Goal: Task Accomplishment & Management: Use online tool/utility

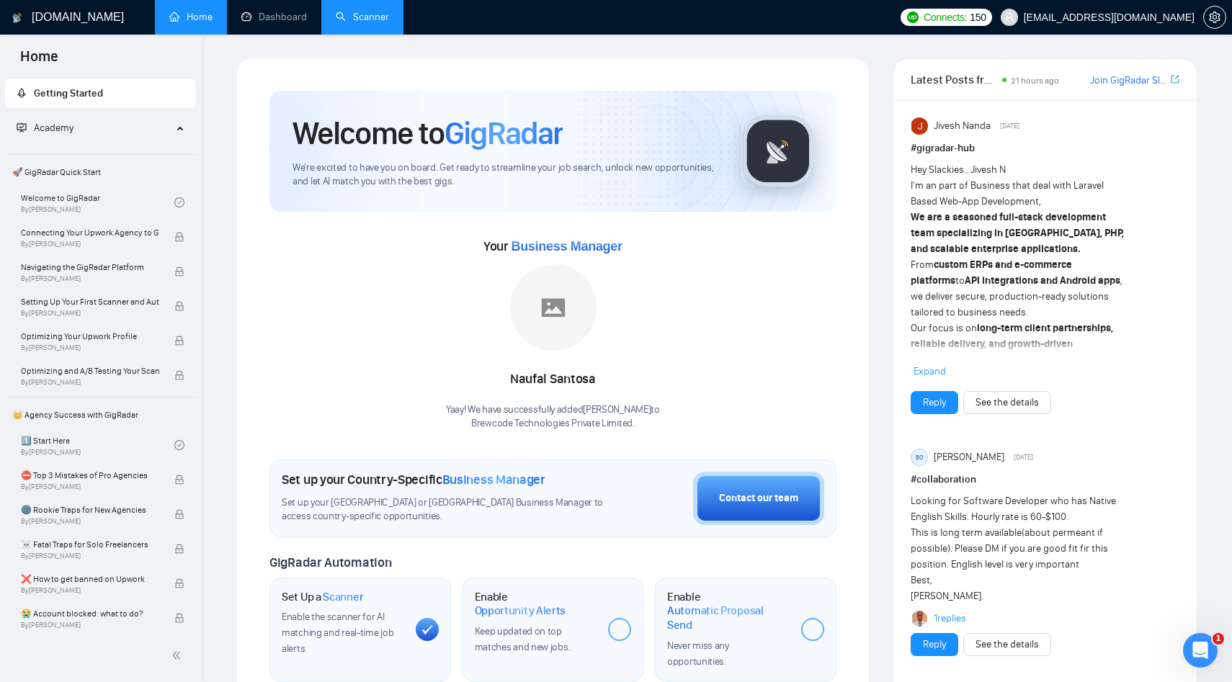
click at [375, 11] on link "Scanner" at bounding box center [362, 17] width 53 height 12
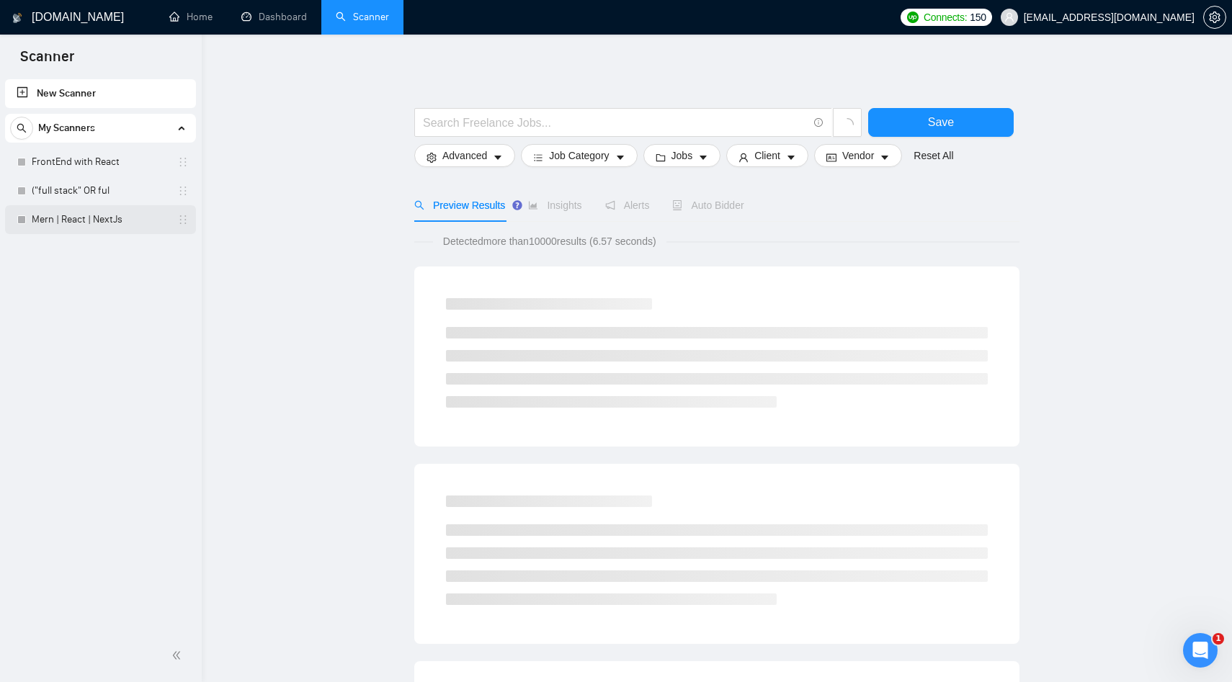
click at [75, 222] on link "Mern | React | NextJs" at bounding box center [100, 219] width 137 height 29
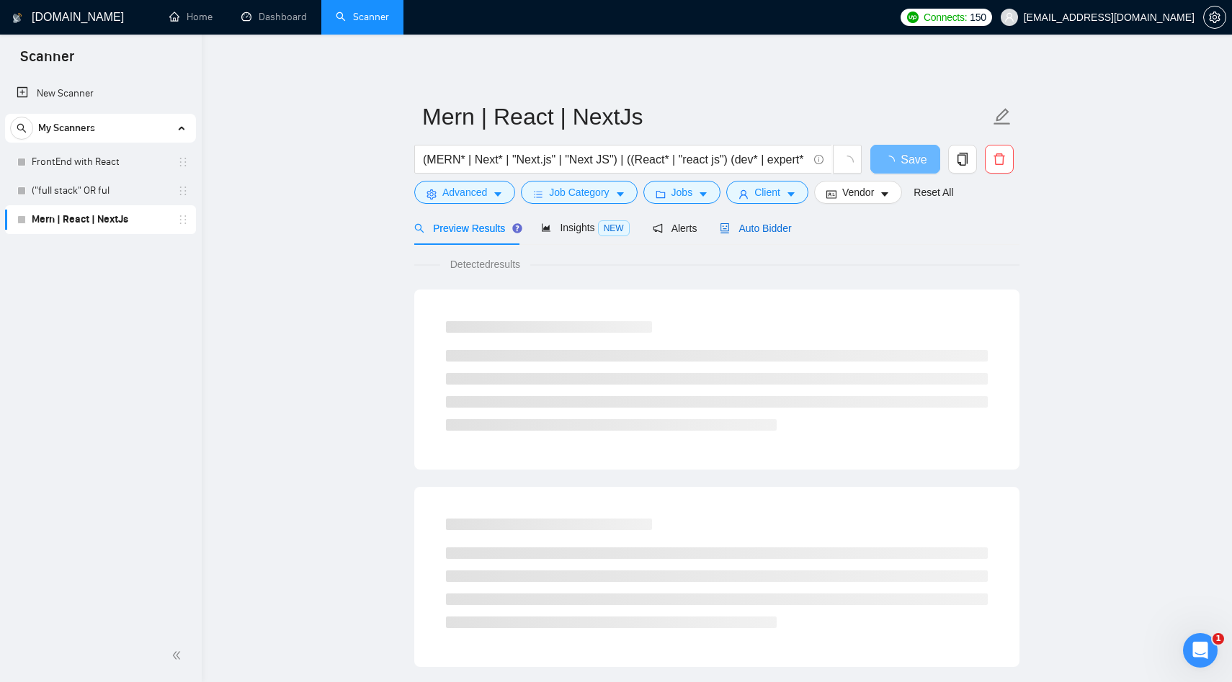
click at [744, 236] on div "Auto Bidder" at bounding box center [755, 228] width 71 height 16
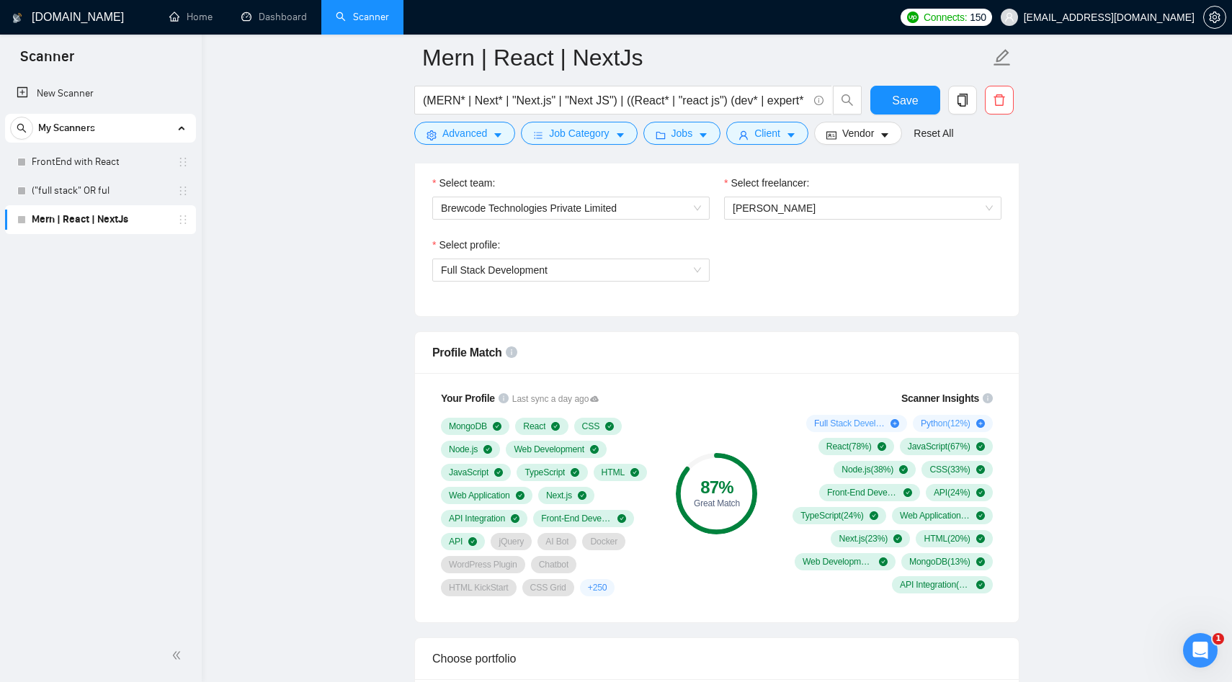
scroll to position [942, 0]
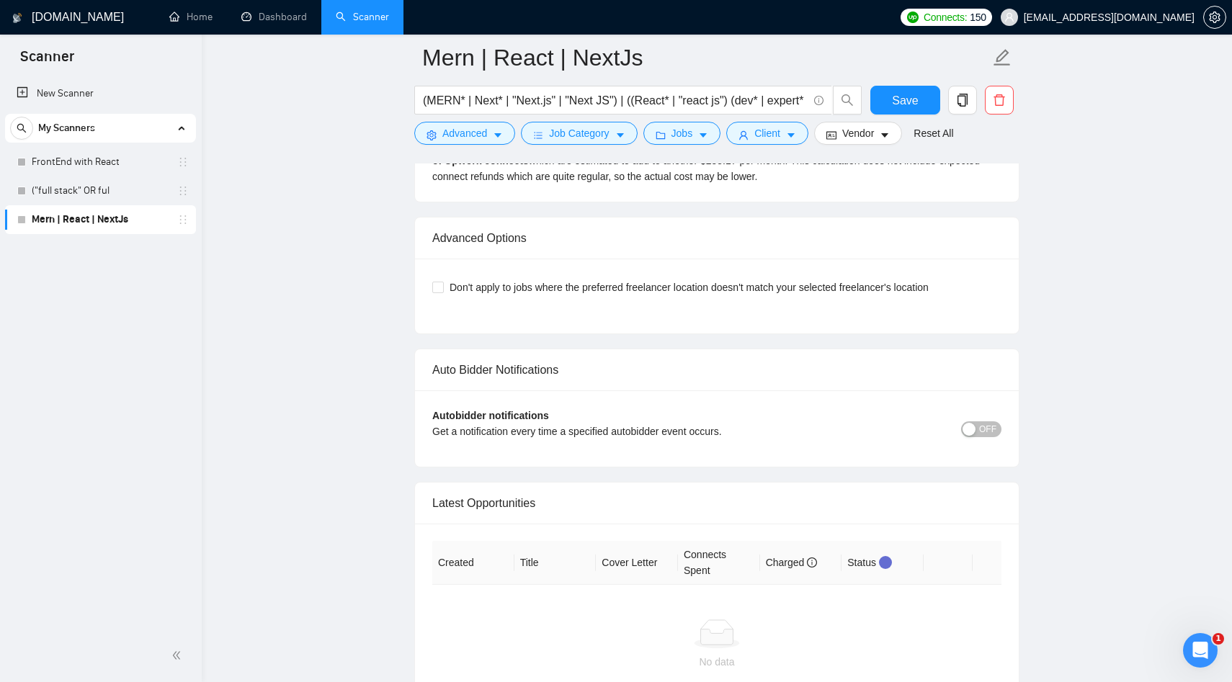
scroll to position [3264, 0]
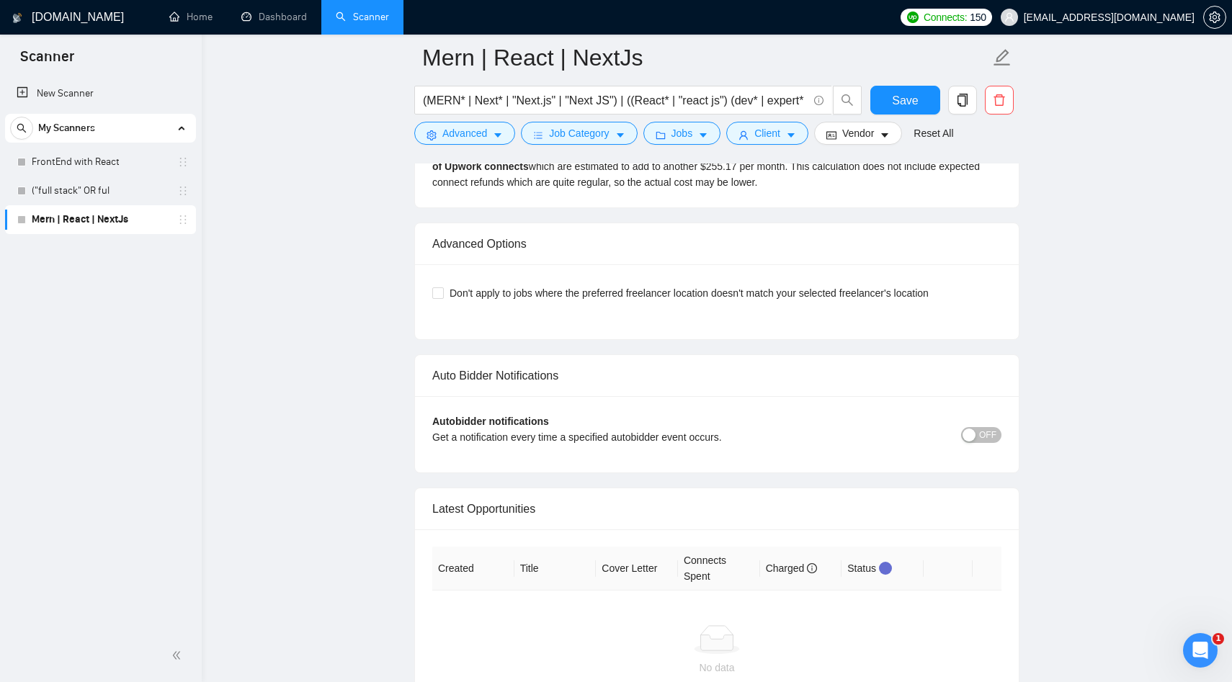
click at [984, 435] on span "OFF" at bounding box center [987, 435] width 17 height 16
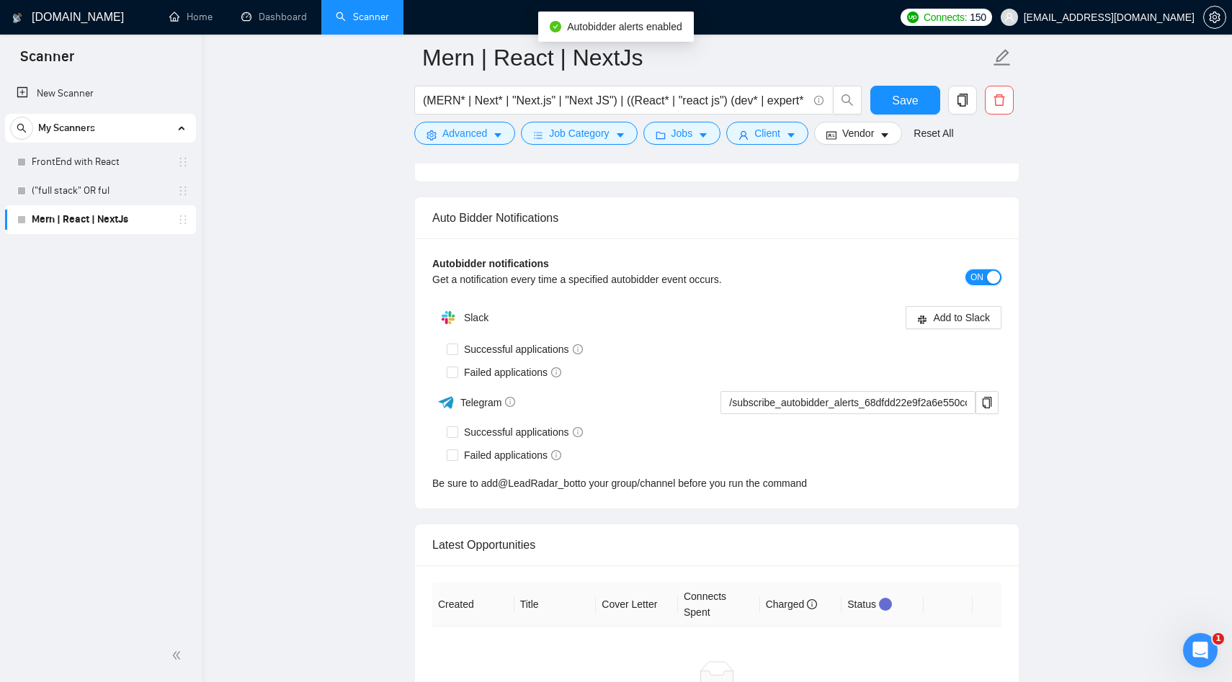
scroll to position [3427, 0]
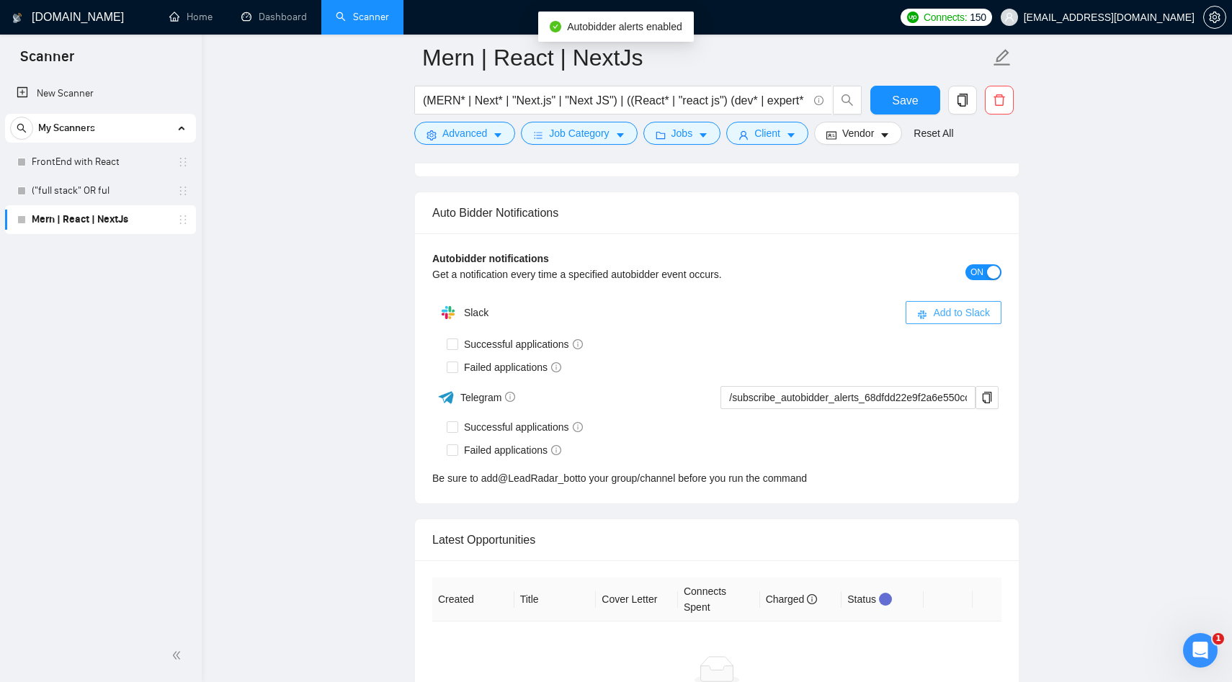
click at [937, 311] on span "Add to Slack" at bounding box center [961, 313] width 57 height 16
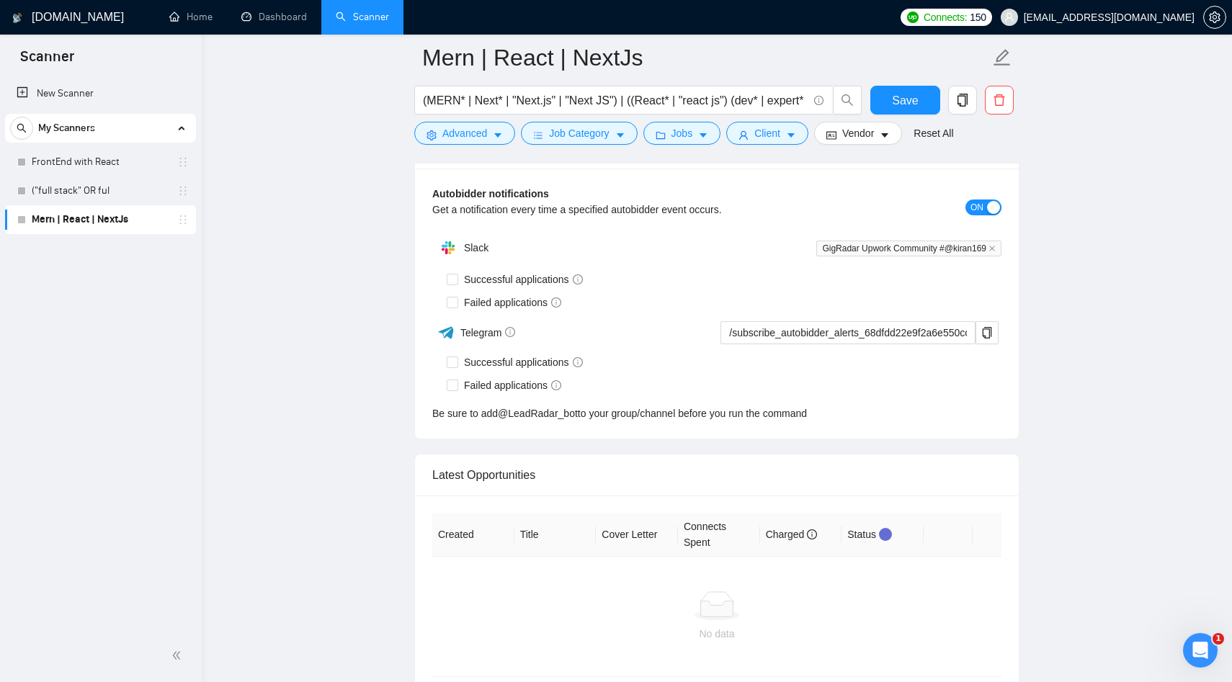
scroll to position [3495, 0]
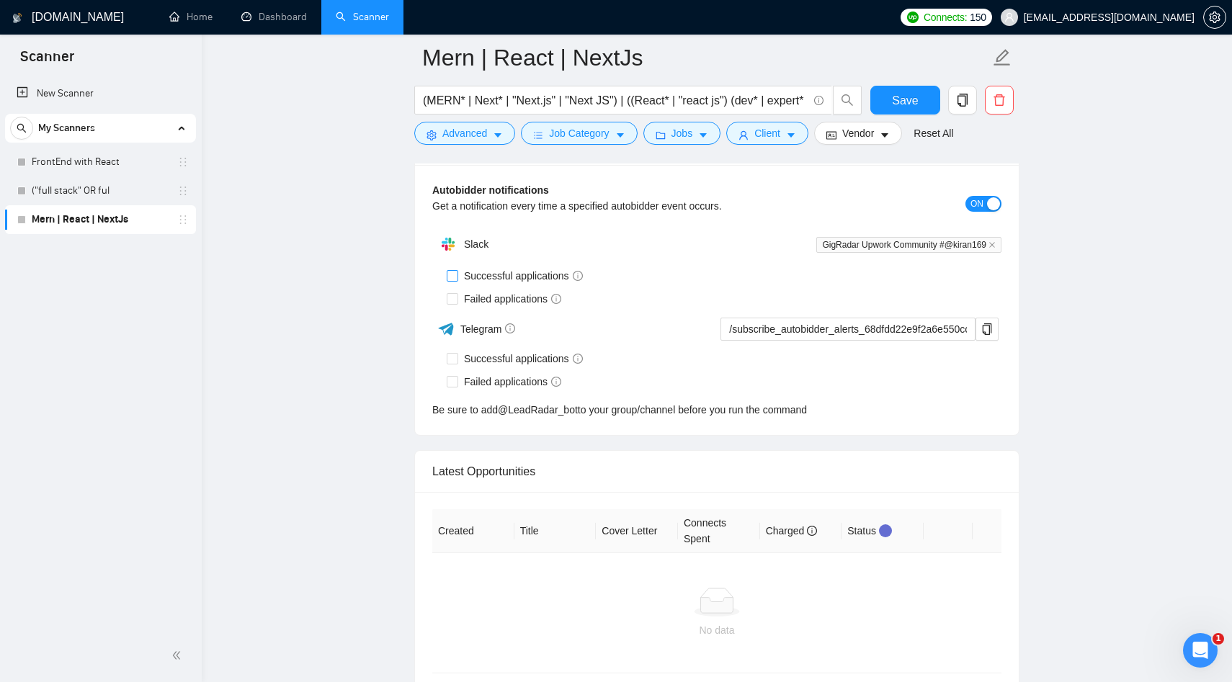
click at [452, 275] on input "Successful applications" at bounding box center [452, 275] width 10 height 10
checkbox input "true"
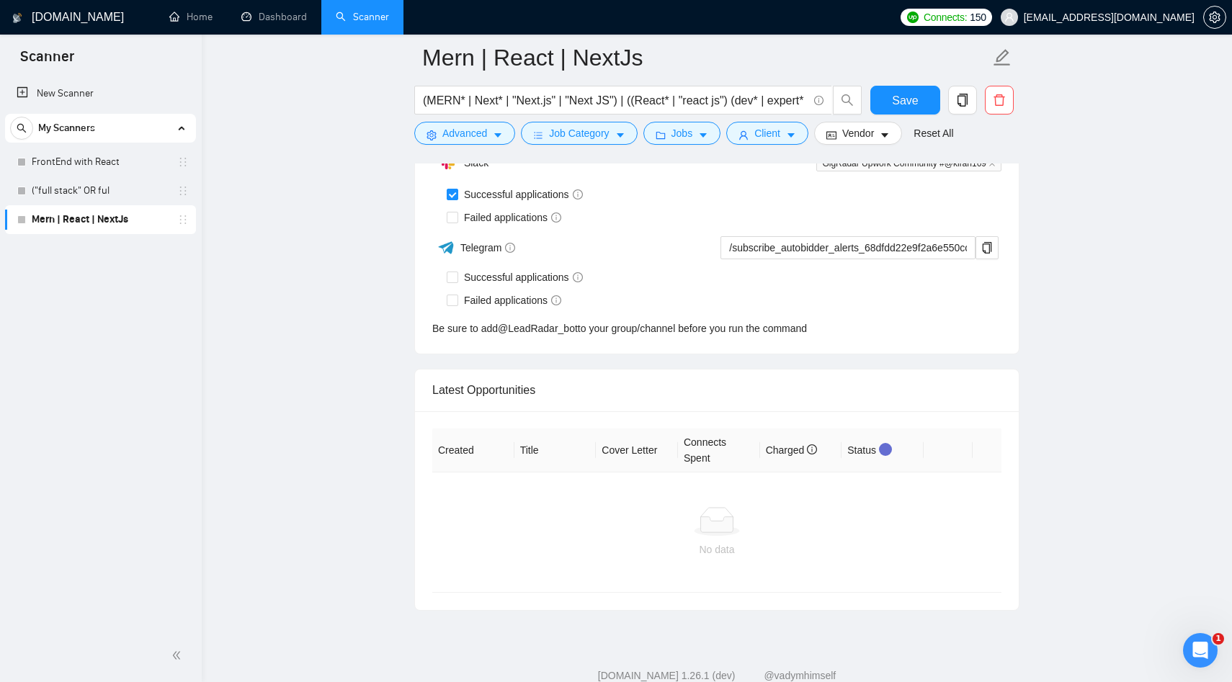
scroll to position [3414, 0]
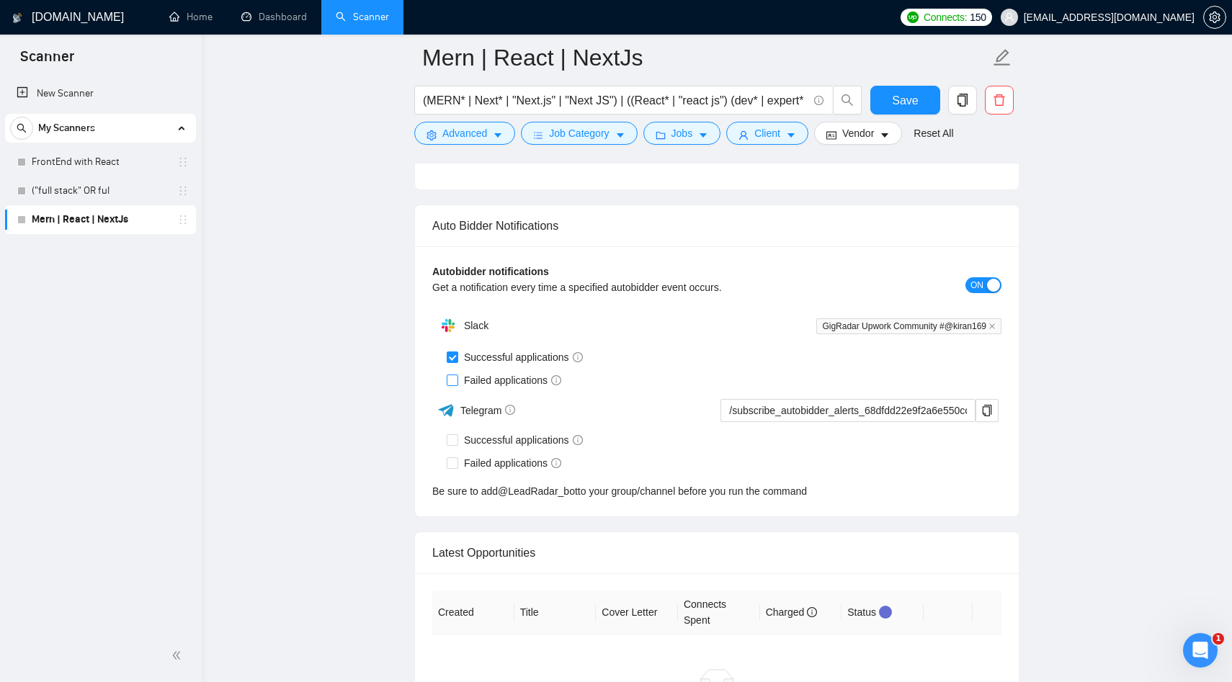
click at [456, 385] on span at bounding box center [453, 381] width 12 height 12
click at [456, 385] on input "Failed applications" at bounding box center [452, 380] width 10 height 10
checkbox input "true"
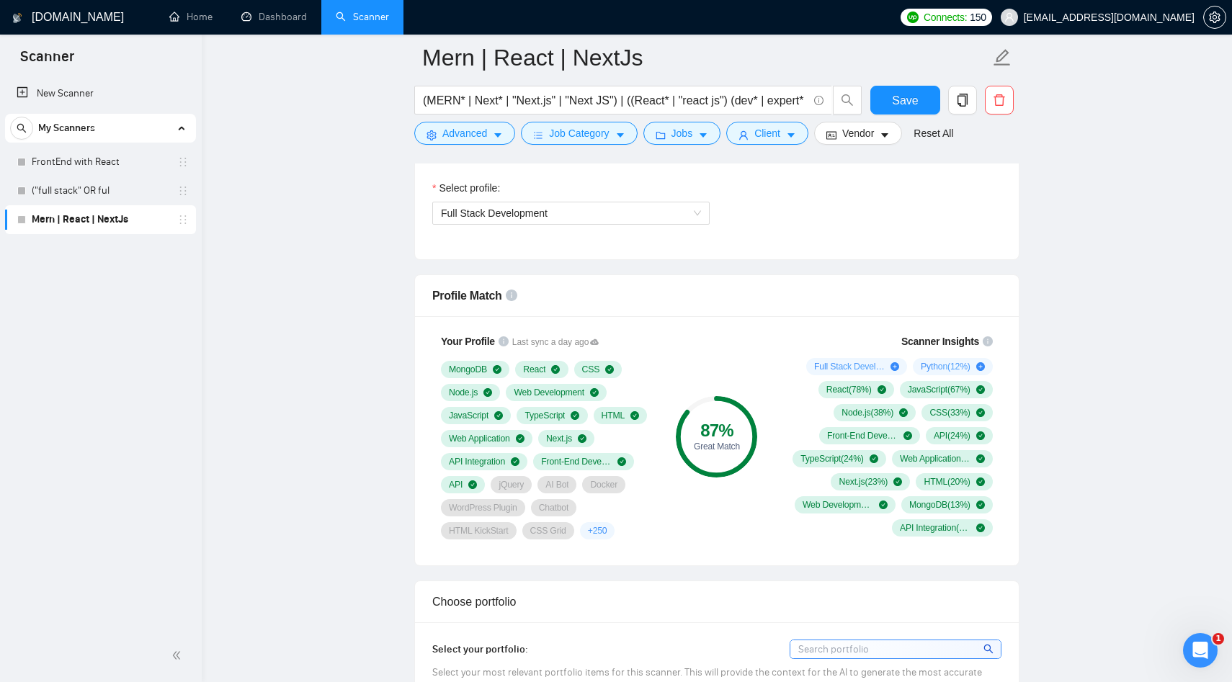
scroll to position [918, 0]
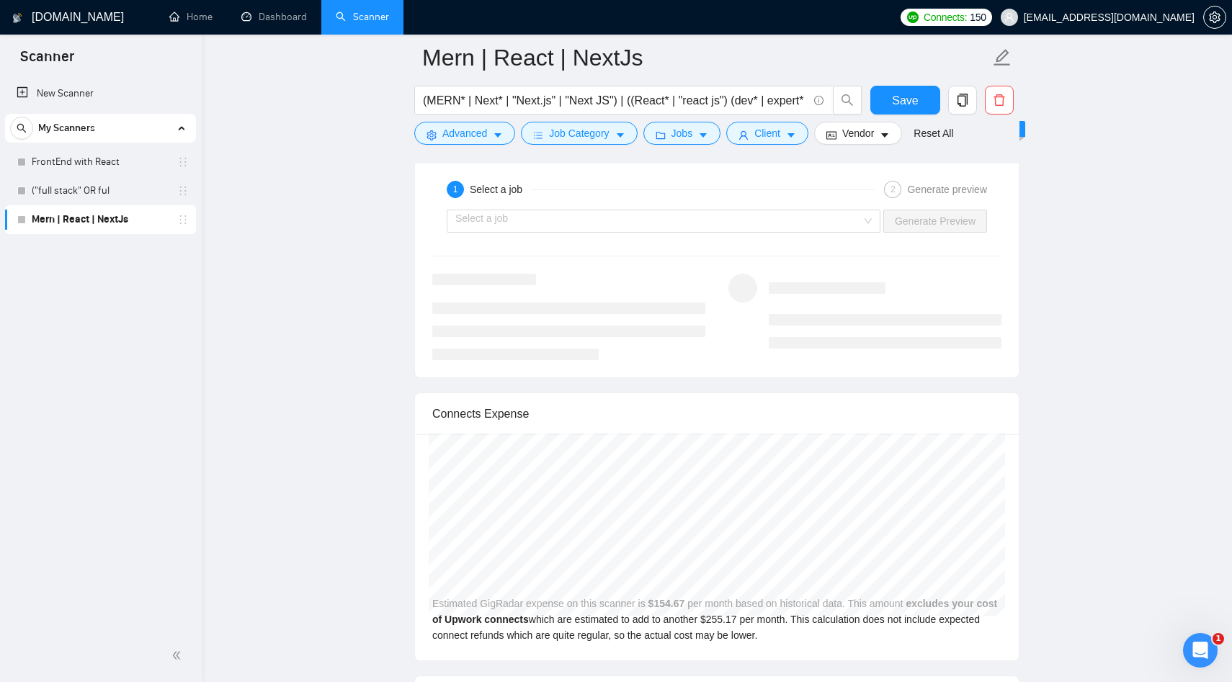
scroll to position [2814, 0]
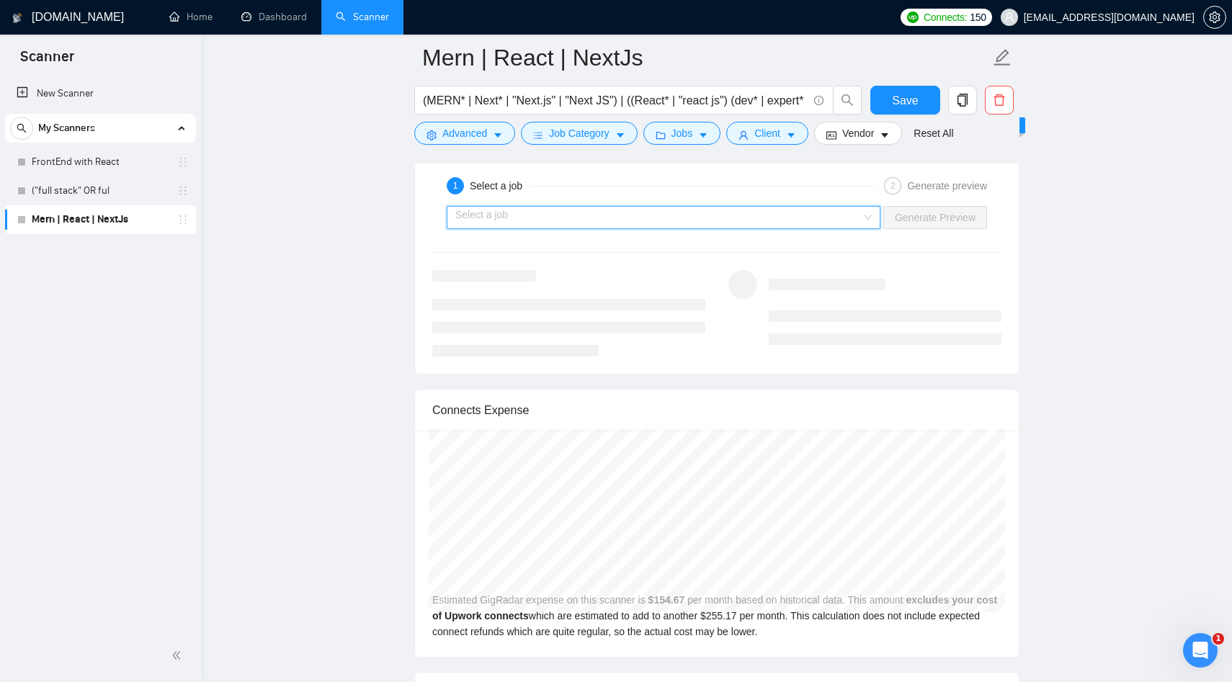
click at [648, 220] on input "search" at bounding box center [658, 218] width 406 height 22
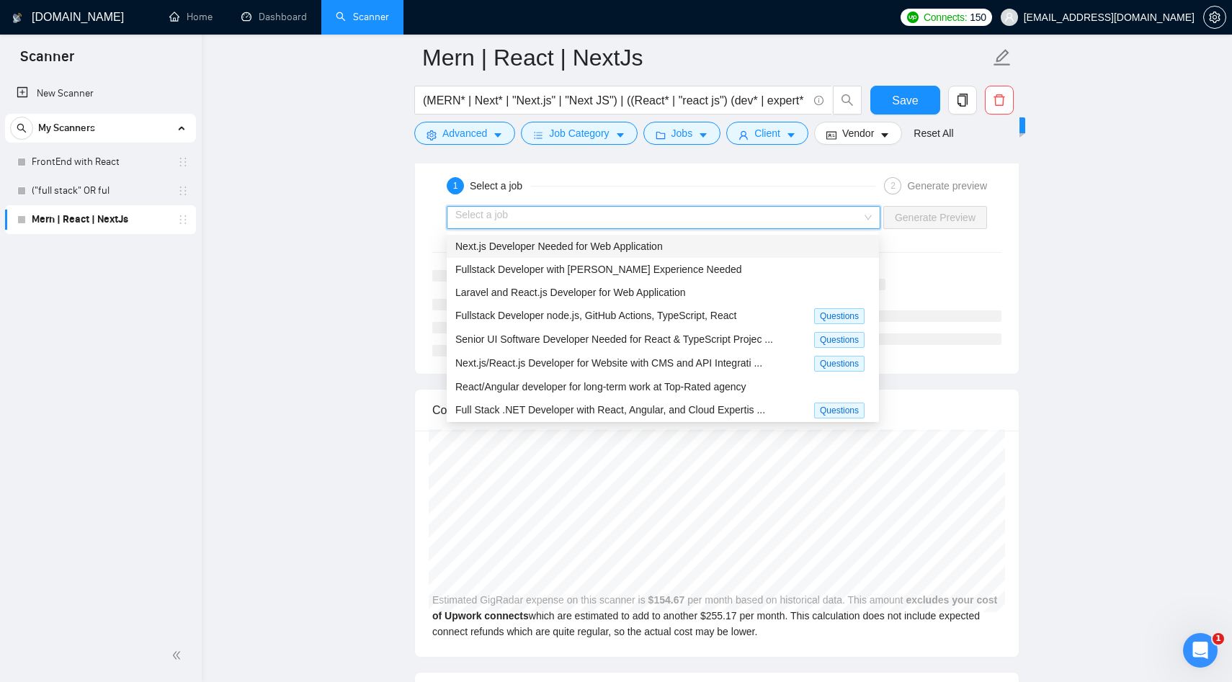
click at [612, 241] on span "Next.js Developer Needed for Web Application" at bounding box center [559, 247] width 208 height 12
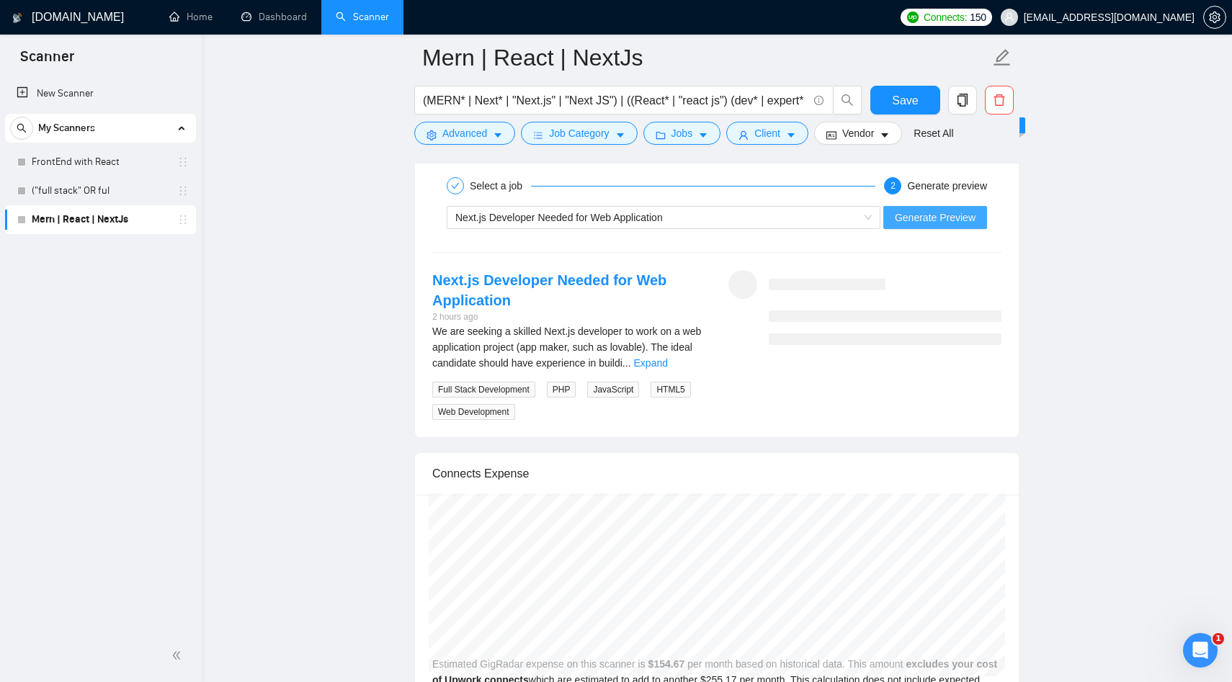
click at [945, 219] on span "Generate Preview" at bounding box center [935, 218] width 81 height 16
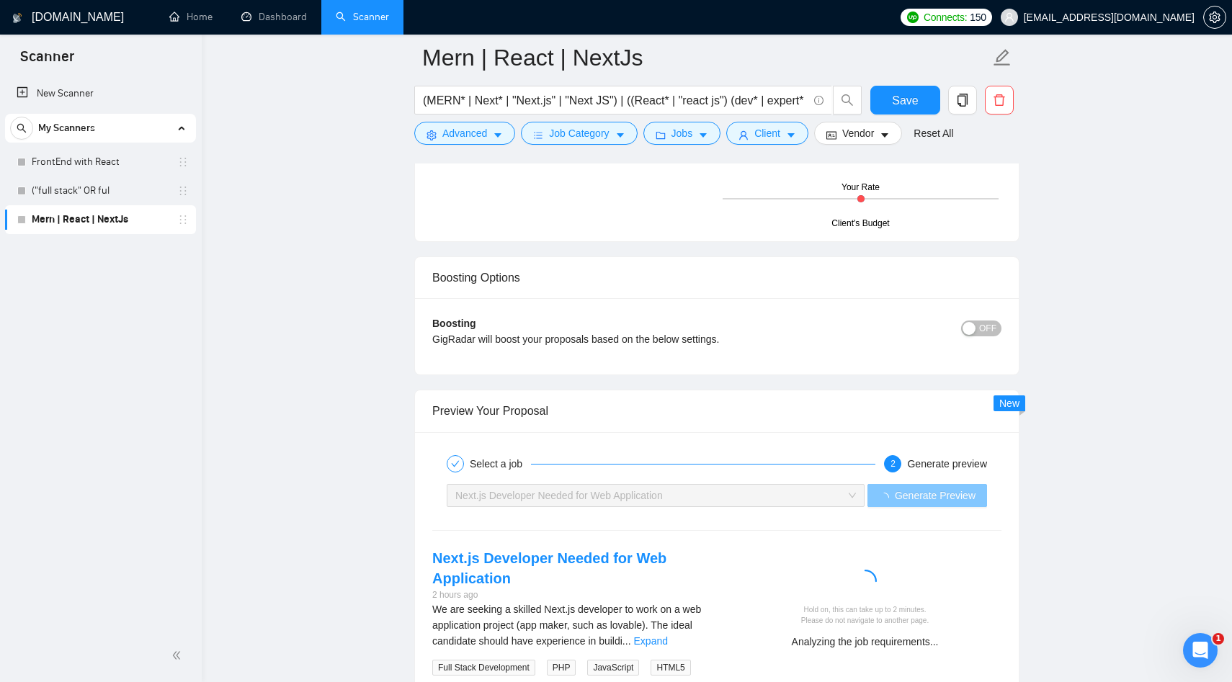
scroll to position [2524, 0]
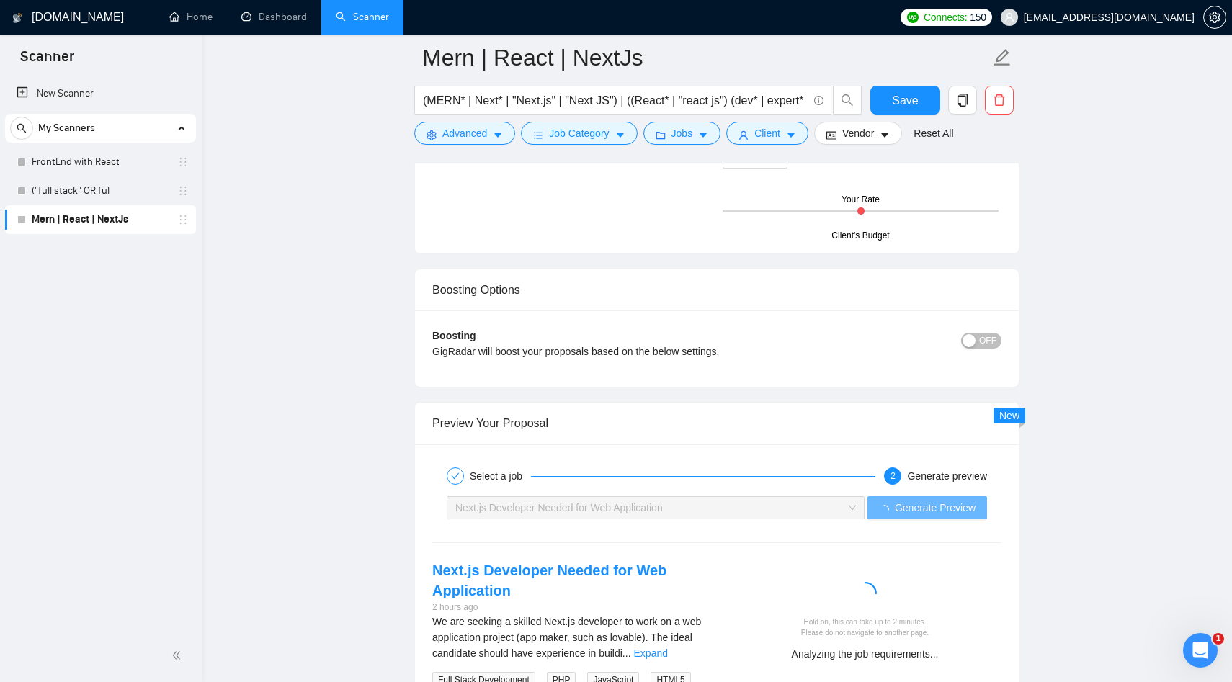
click at [985, 344] on span "OFF" at bounding box center [987, 341] width 17 height 16
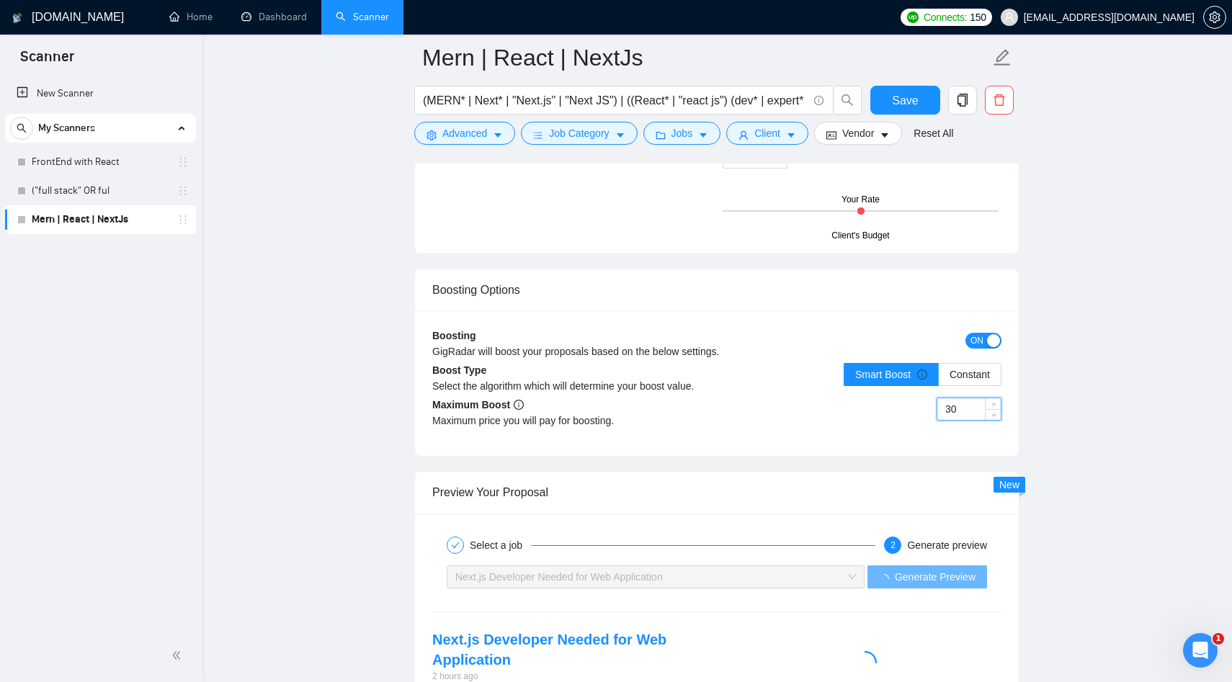
drag, startPoint x: 962, startPoint y: 412, endPoint x: 899, endPoint y: 409, distance: 62.8
click at [899, 409] on div "30" at bounding box center [859, 418] width 285 height 40
type input "20"
click at [609, 417] on div "Maximum price you will pay for boosting." at bounding box center [574, 421] width 285 height 16
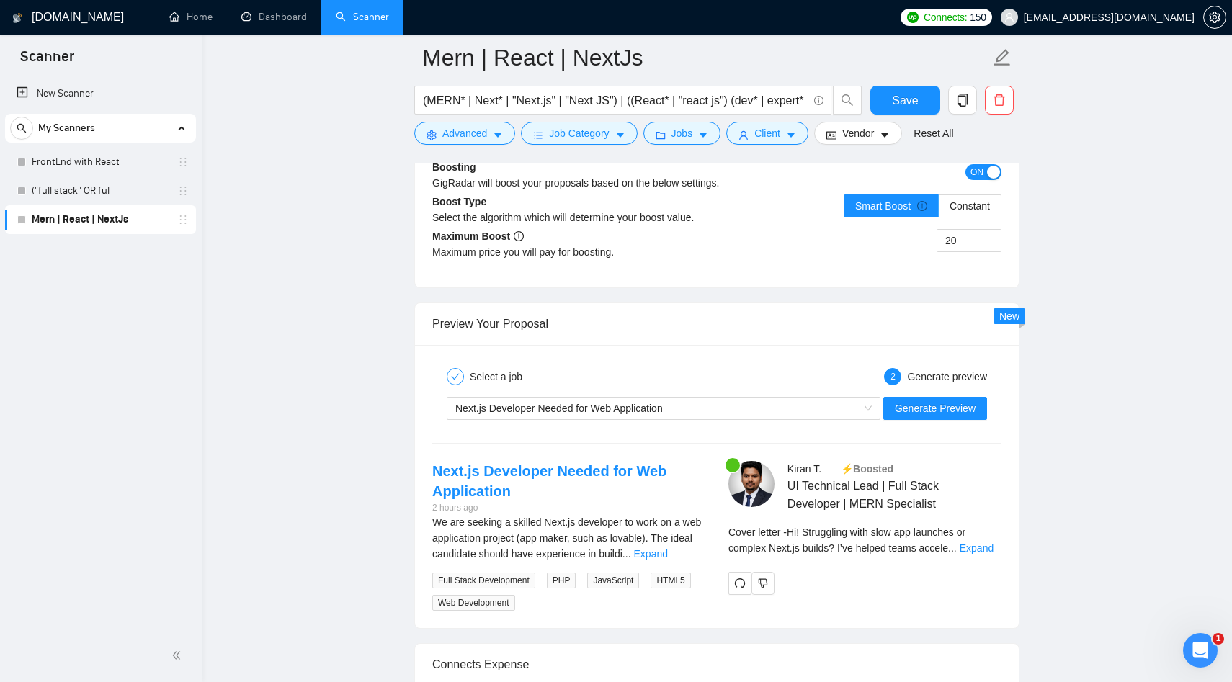
scroll to position [2802, 0]
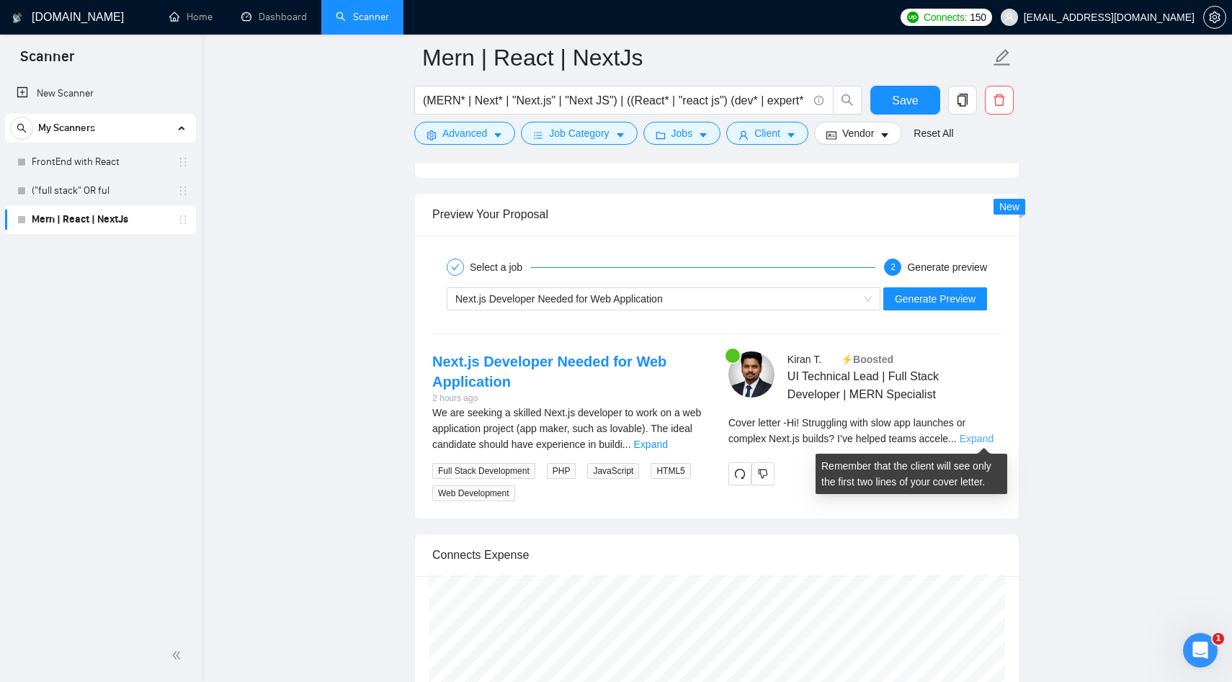
click at [974, 438] on link "Expand" at bounding box center [977, 439] width 34 height 12
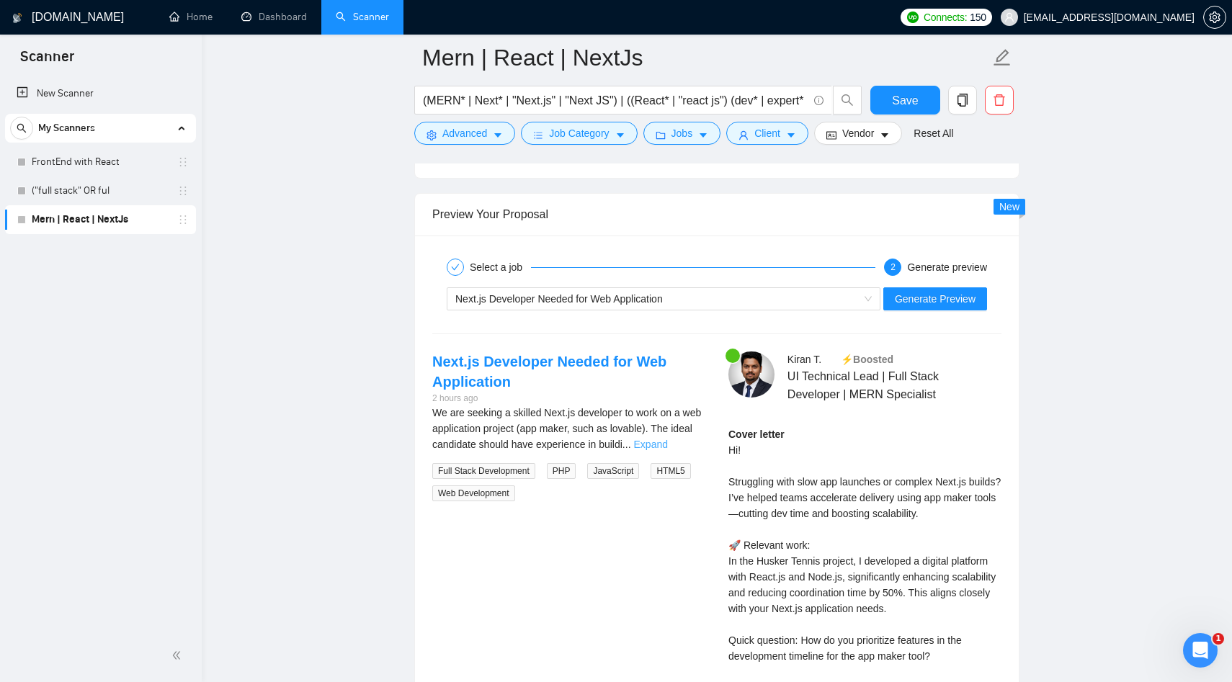
click at [668, 444] on link "Expand" at bounding box center [651, 445] width 34 height 12
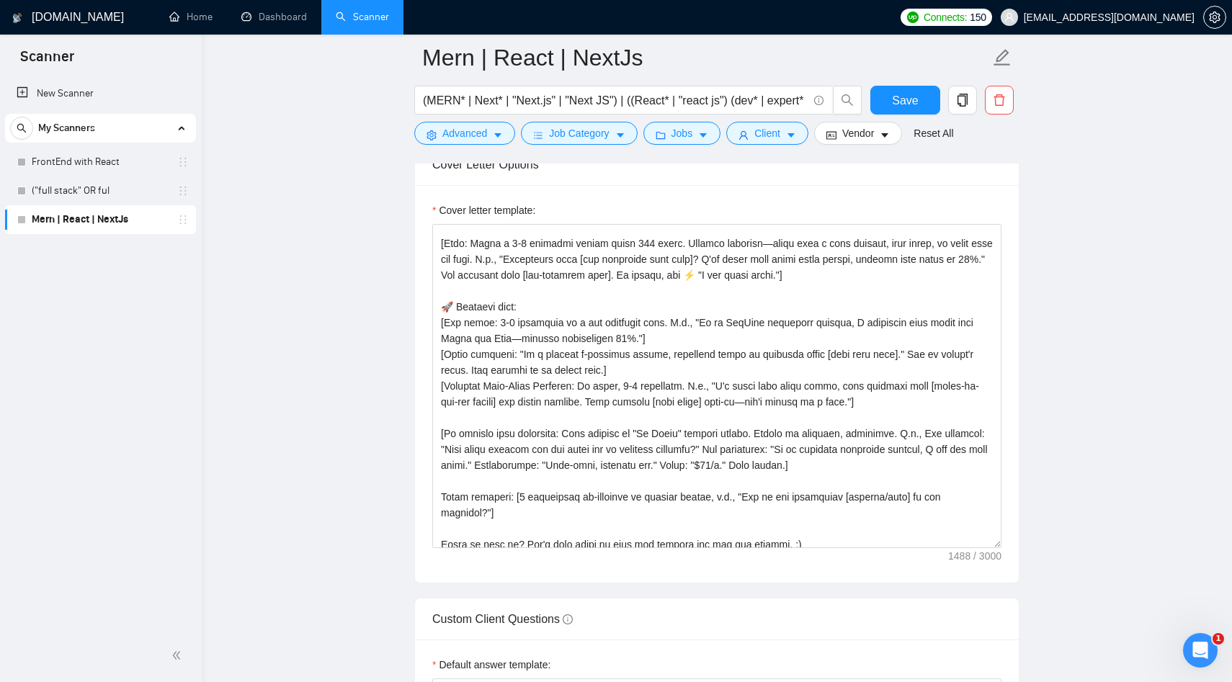
scroll to position [48, 0]
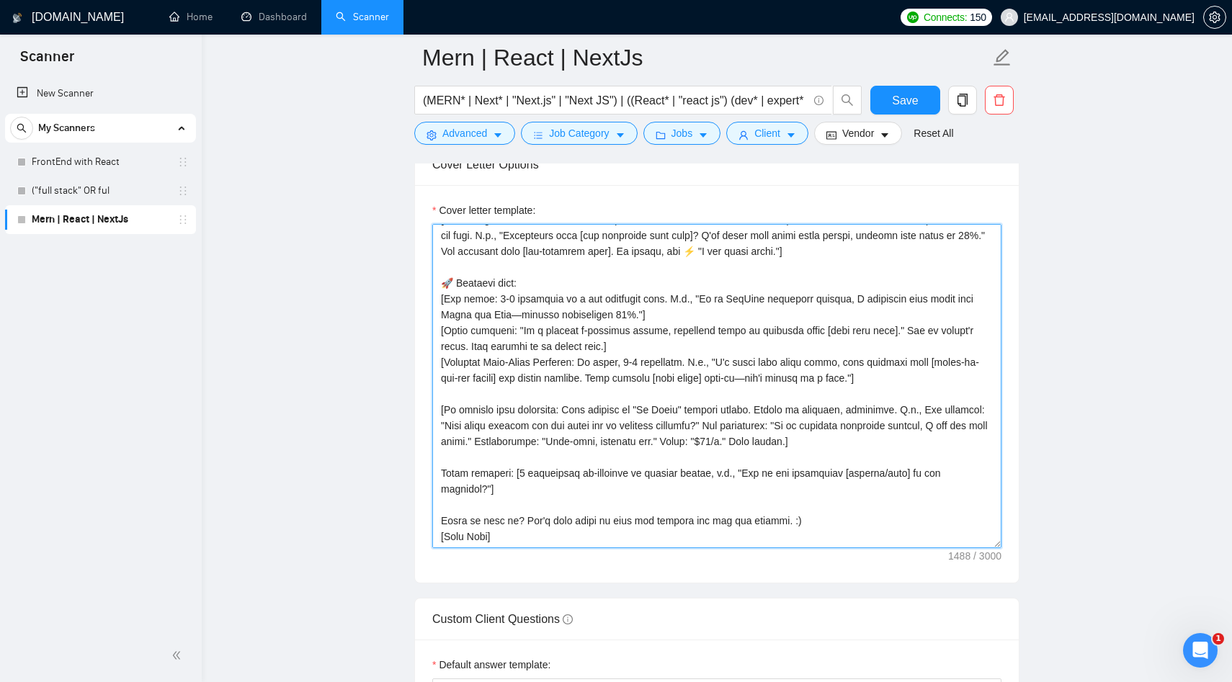
click at [501, 365] on textarea "Cover letter template:" at bounding box center [716, 386] width 569 height 324
paste textarea "💡 [Hook: 1-2 sentences under 240 chars. Spark ideas—tie a job keyword to a fres…"
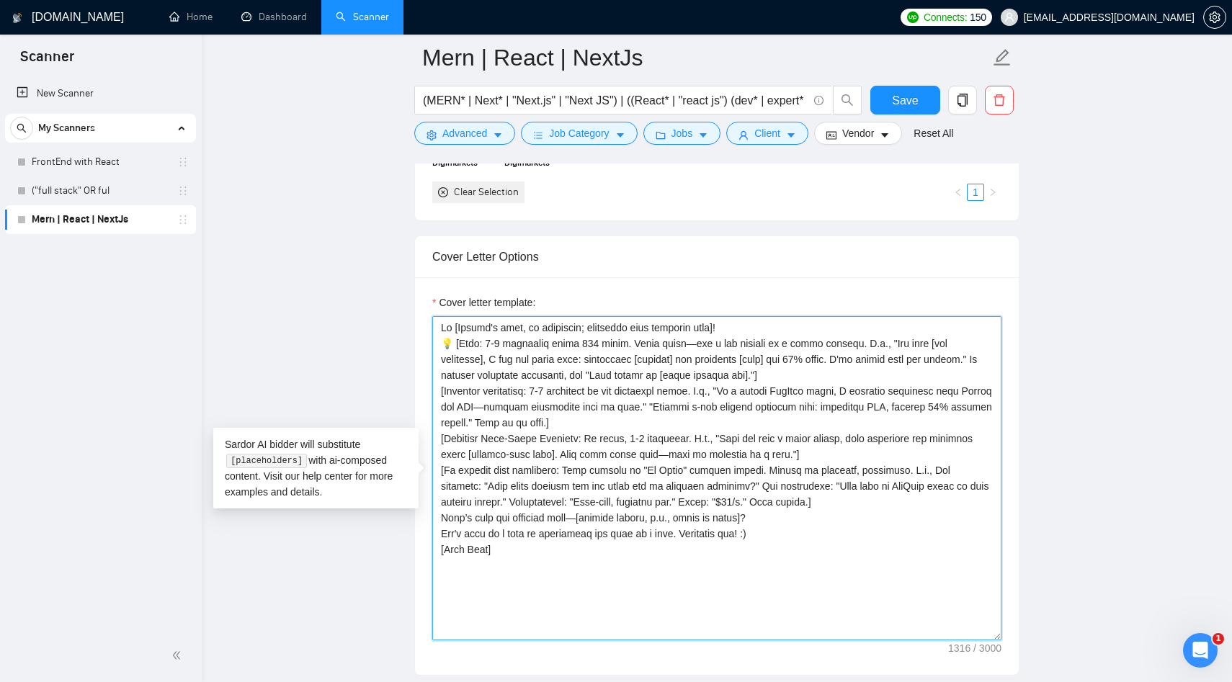
scroll to position [1522, 0]
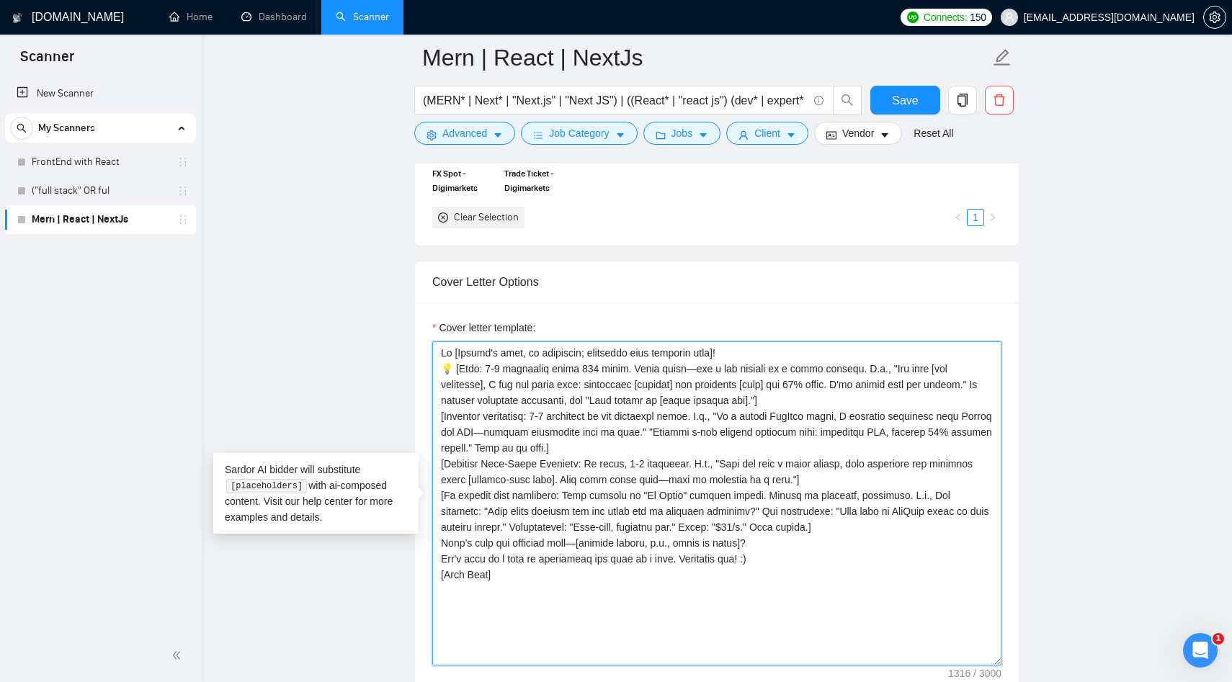
click at [739, 349] on textarea "Cover letter template:" at bounding box center [716, 504] width 569 height 324
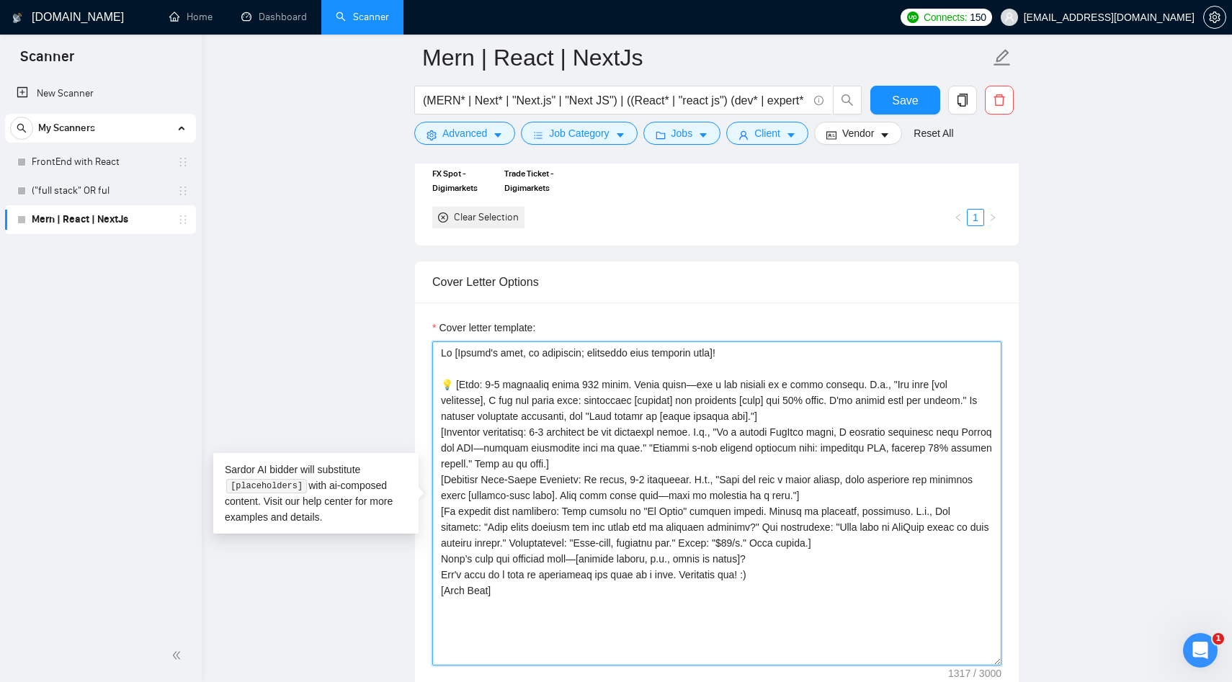
click at [782, 419] on textarea "Cover letter template:" at bounding box center [716, 504] width 569 height 324
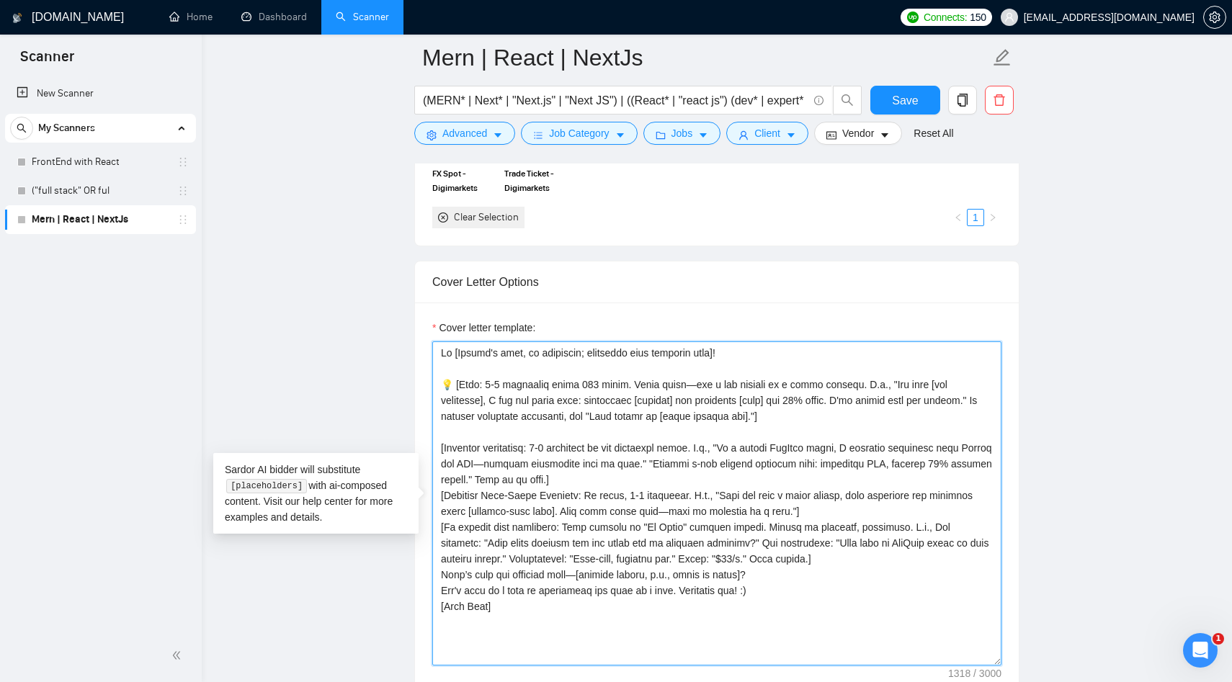
click at [594, 477] on textarea "Cover letter template:" at bounding box center [716, 504] width 569 height 324
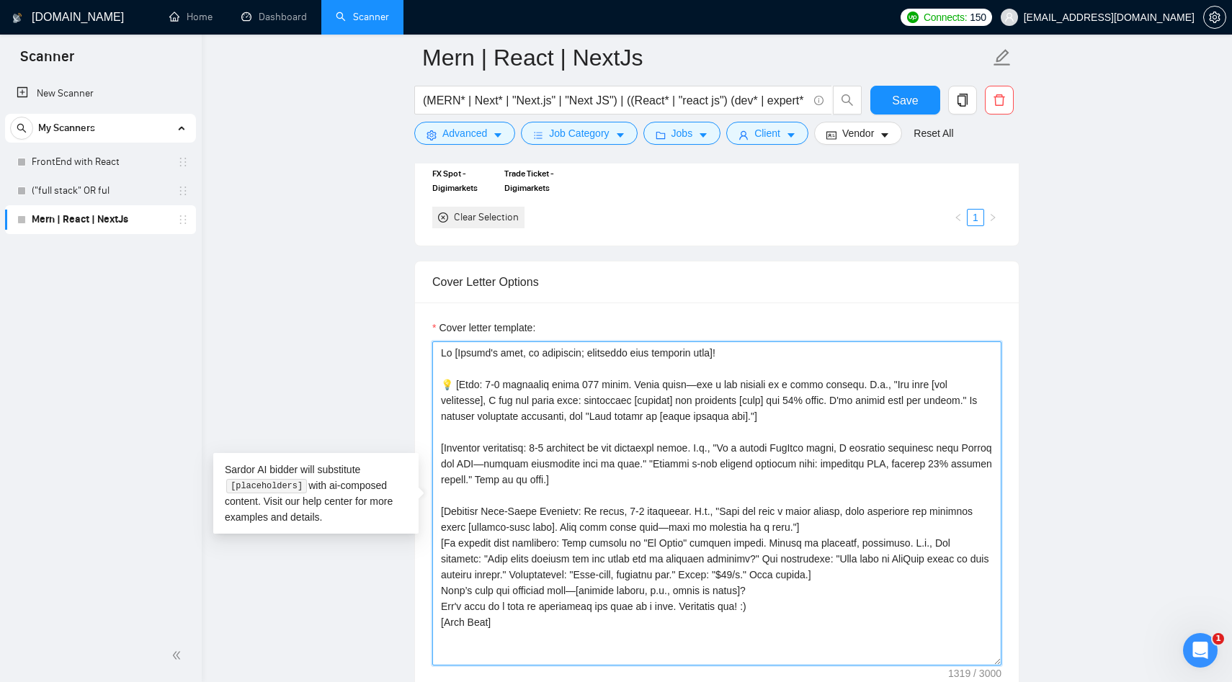
click at [855, 522] on textarea "Cover letter template:" at bounding box center [716, 504] width 569 height 324
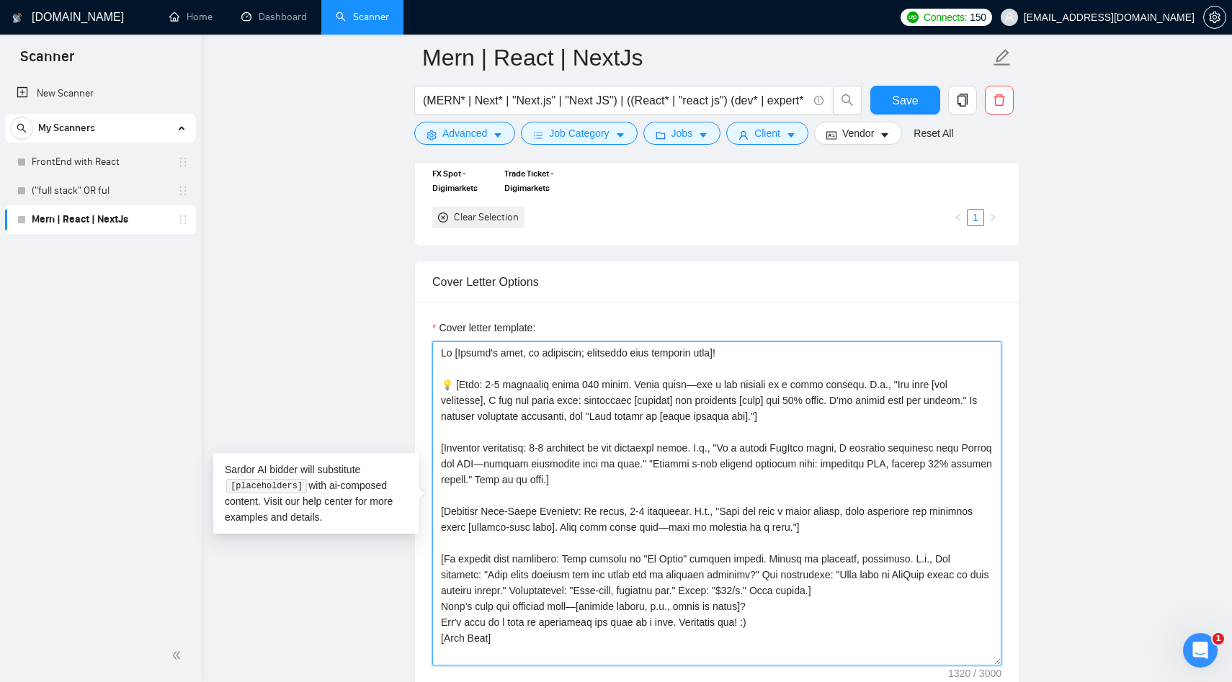
click at [849, 589] on textarea "Cover letter template:" at bounding box center [716, 504] width 569 height 324
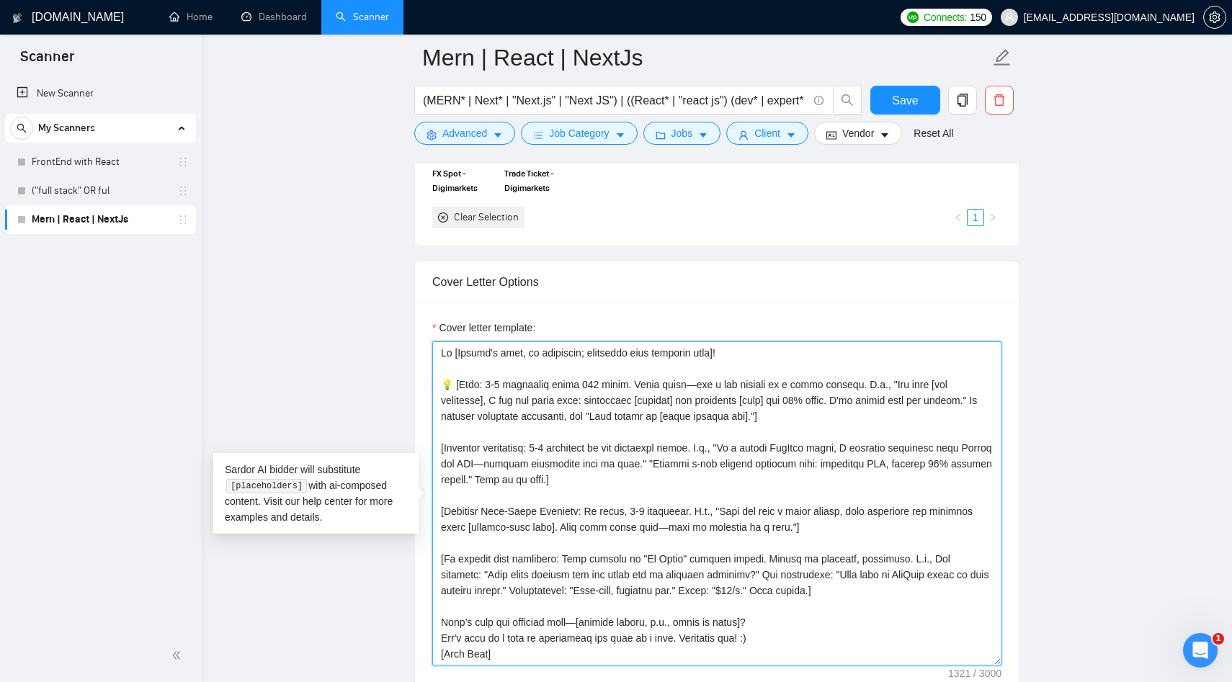
click at [772, 625] on textarea "Cover letter template:" at bounding box center [716, 504] width 569 height 324
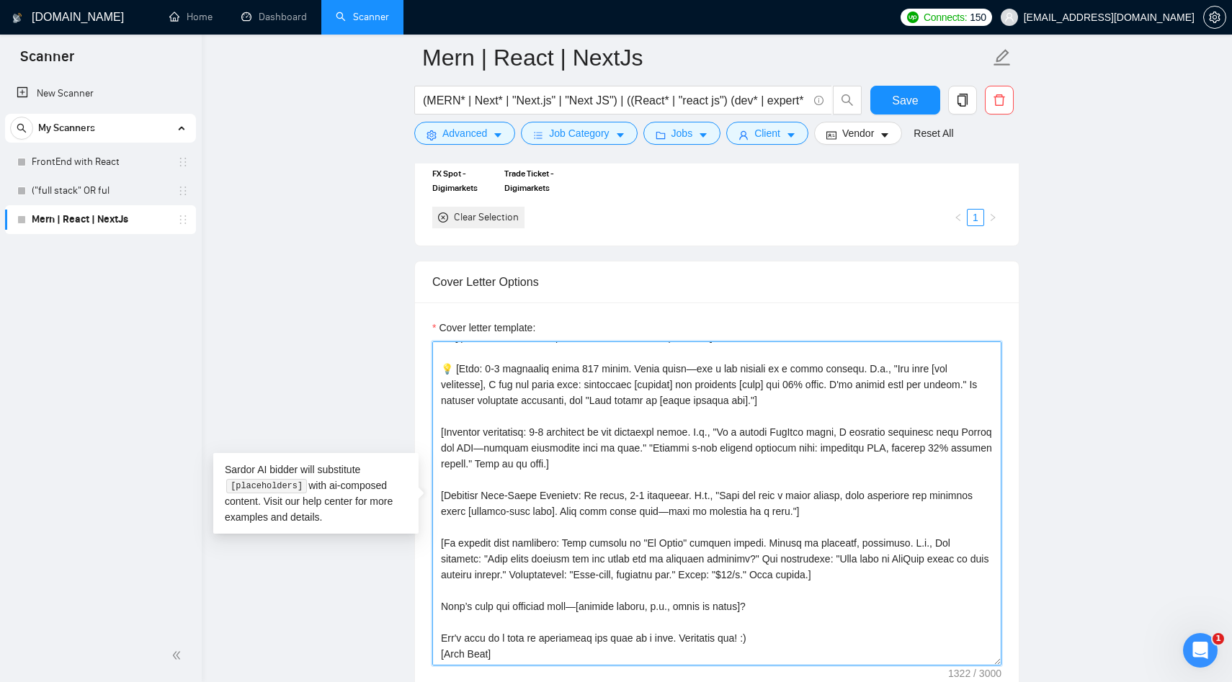
click at [766, 641] on textarea "Cover letter template:" at bounding box center [716, 504] width 569 height 324
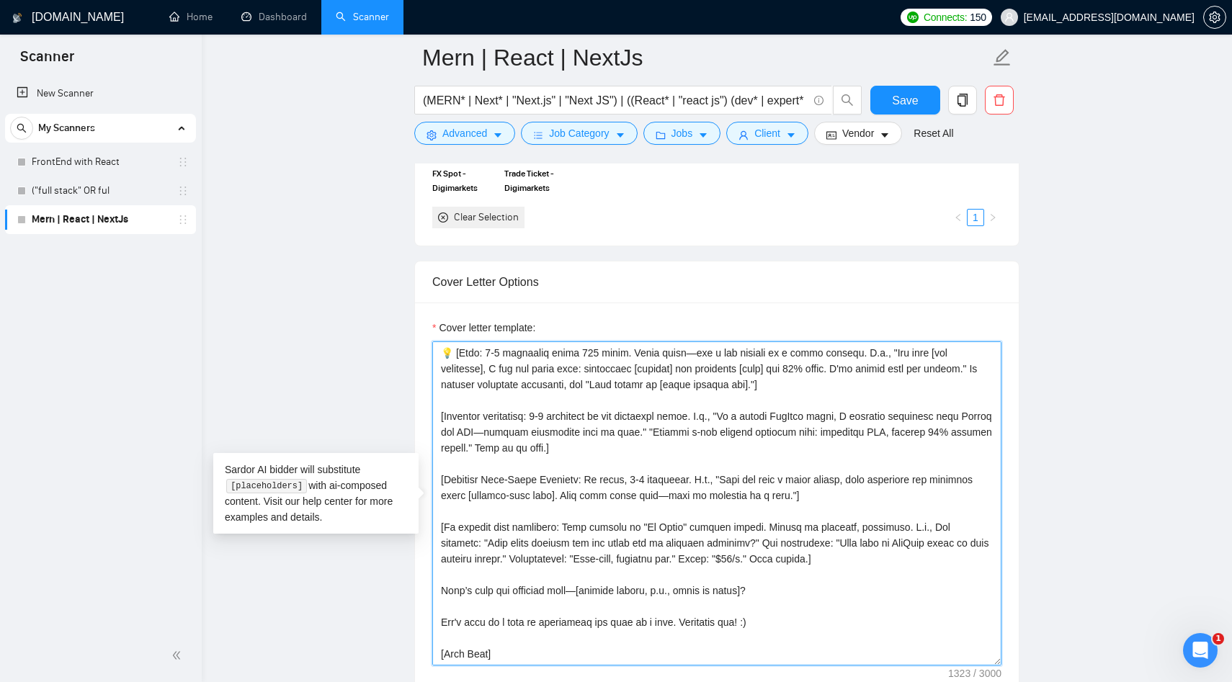
type textarea "Hi [Client's name, if mentioned; otherwise omit greeting line]! 💡 [Hook: 1-2 se…"
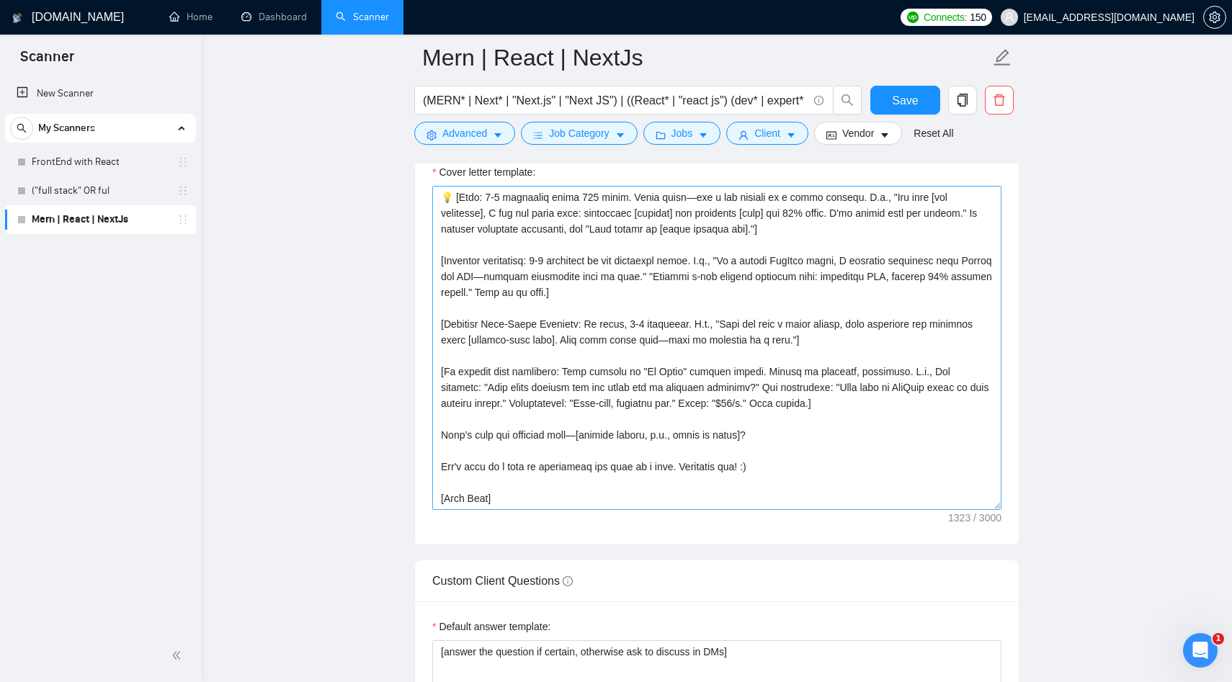
scroll to position [1700, 0]
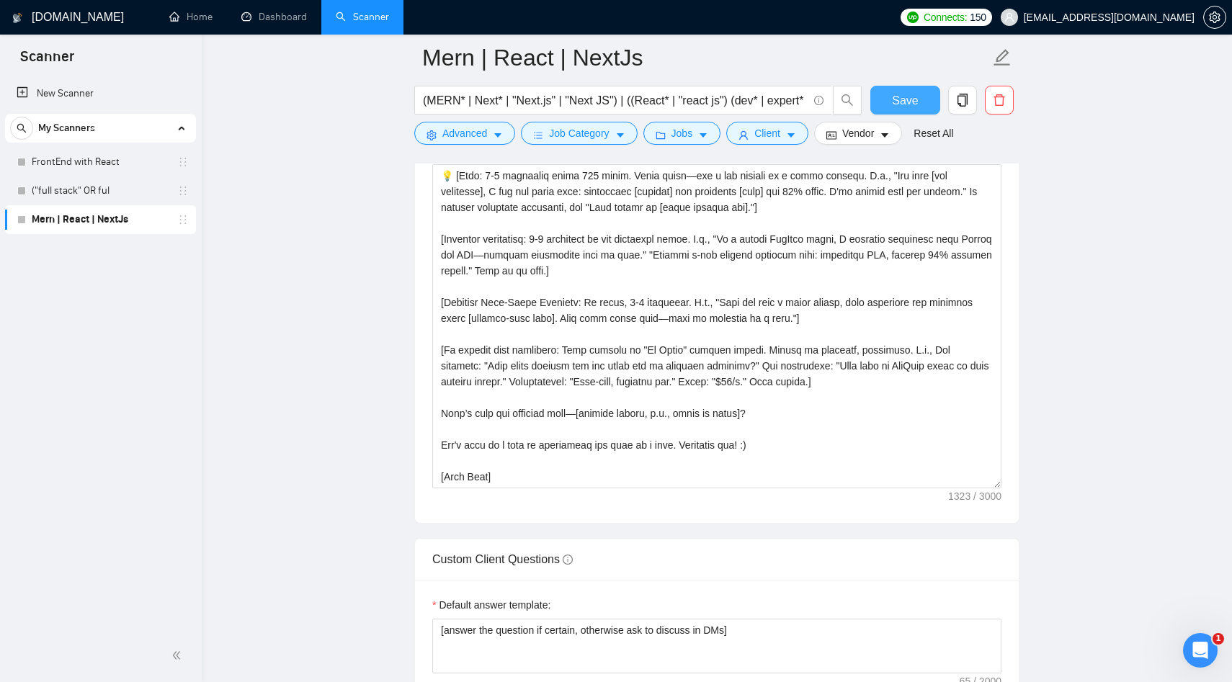
click at [911, 95] on span "Save" at bounding box center [905, 101] width 26 height 18
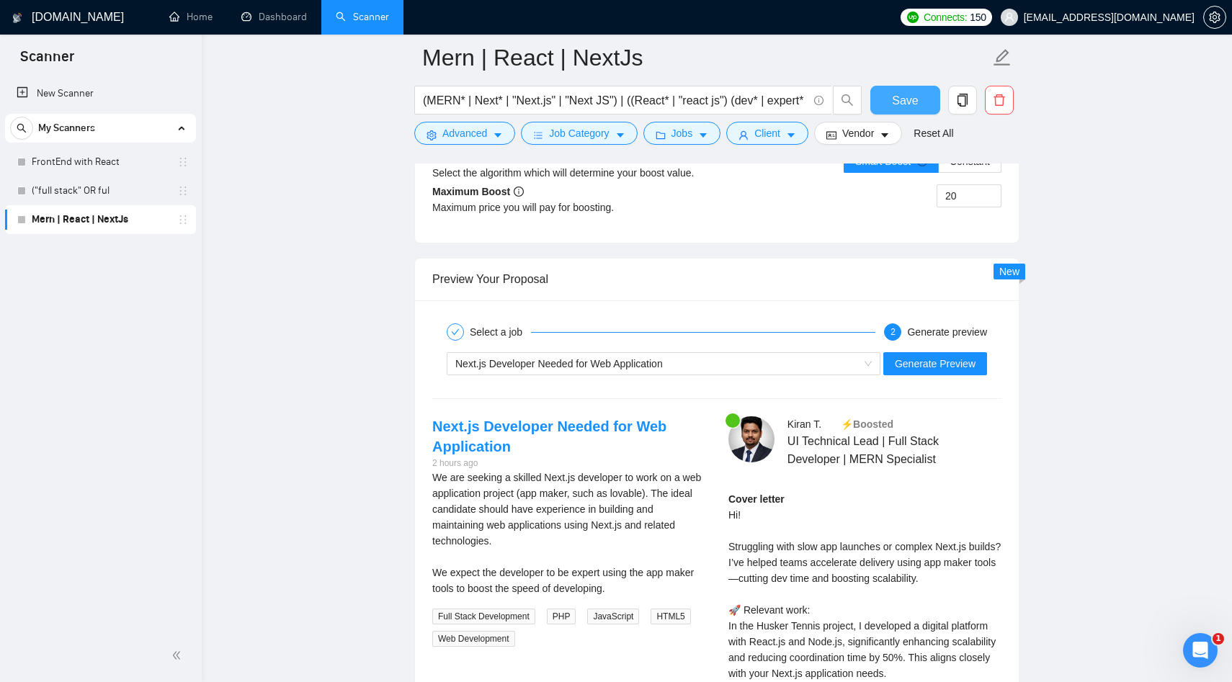
scroll to position [2743, 0]
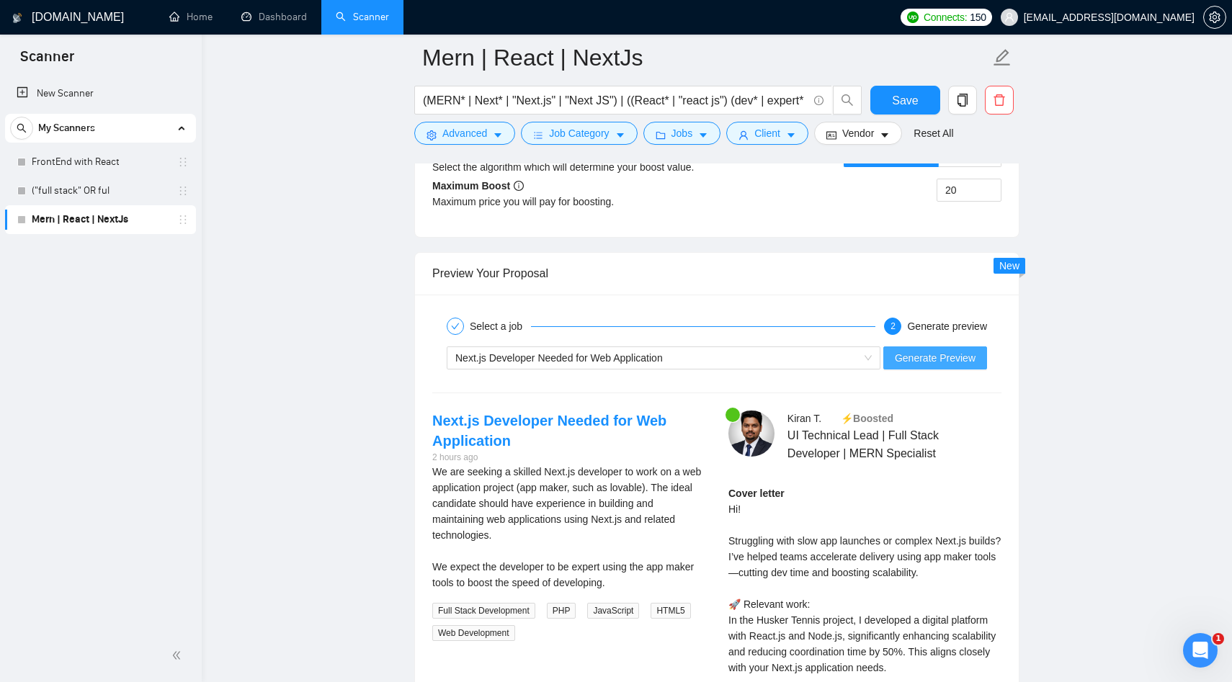
click at [930, 359] on span "Generate Preview" at bounding box center [935, 358] width 81 height 16
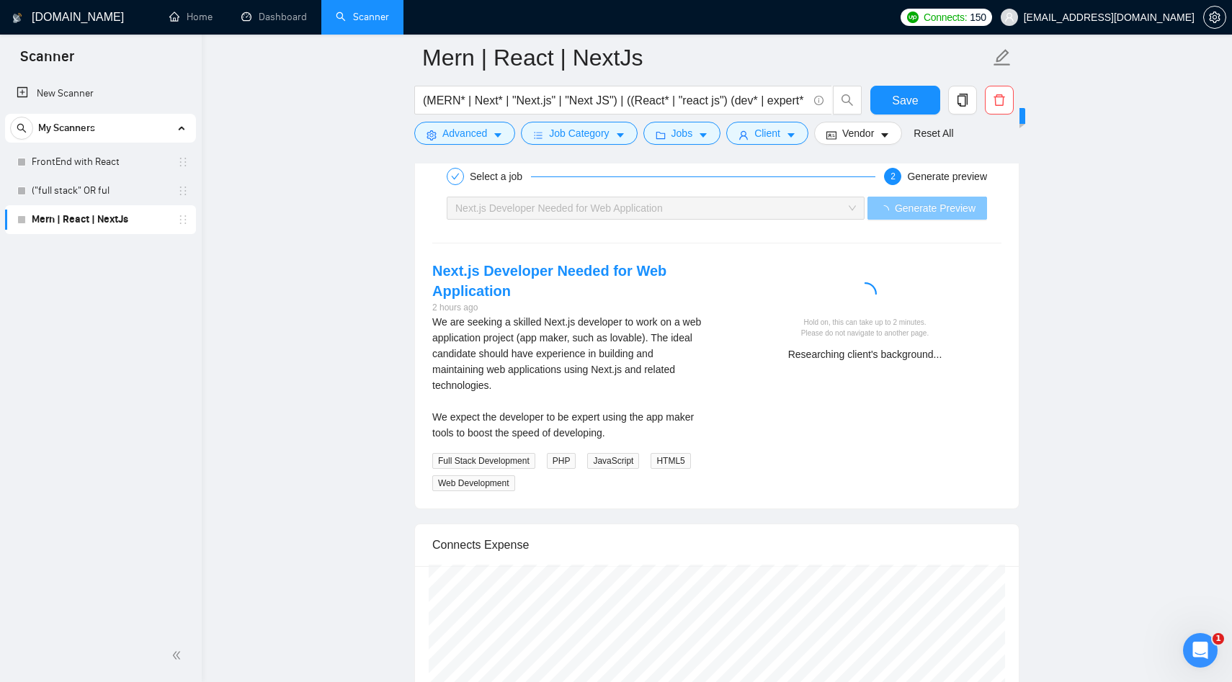
scroll to position [2895, 0]
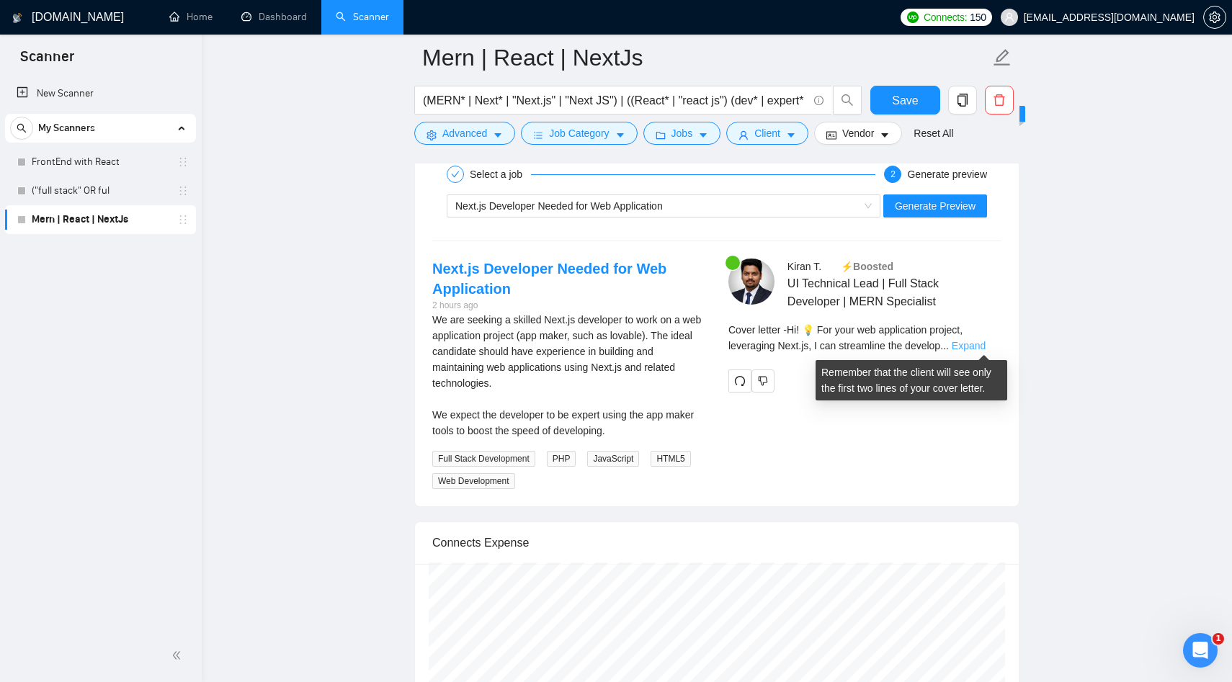
click at [973, 349] on link "Expand" at bounding box center [969, 346] width 34 height 12
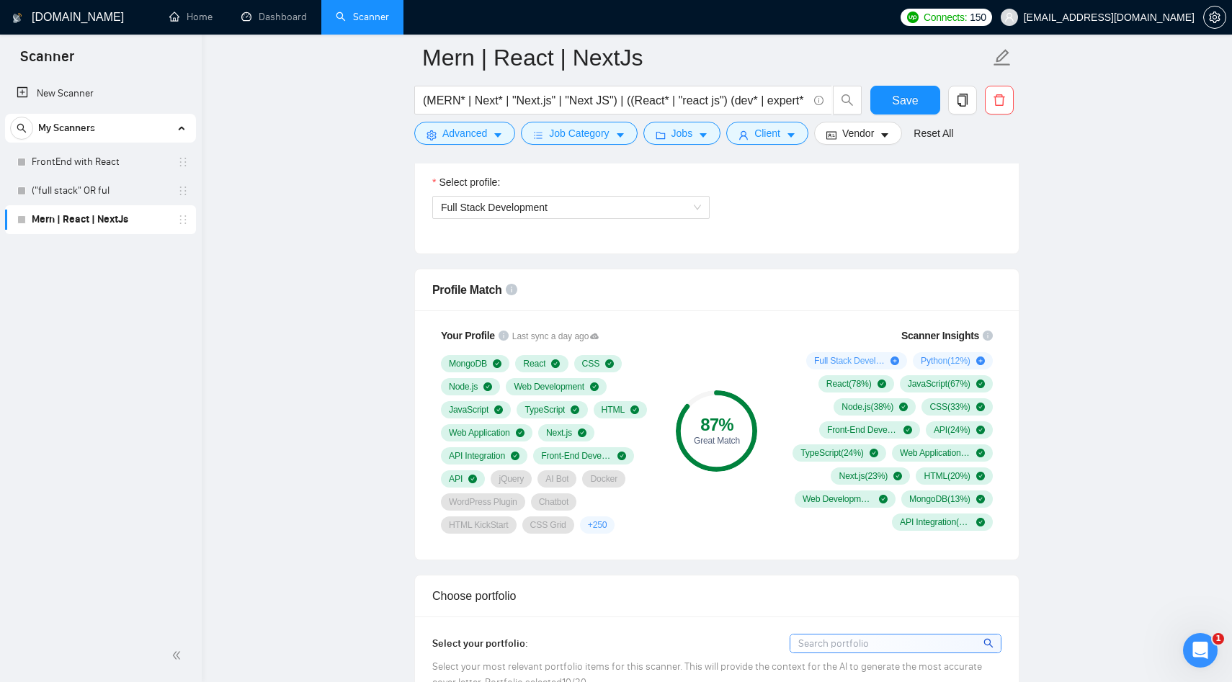
scroll to position [912, 0]
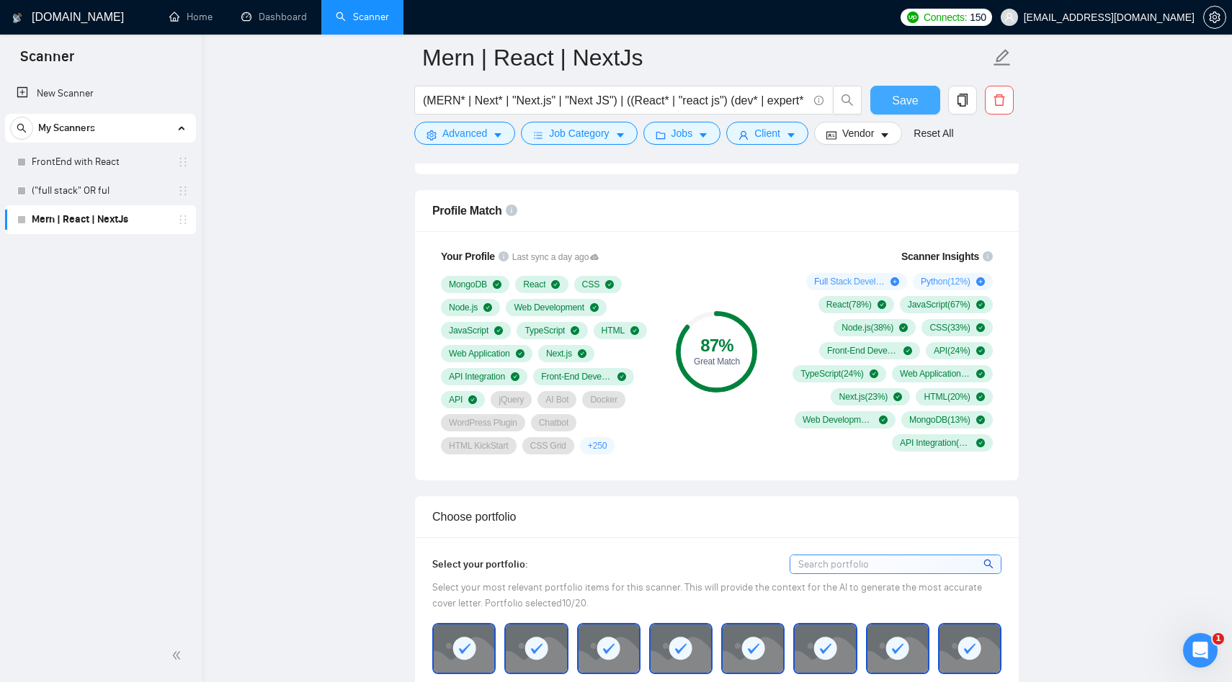
click at [914, 97] on span "Save" at bounding box center [905, 101] width 26 height 18
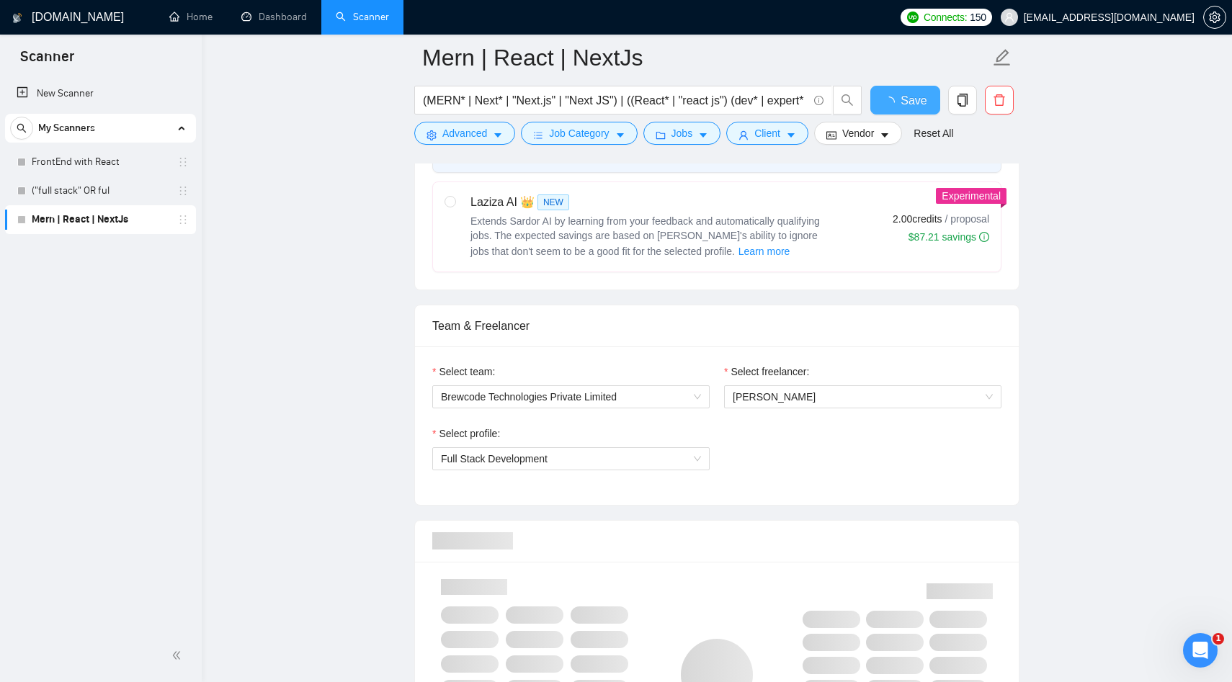
checkbox input "true"
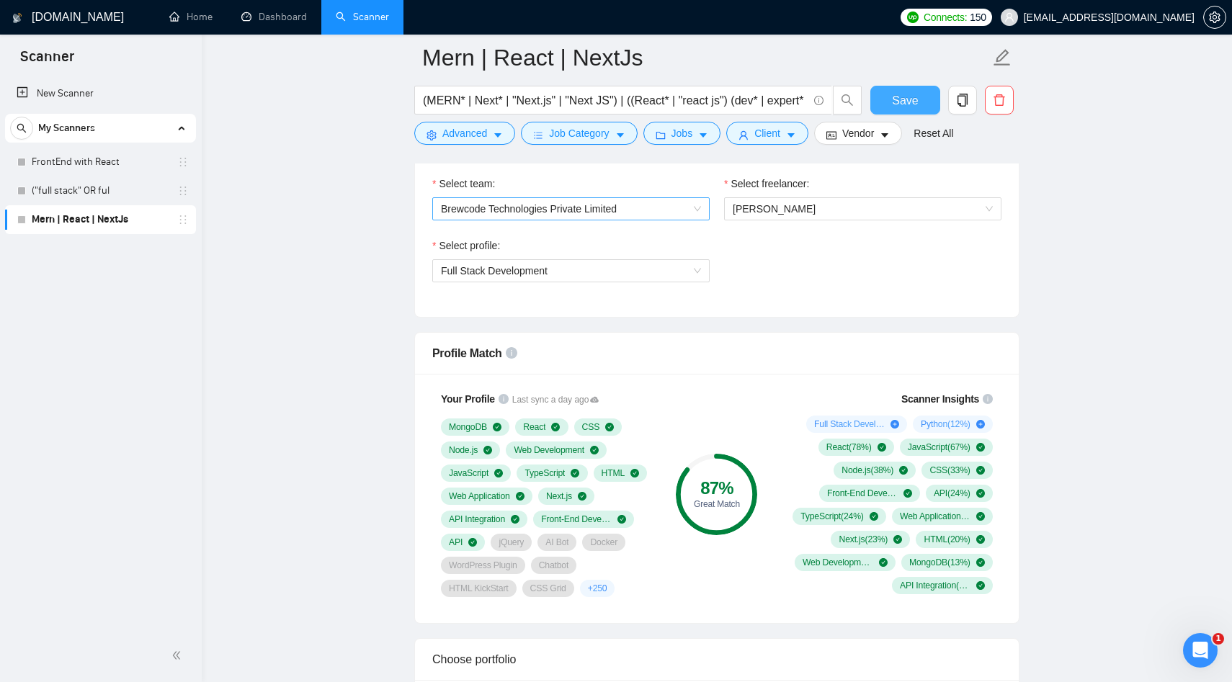
scroll to position [888, 0]
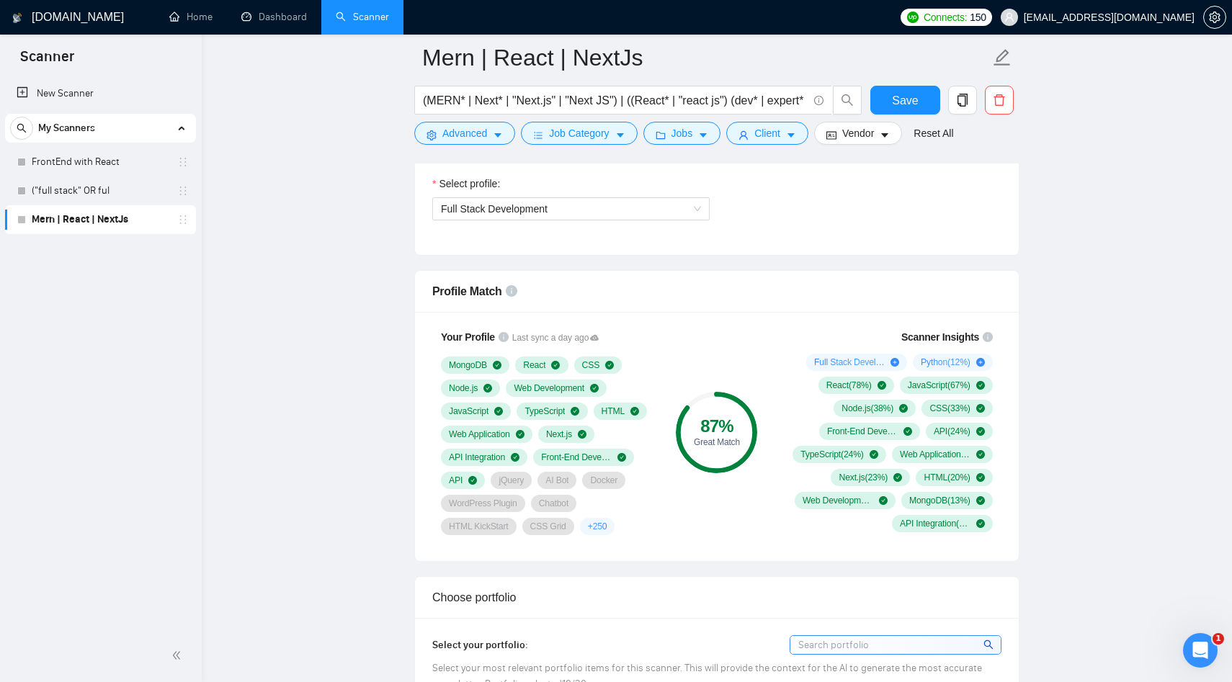
scroll to position [808, 0]
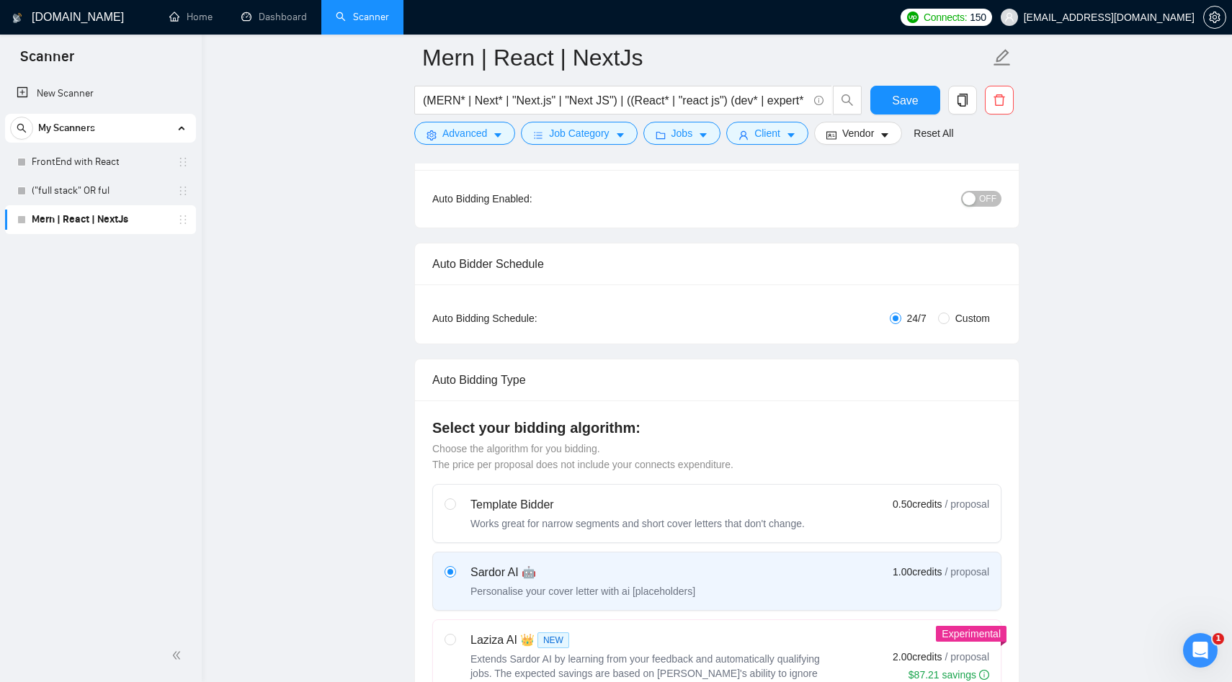
scroll to position [0, 0]
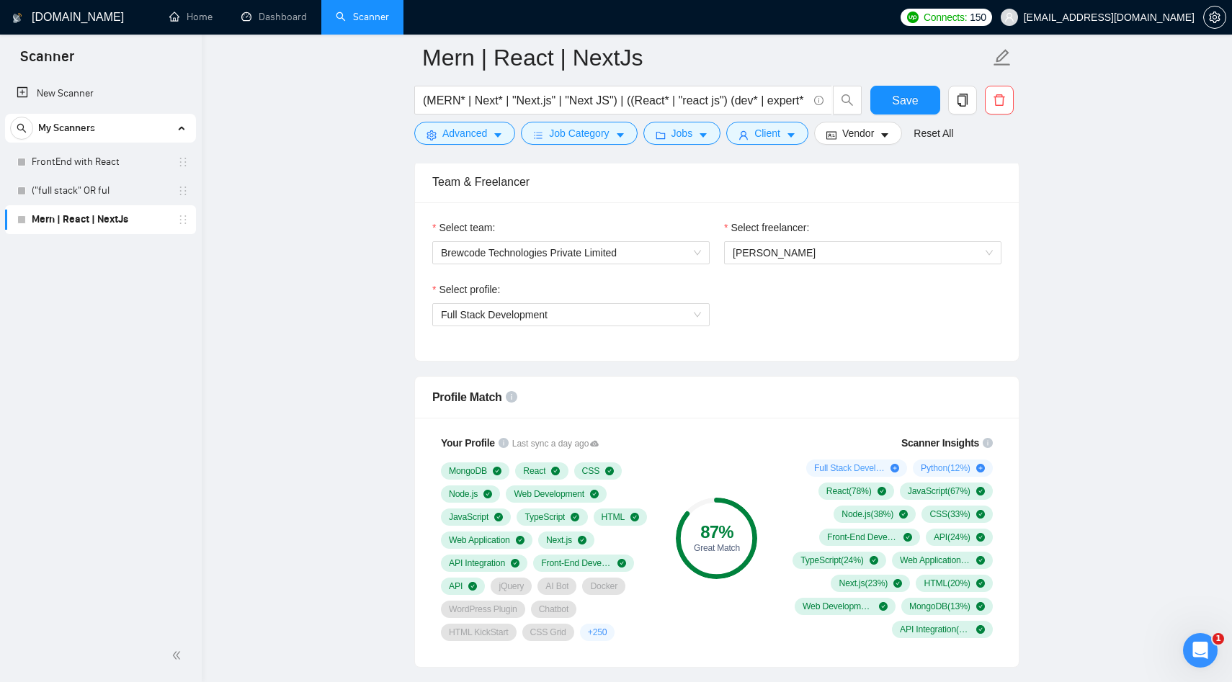
scroll to position [723, 0]
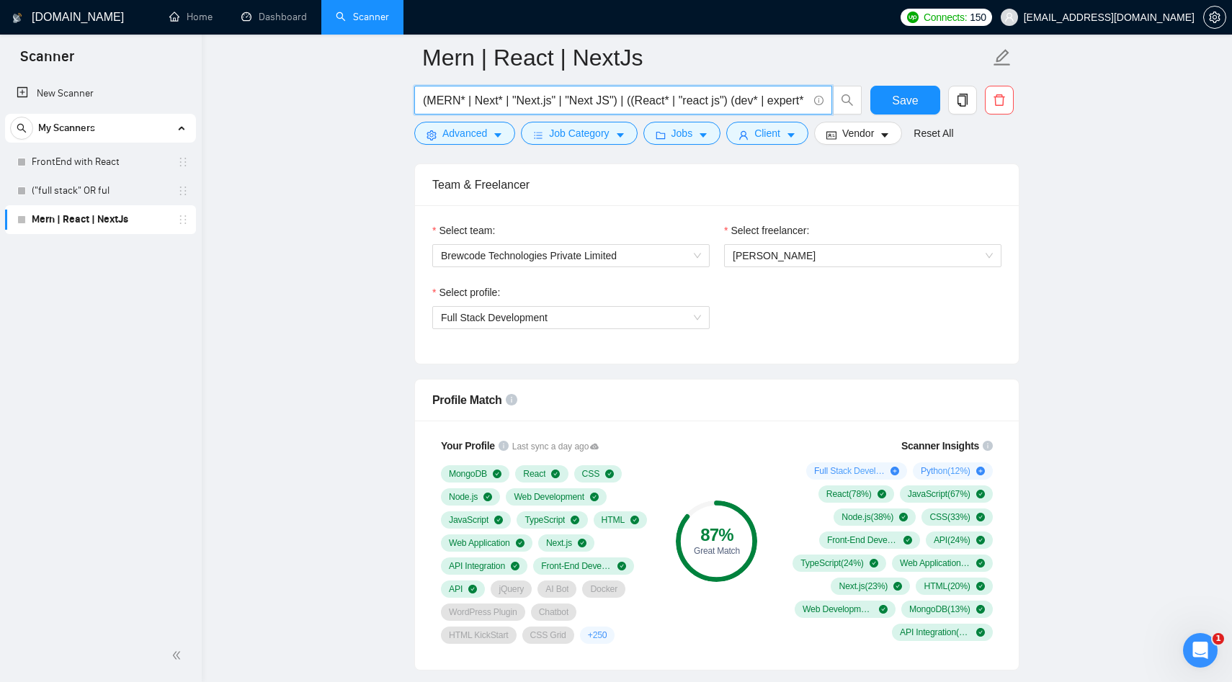
click at [585, 108] on input "(MERN* | Next* | "Next.js" | "Next JS") | ((React* | "react js") (dev* | expert…" at bounding box center [615, 101] width 385 height 18
click at [968, 104] on icon "copy" at bounding box center [962, 100] width 13 height 13
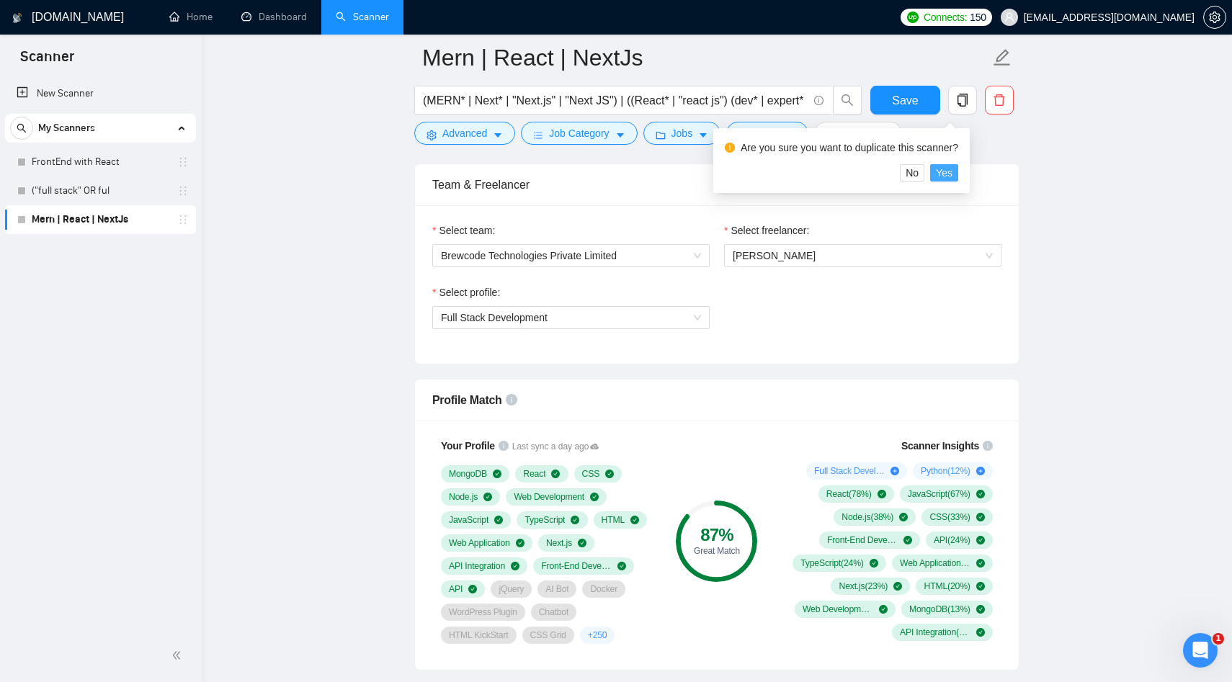
click at [951, 175] on span "Yes" at bounding box center [944, 173] width 17 height 16
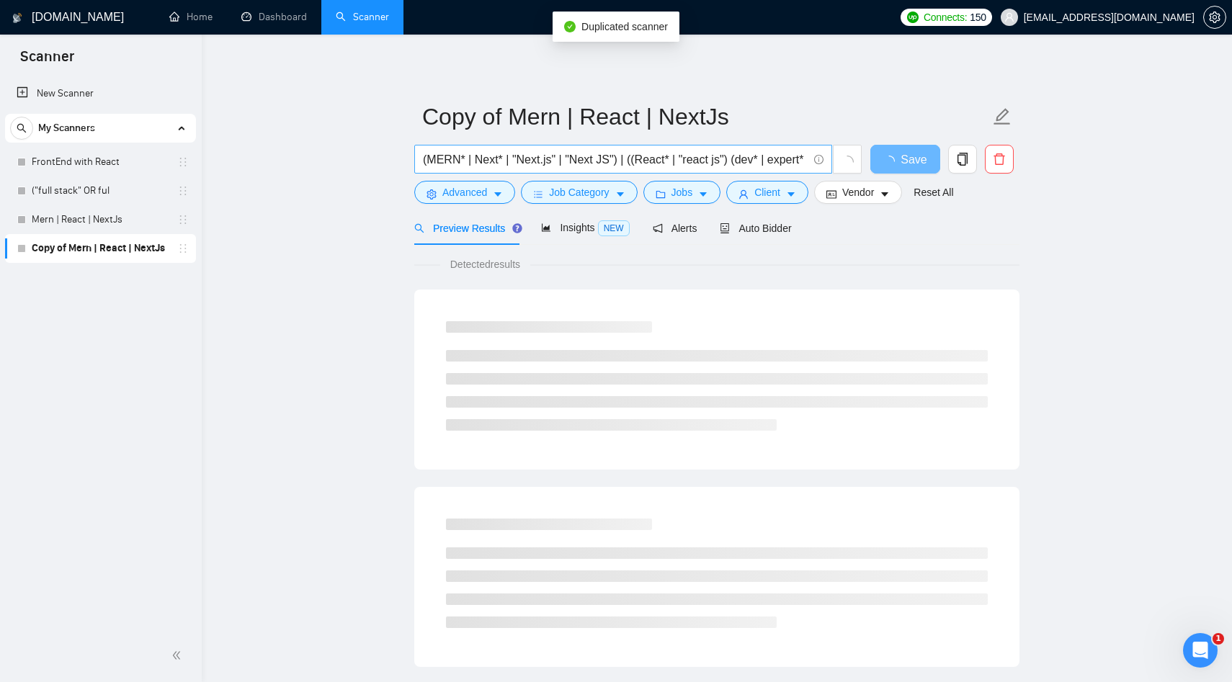
click at [558, 163] on input "(MERN* | Next* | "Next.js" | "Next JS") | ((React* | "react js") (dev* | expert…" at bounding box center [615, 160] width 385 height 18
paste input "WordPress* | WP* | "WordPress theme" | "WordPress plugin" | WooCommerce*) | ((W…"
type input "(WordPress* | WP* | "WordPress theme" | "WordPress plugin" | WooCommerce*) | ((…"
click at [408, 188] on main "Copy of Mern | React | NextJs (WordPress* | WP* | "WordPress theme" | "WordPres…" at bounding box center [717, 659] width 984 height 1202
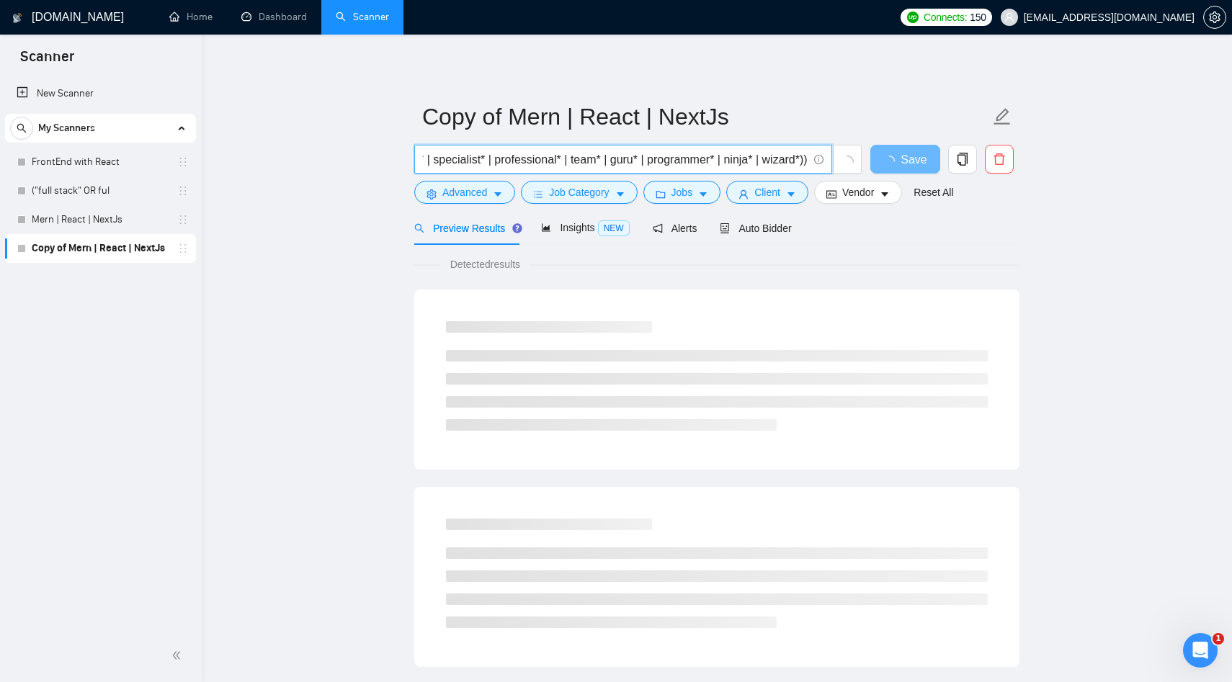
scroll to position [0, 0]
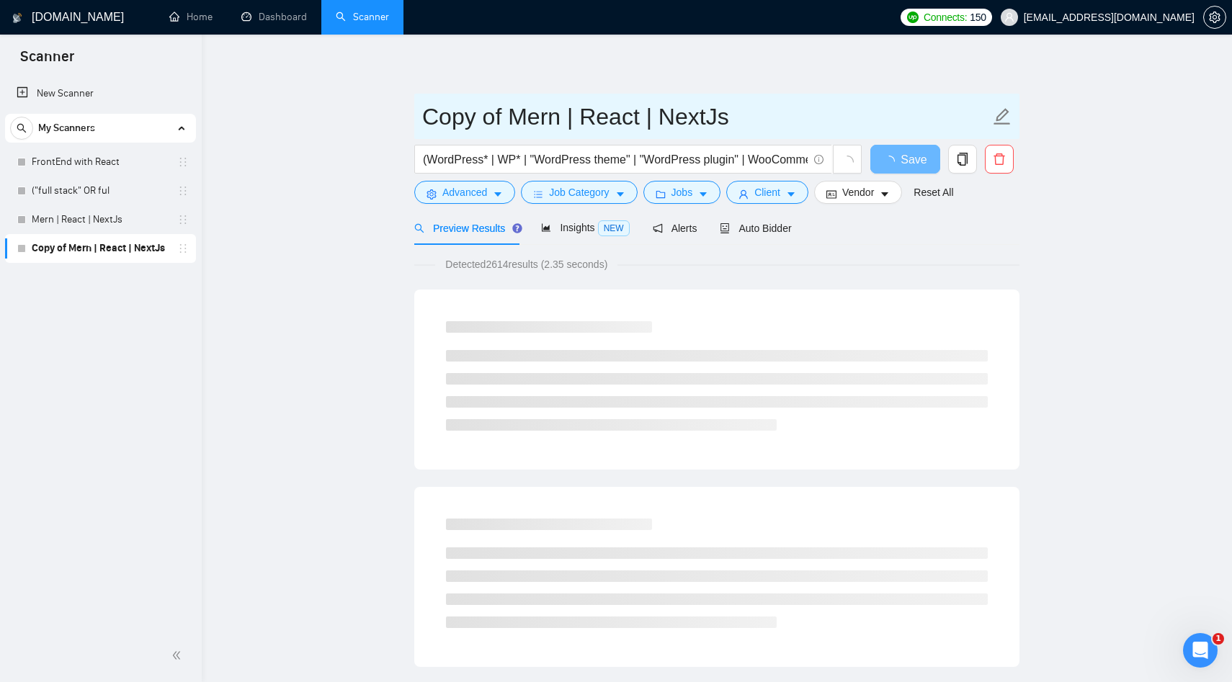
click at [502, 122] on input "Copy of Mern | React | NextJs" at bounding box center [706, 117] width 568 height 36
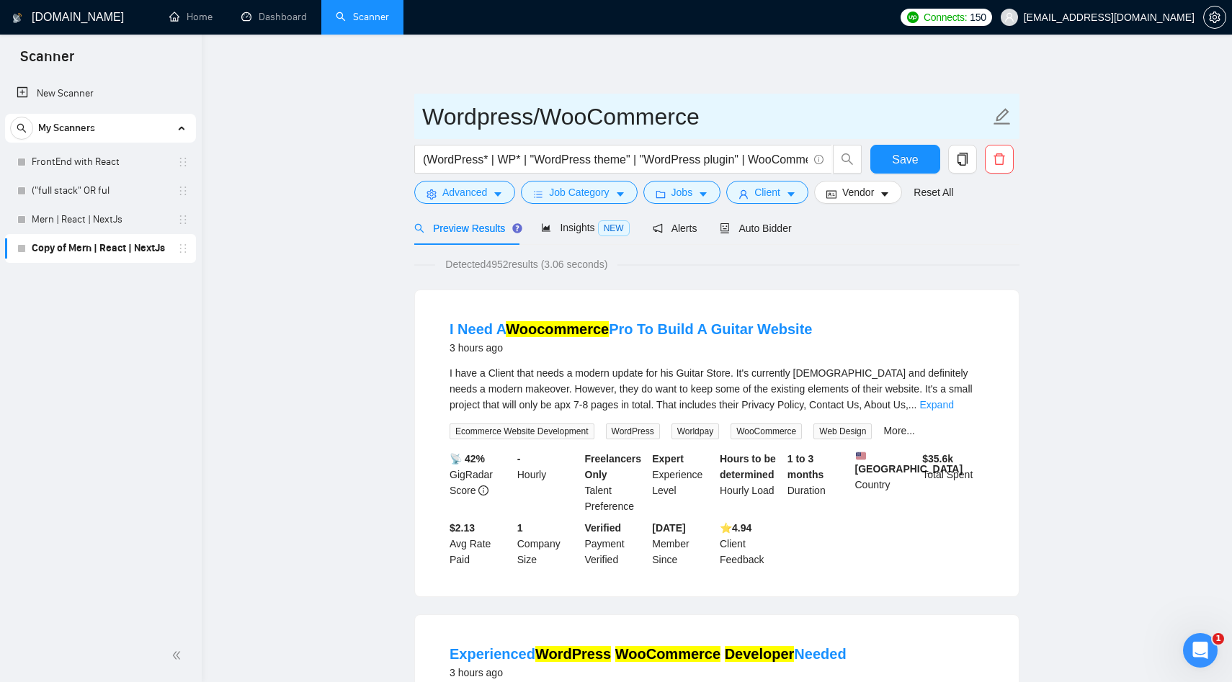
type input "Wordpress/WooCommerce"
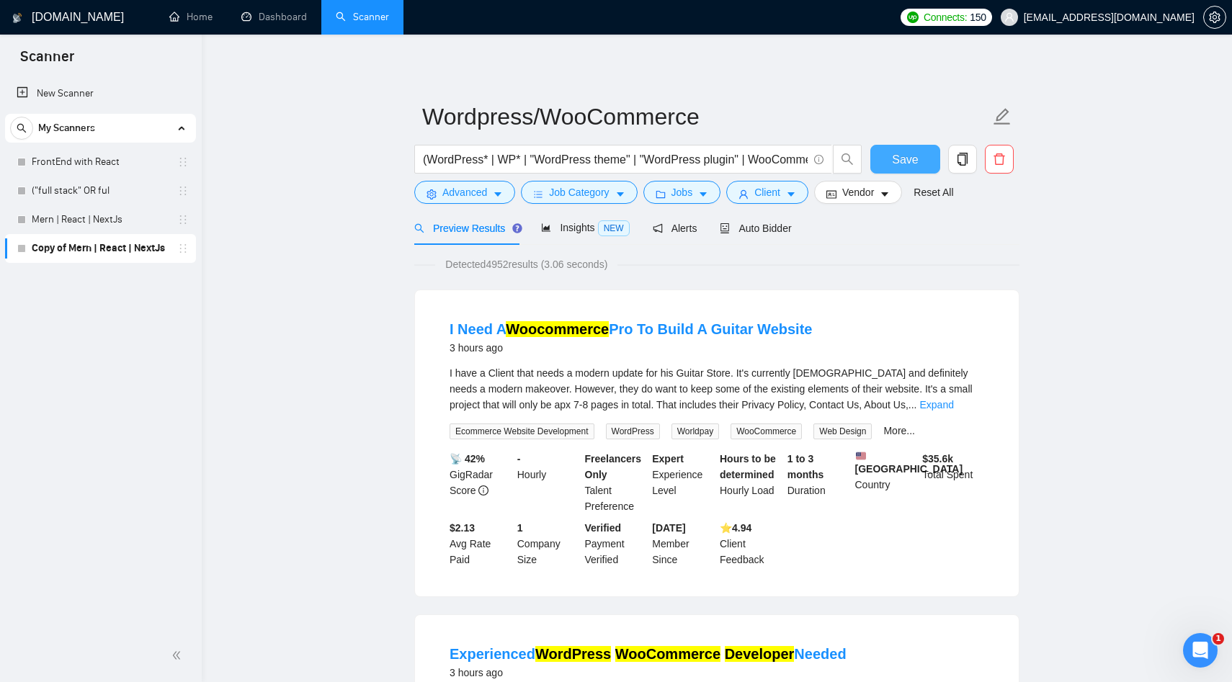
click at [905, 158] on span "Save" at bounding box center [905, 160] width 26 height 18
click at [777, 229] on span "Auto Bidder" at bounding box center [755, 229] width 71 height 12
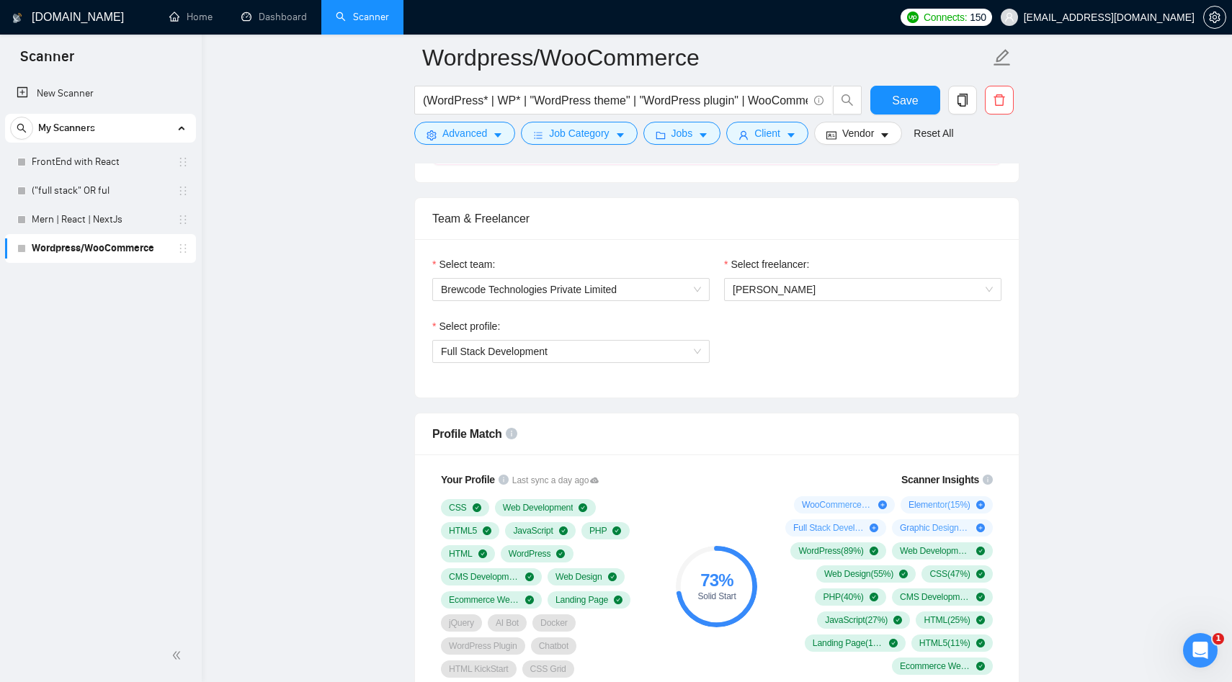
scroll to position [647, 0]
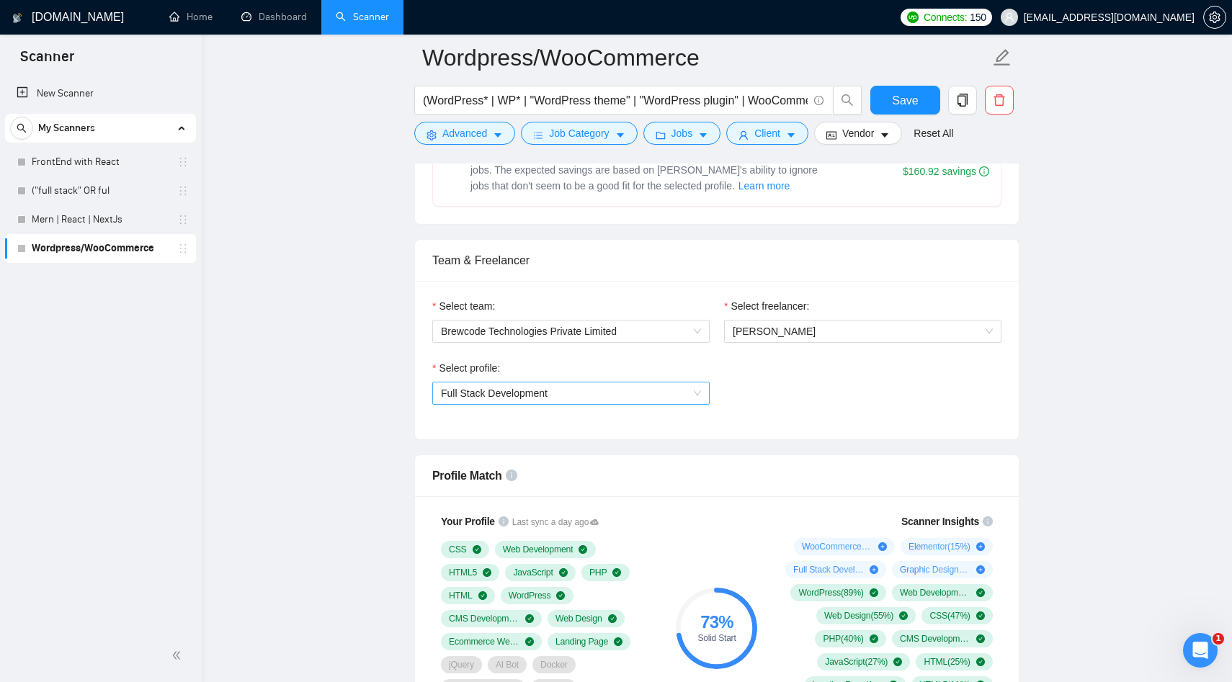
click at [537, 392] on span "Full Stack Development" at bounding box center [494, 394] width 107 height 12
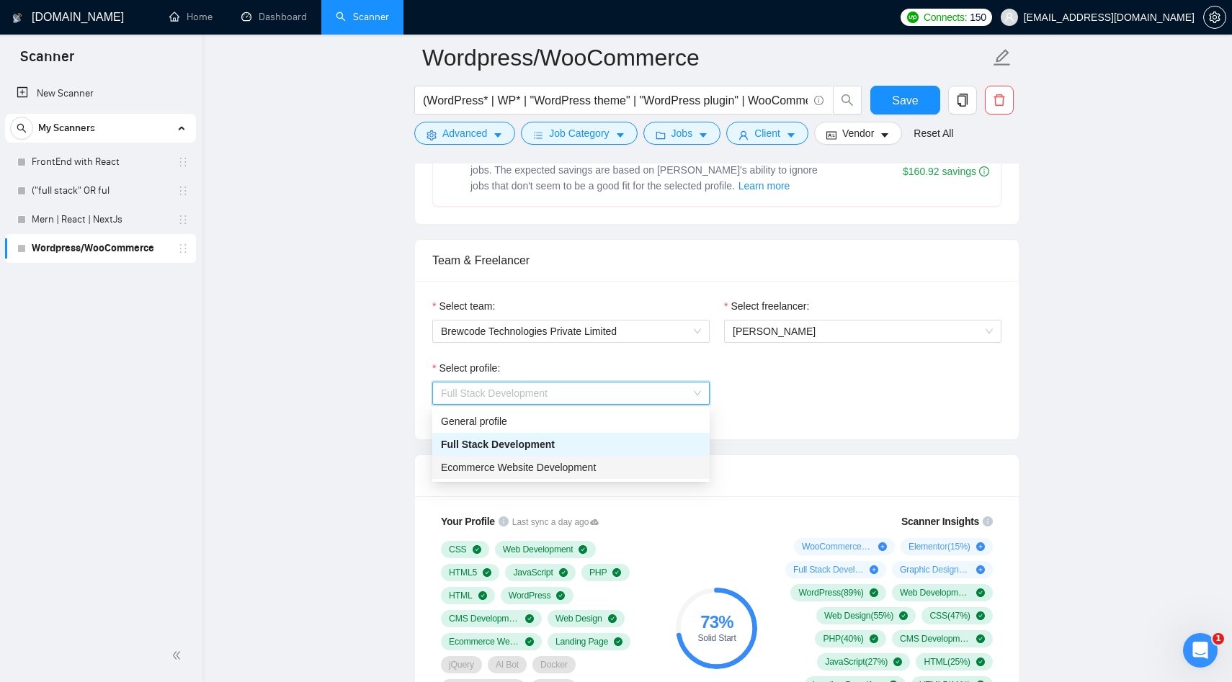
click at [483, 469] on span "Ecommerce Website Development" at bounding box center [518, 468] width 155 height 12
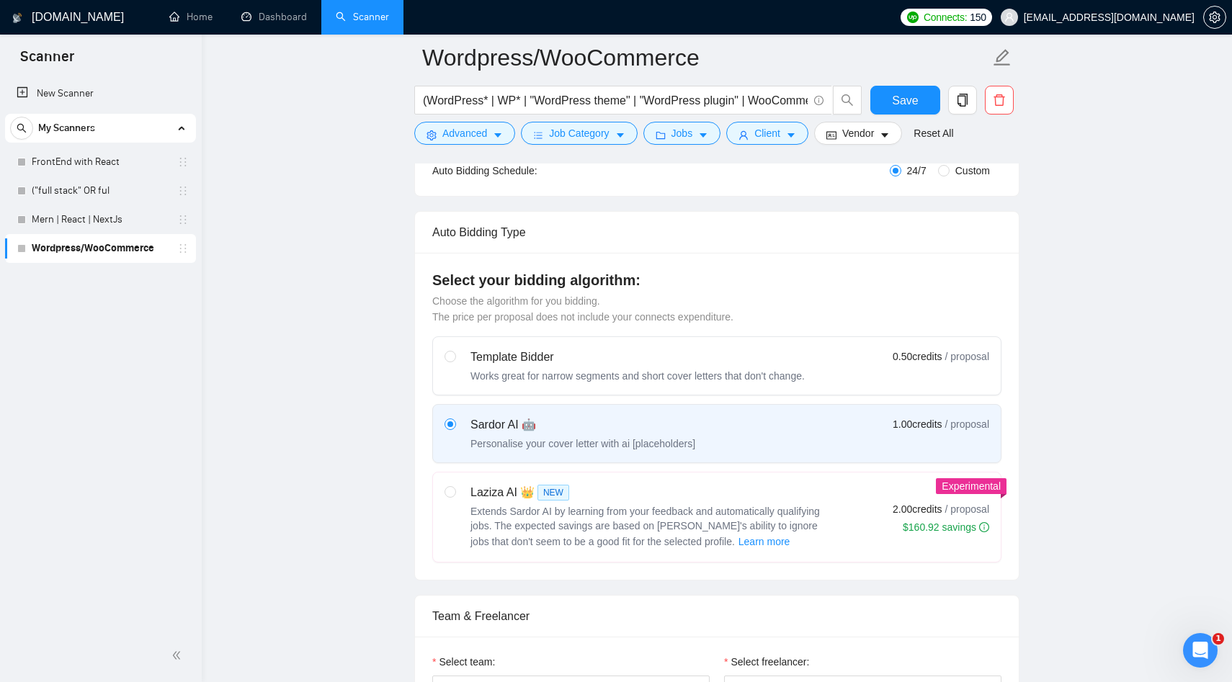
scroll to position [281, 0]
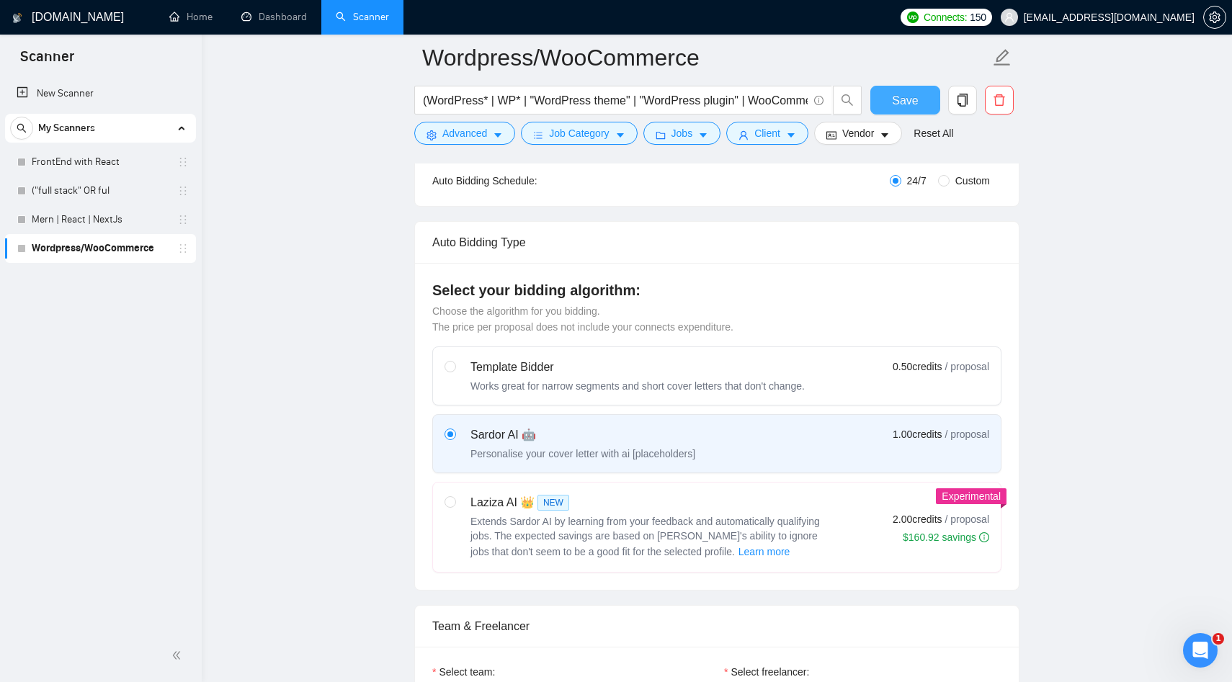
click at [917, 98] on span "Save" at bounding box center [905, 101] width 26 height 18
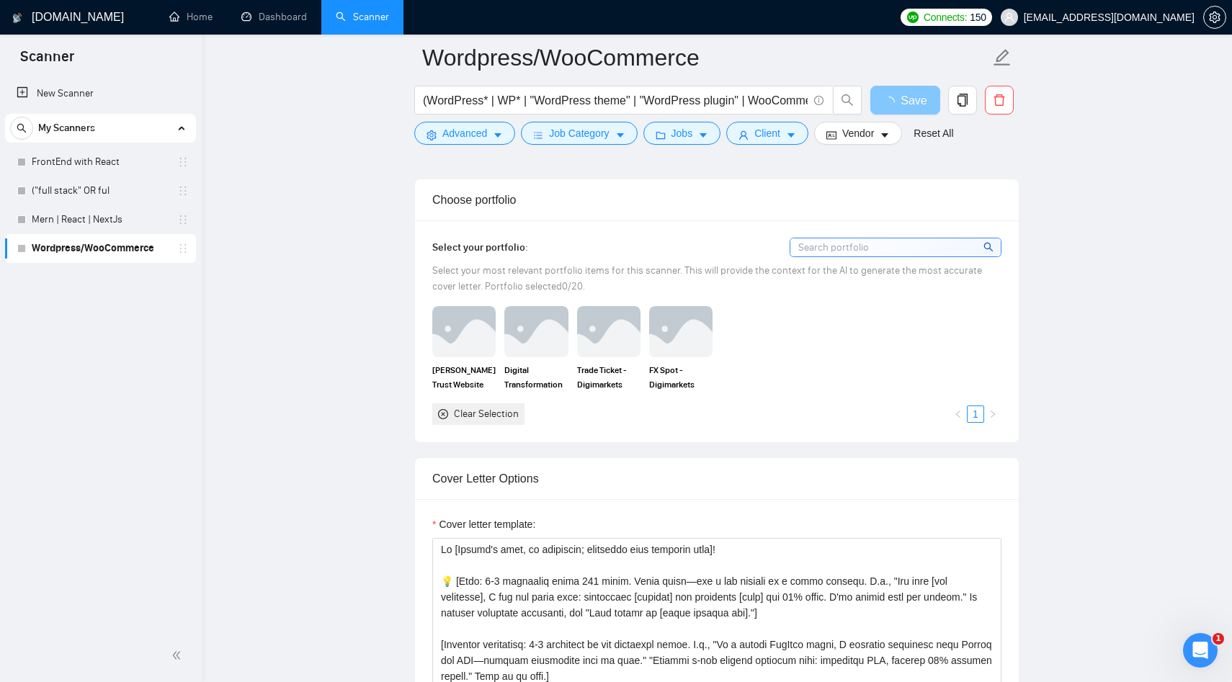
scroll to position [1315, 0]
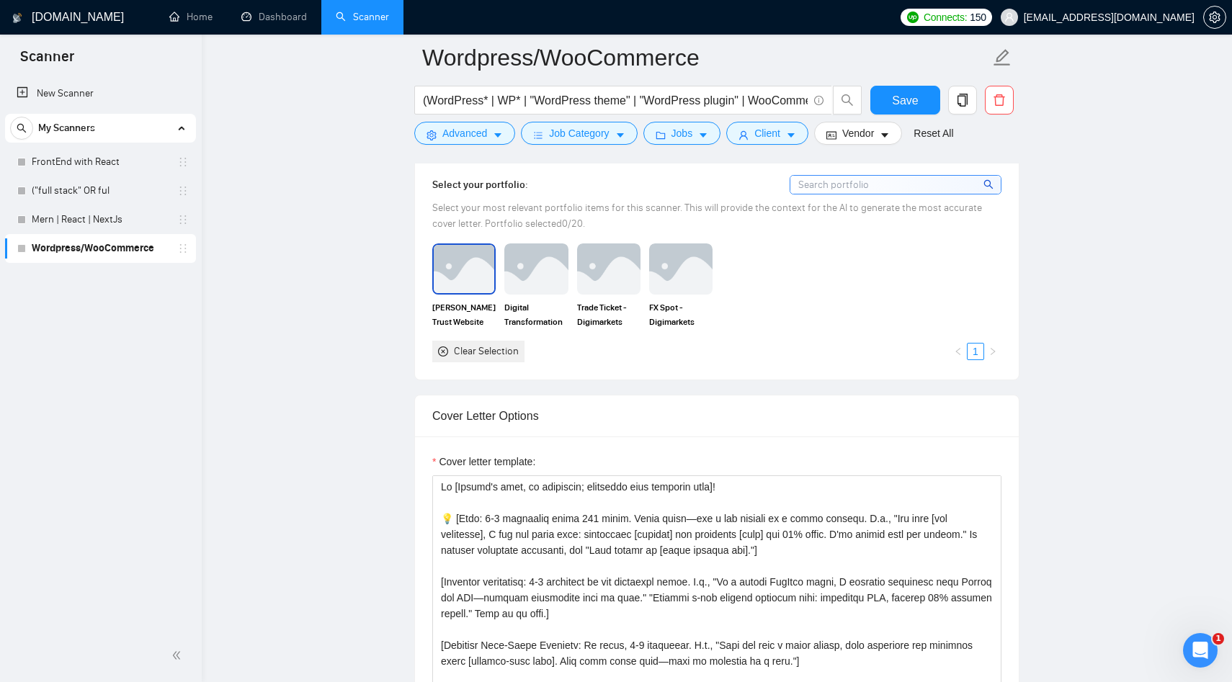
click at [456, 273] on img at bounding box center [464, 269] width 61 height 48
click at [554, 272] on img at bounding box center [536, 269] width 61 height 48
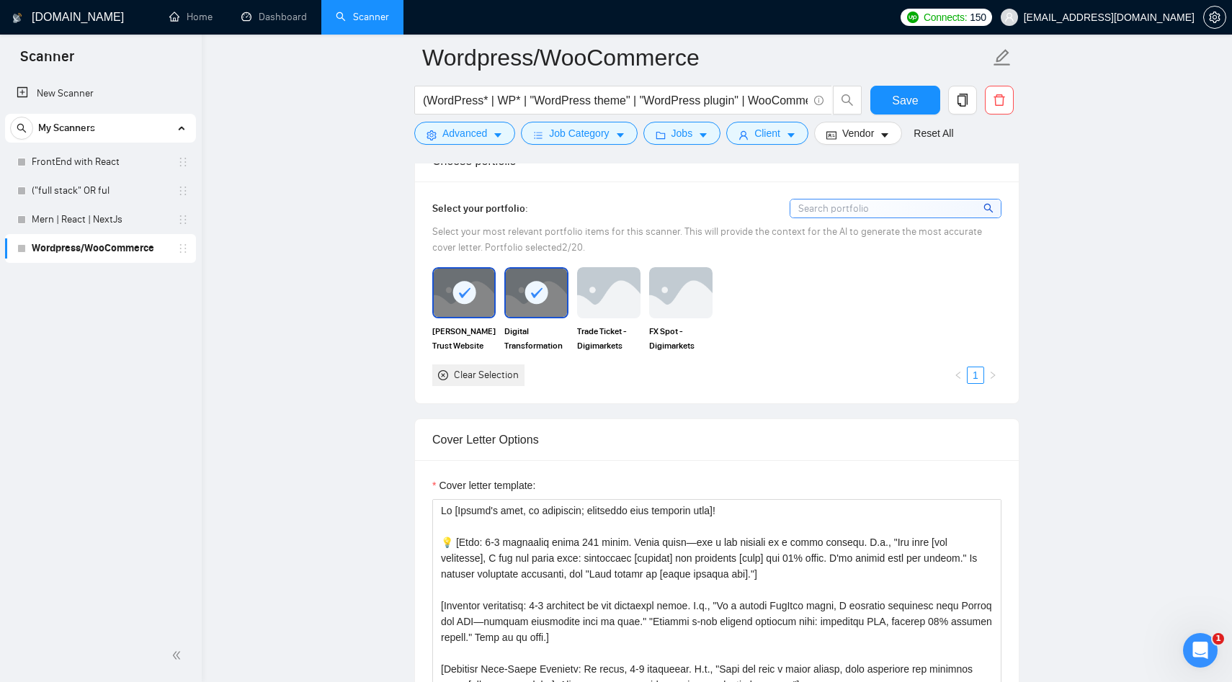
scroll to position [1288, 0]
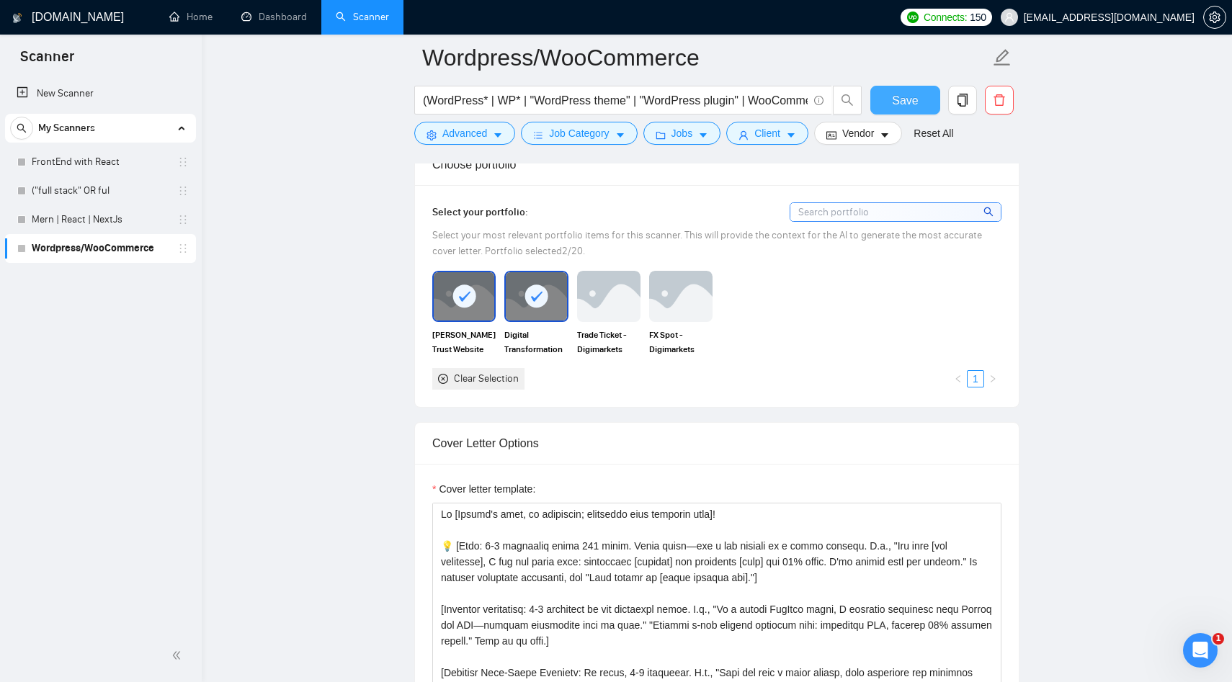
click at [901, 91] on button "Save" at bounding box center [905, 100] width 70 height 29
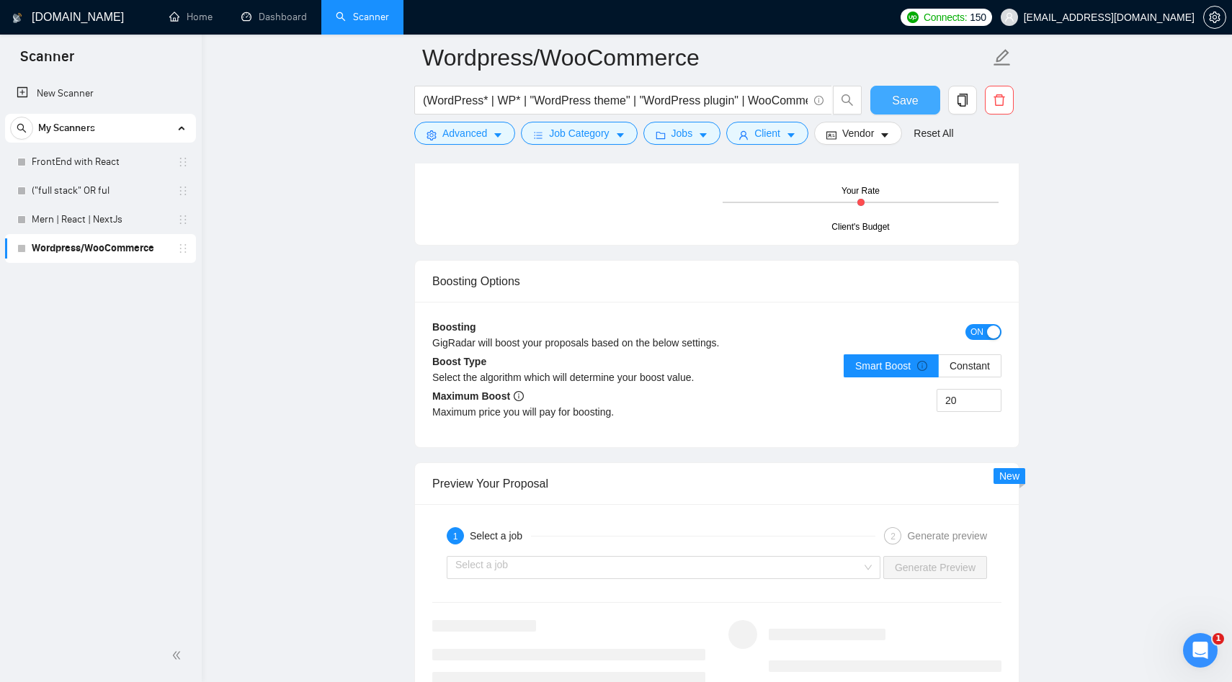
scroll to position [2501, 0]
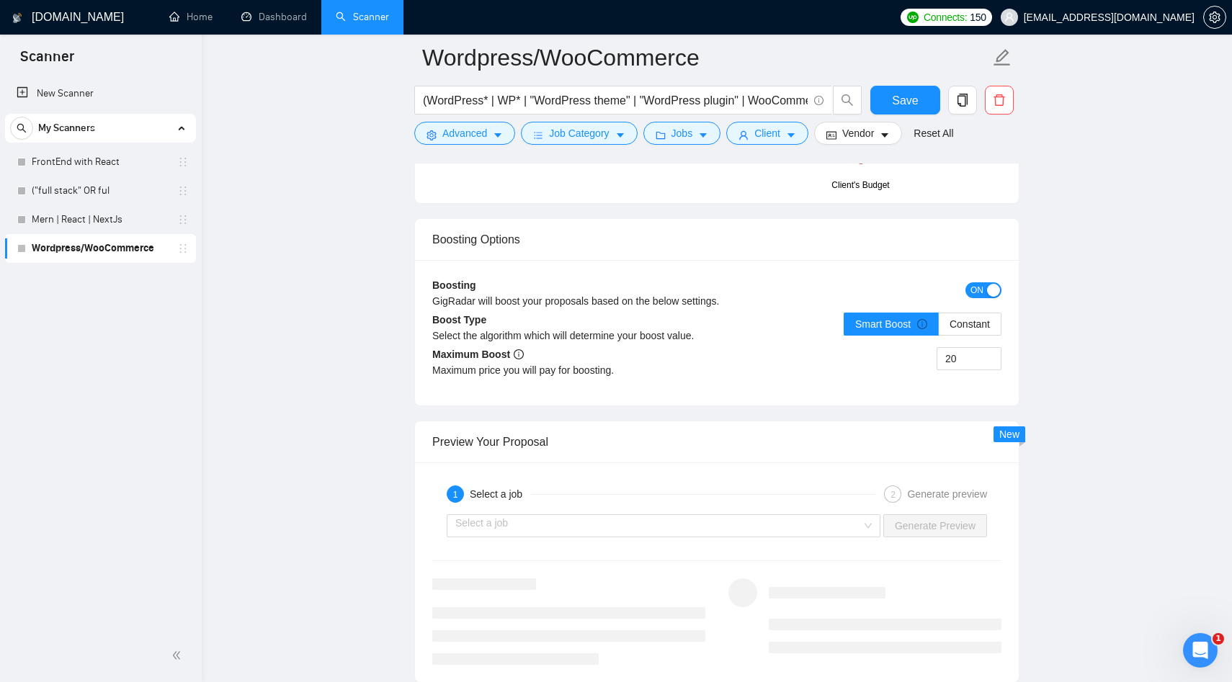
click at [992, 295] on div "button" at bounding box center [993, 290] width 13 height 13
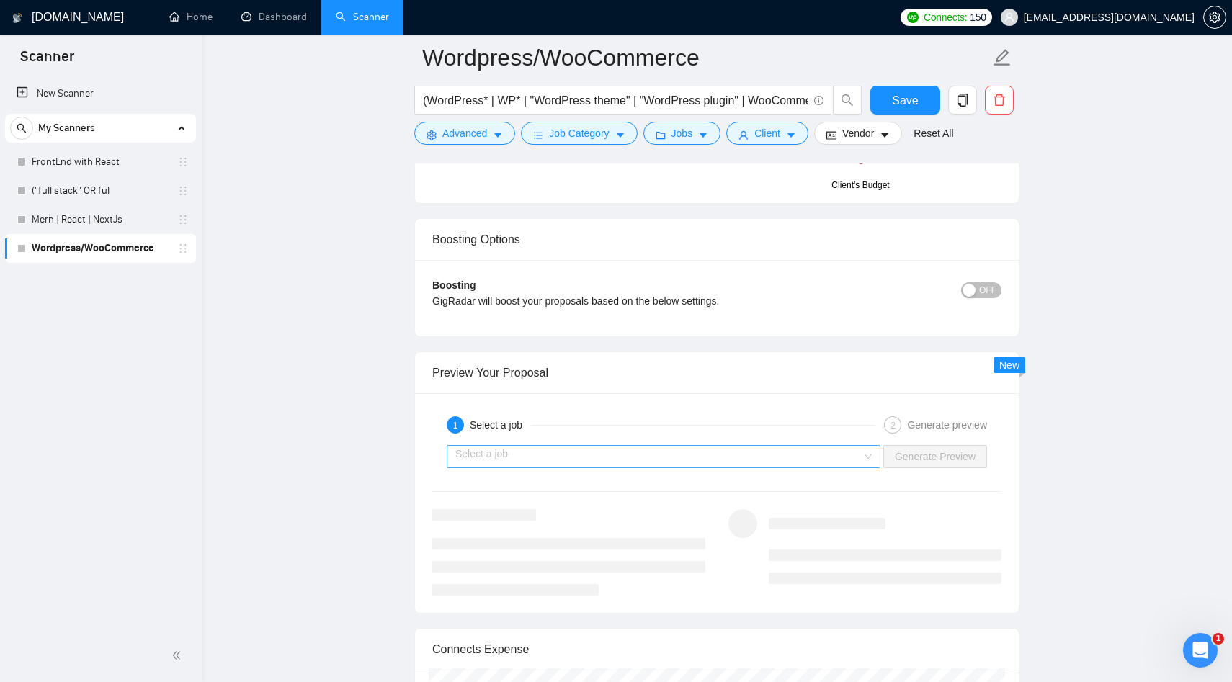
click at [514, 452] on input "search" at bounding box center [658, 457] width 406 height 22
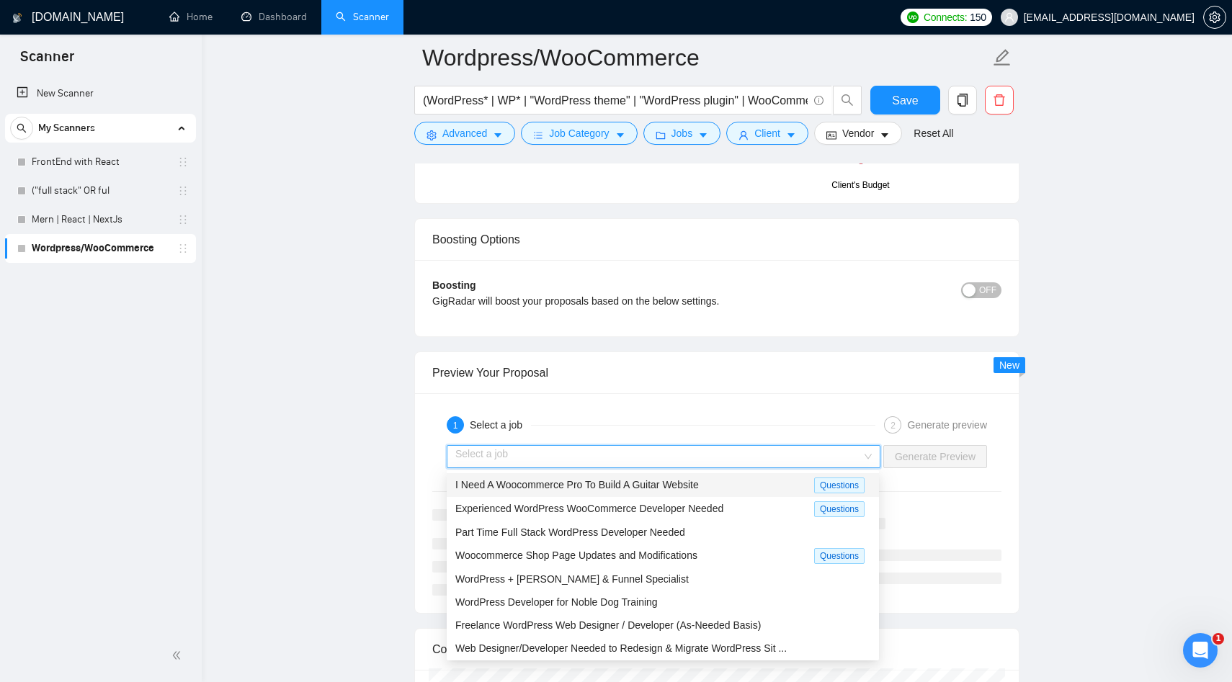
click at [508, 489] on span "I Need A Woocommerce Pro To Build A Guitar Website" at bounding box center [577, 485] width 244 height 12
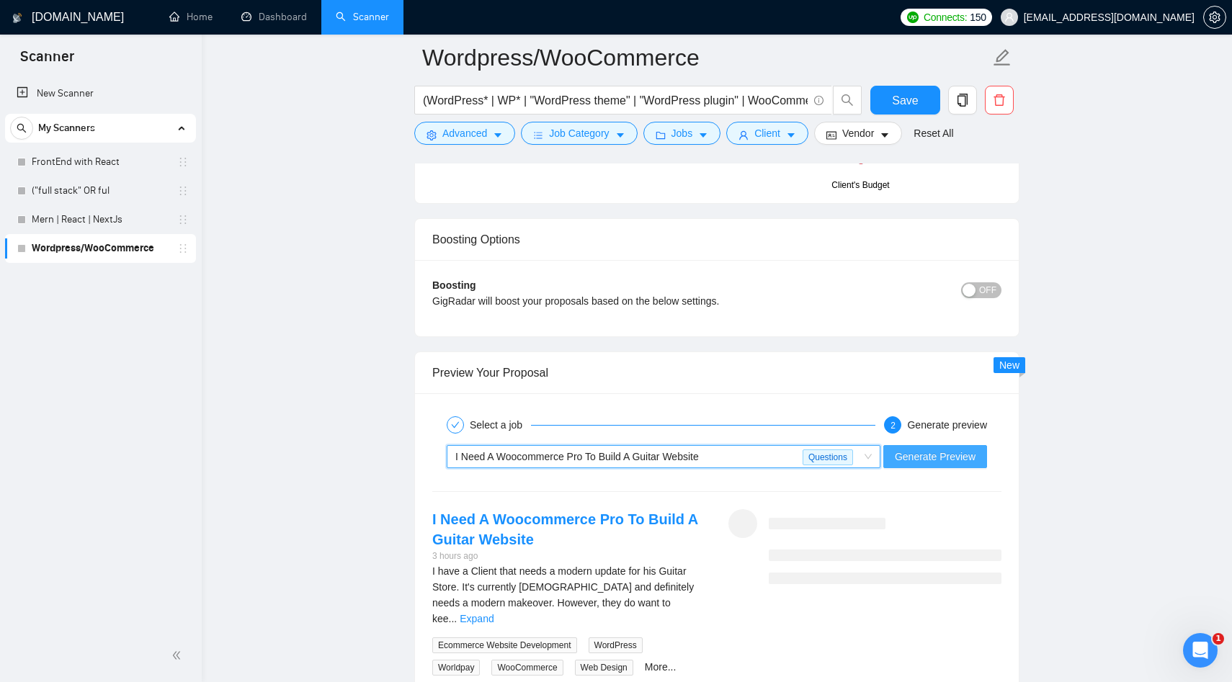
click at [937, 456] on span "Generate Preview" at bounding box center [935, 457] width 81 height 16
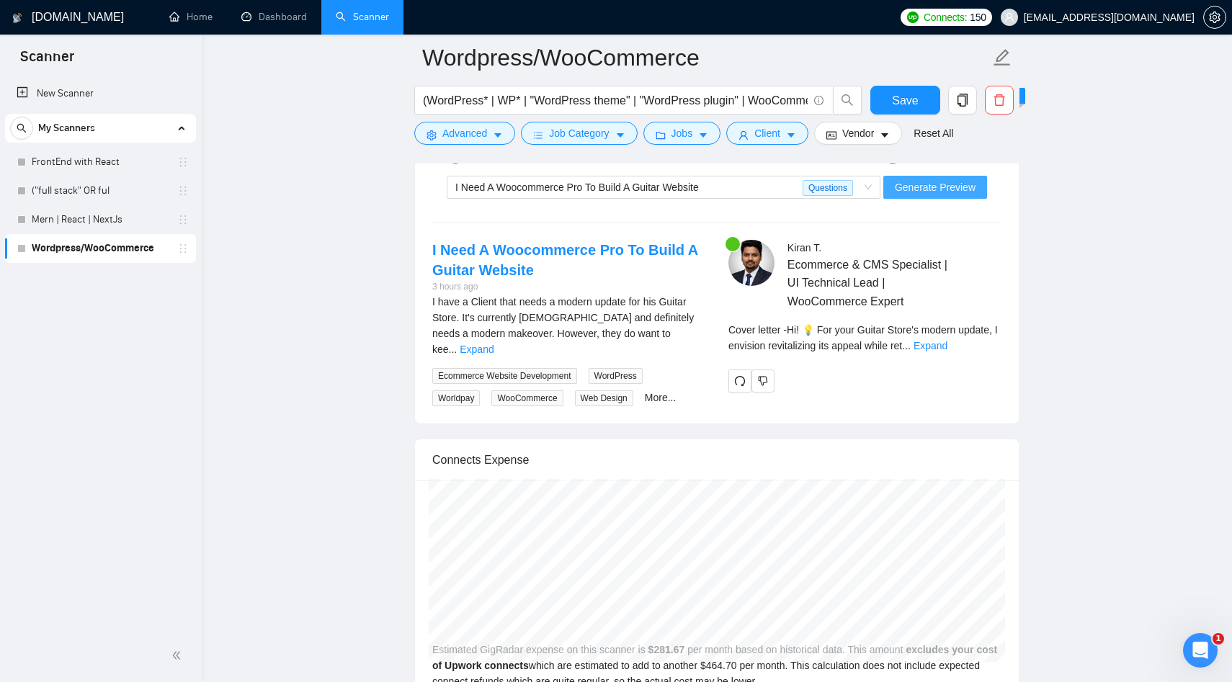
scroll to position [2761, 0]
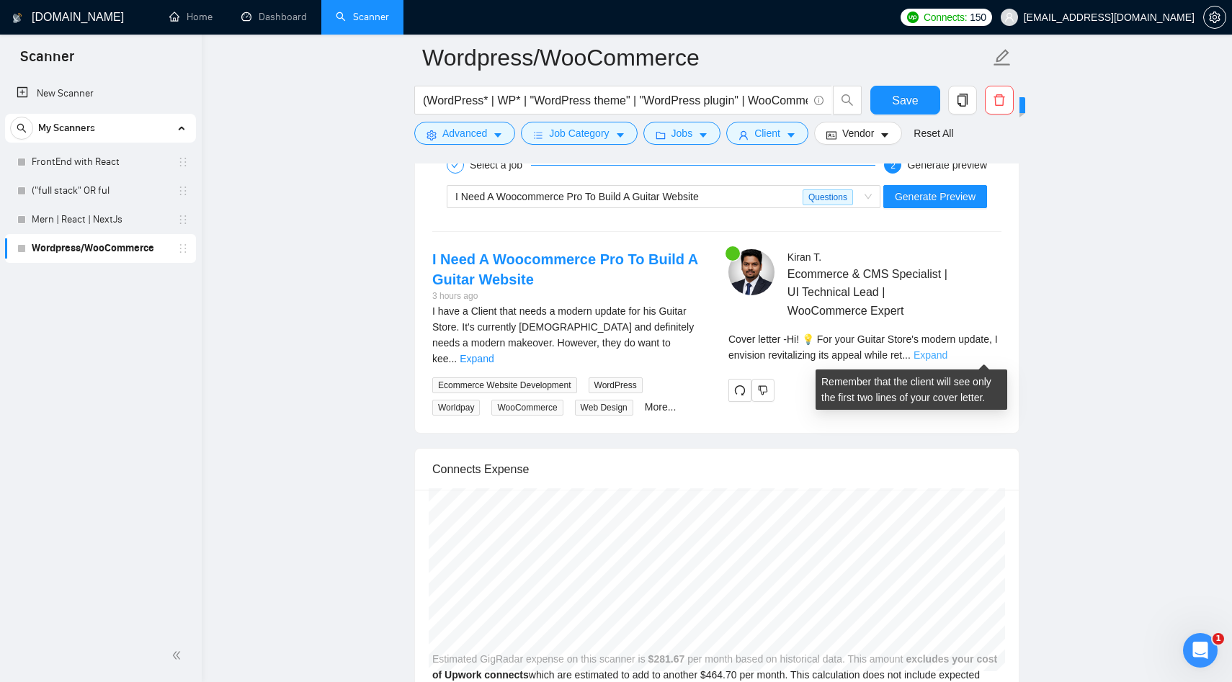
click at [947, 358] on link "Expand" at bounding box center [931, 355] width 34 height 12
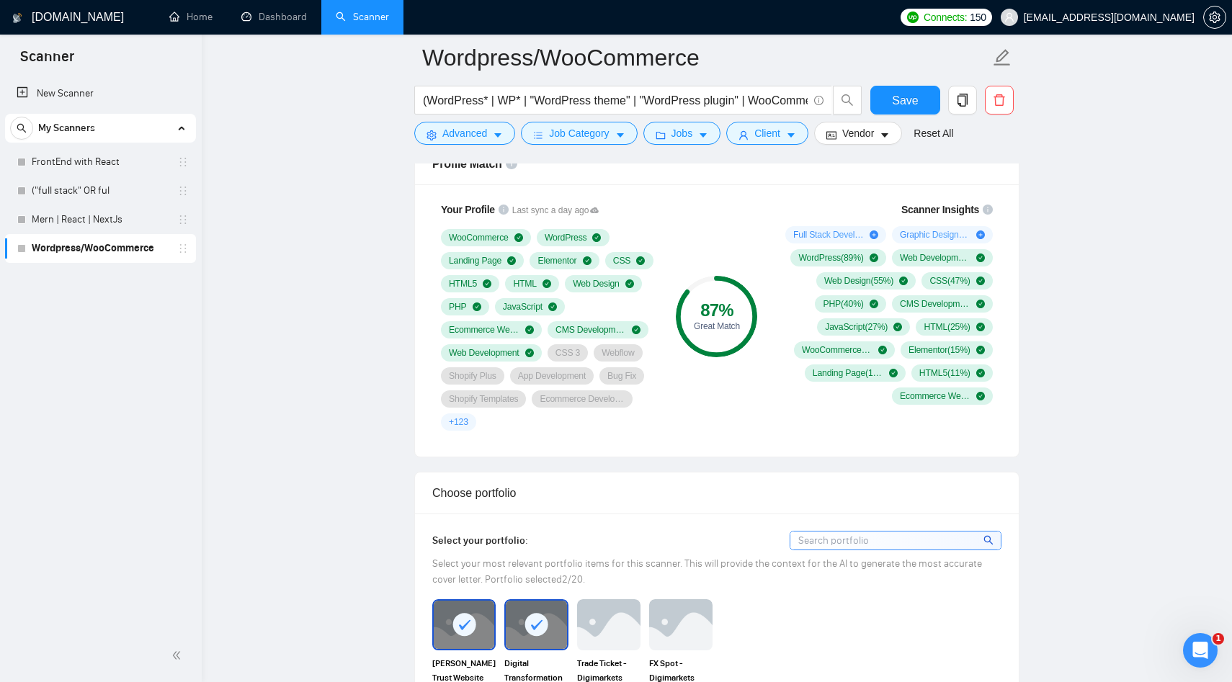
scroll to position [940, 0]
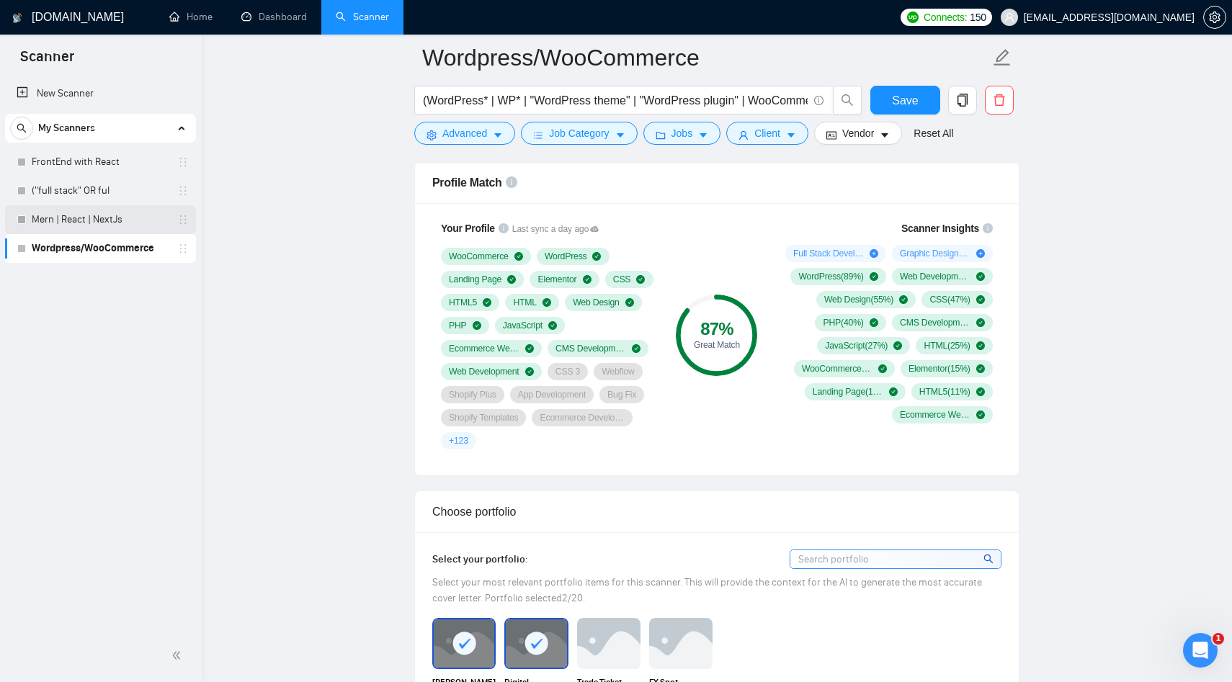
click at [81, 219] on link "Mern | React | NextJs" at bounding box center [100, 219] width 137 height 29
click at [912, 97] on span "Save" at bounding box center [905, 101] width 26 height 18
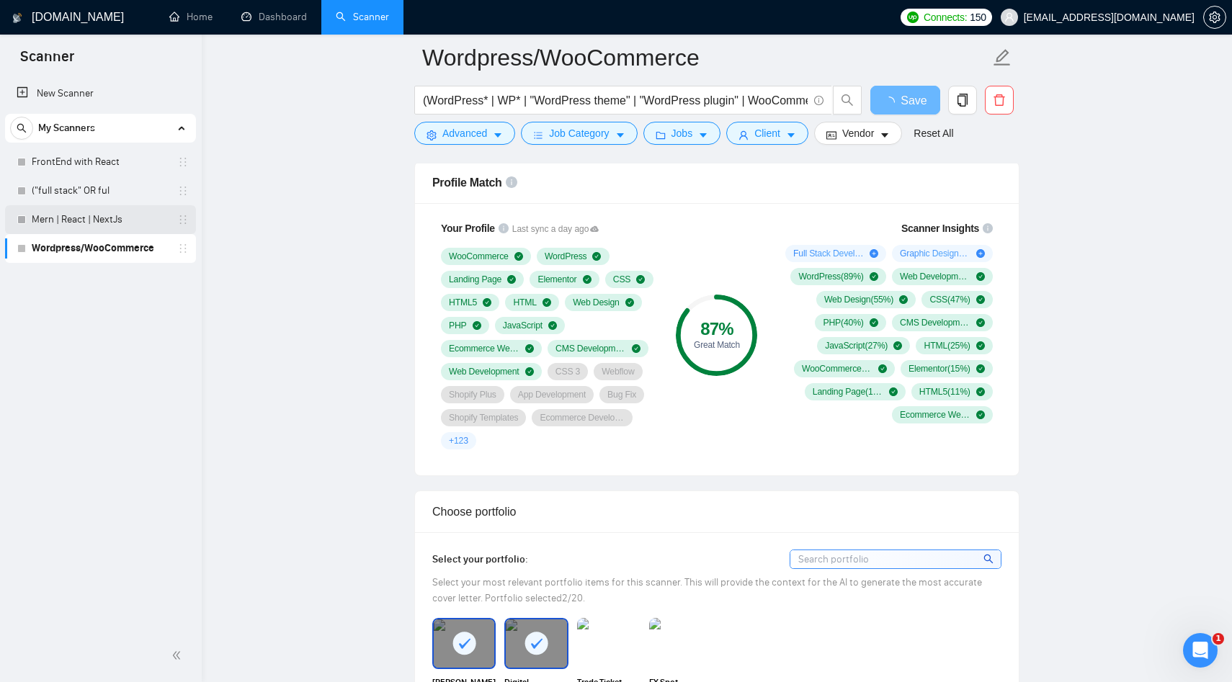
click at [91, 218] on link "Mern | React | NextJs" at bounding box center [100, 219] width 137 height 29
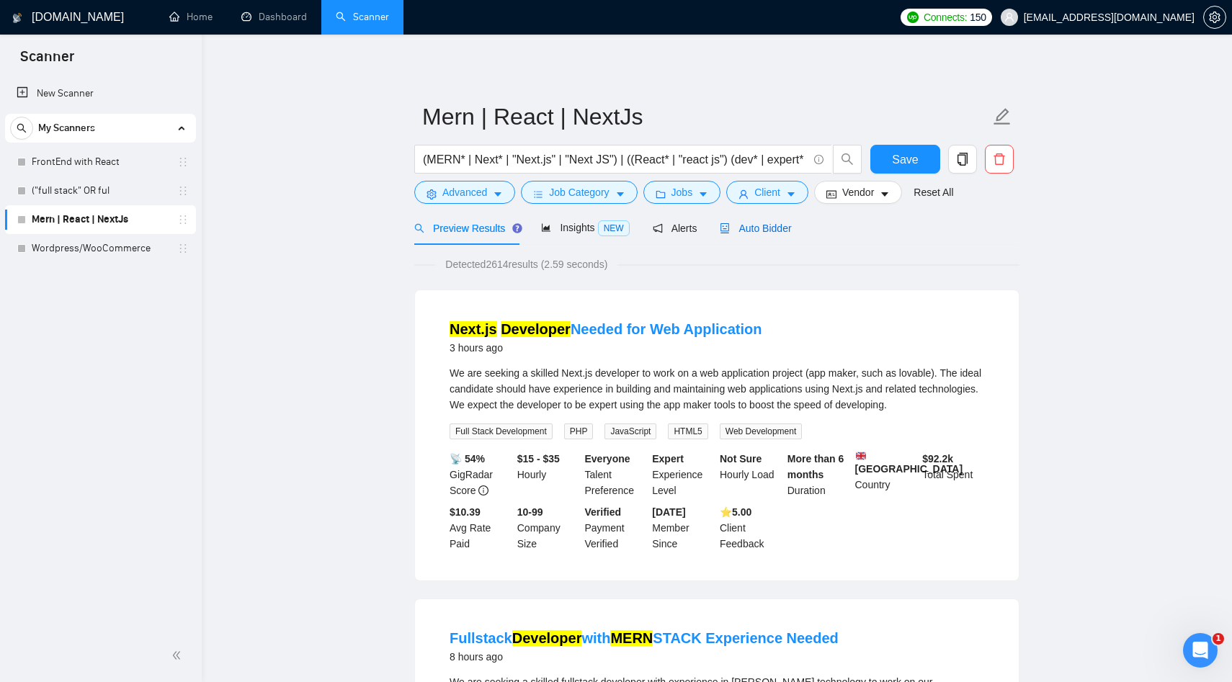
click at [761, 229] on span "Auto Bidder" at bounding box center [755, 229] width 71 height 12
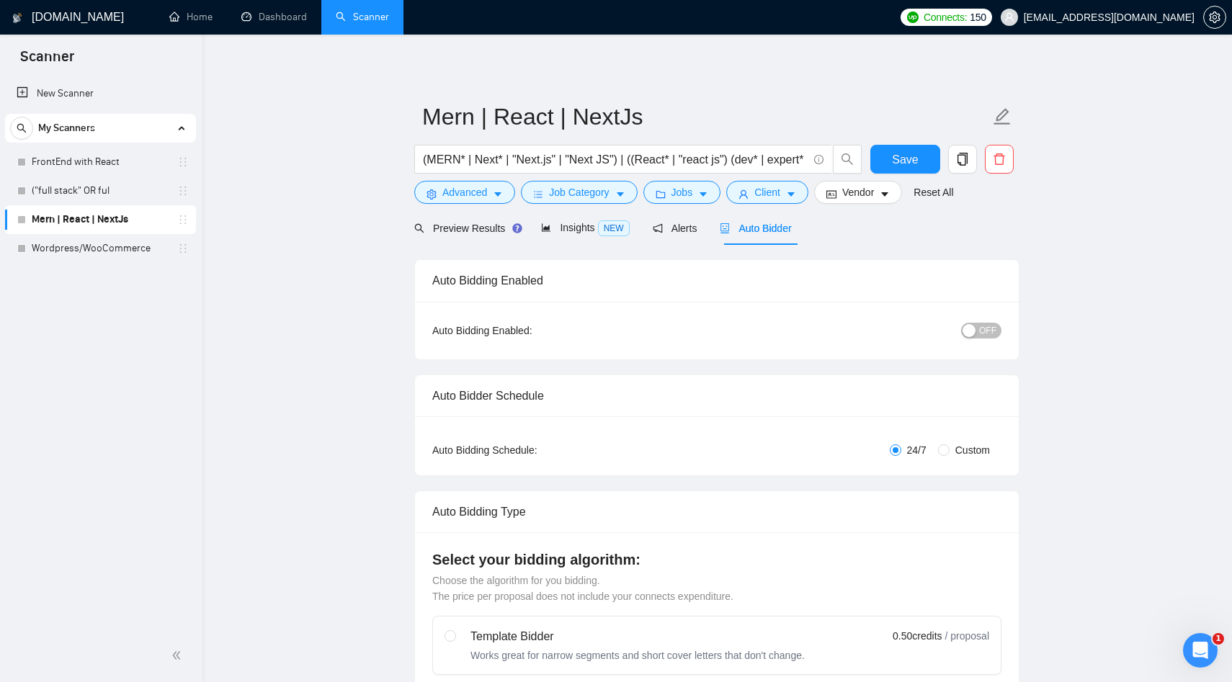
checkbox input "true"
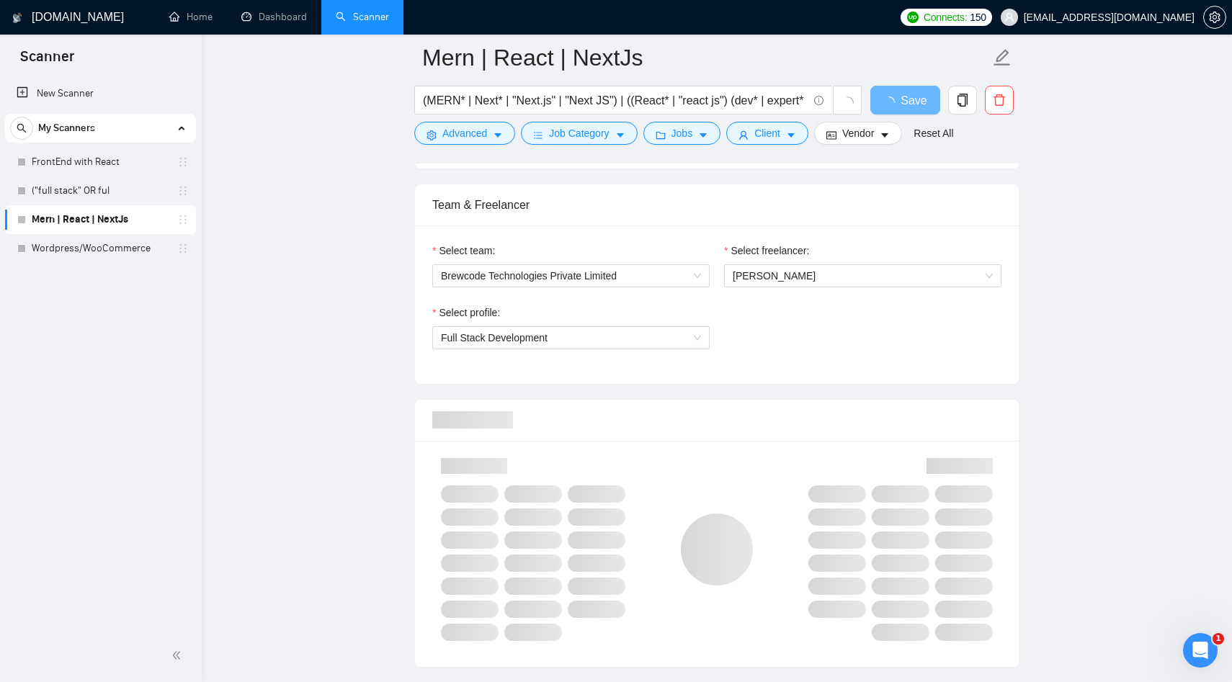
scroll to position [702, 0]
click at [489, 347] on span "Full Stack Development" at bounding box center [571, 339] width 260 height 22
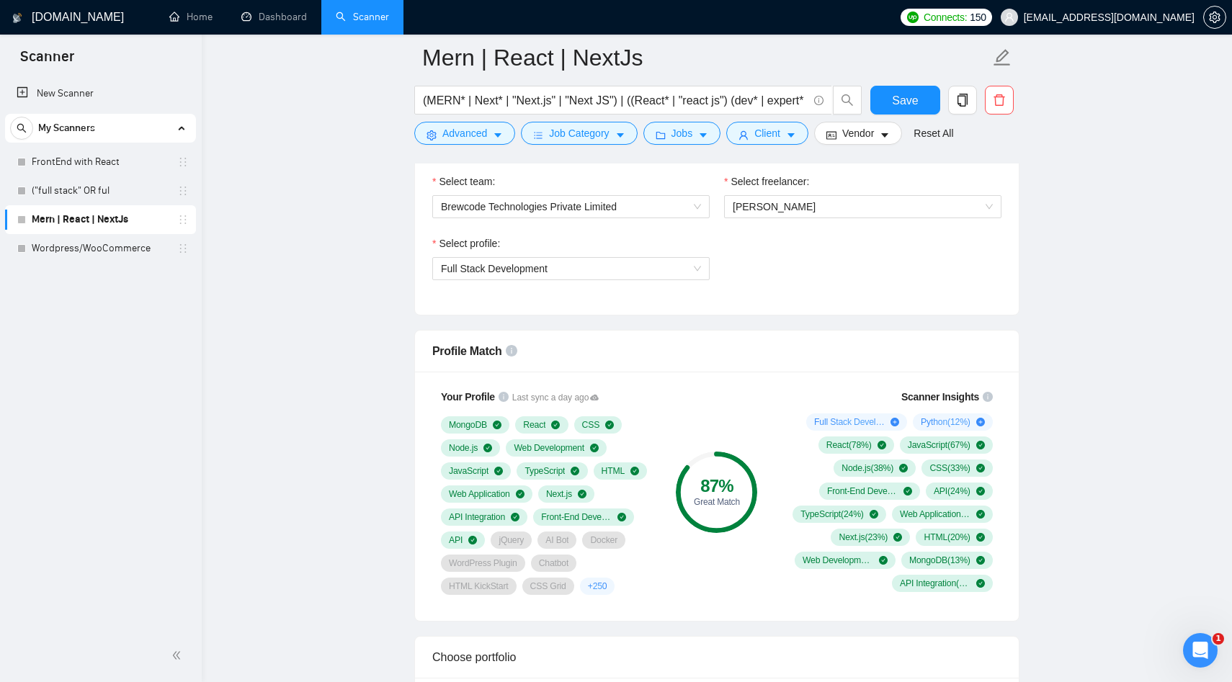
scroll to position [734, 0]
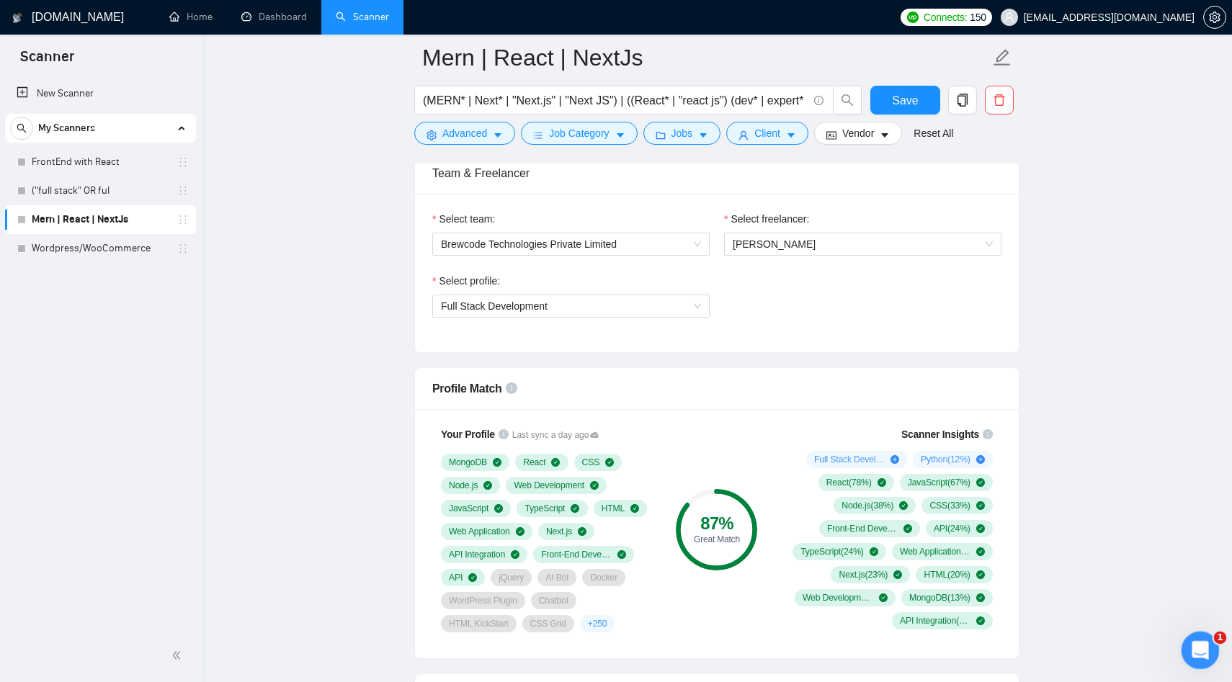
click at [1196, 656] on icon "Open Intercom Messenger" at bounding box center [1199, 649] width 24 height 24
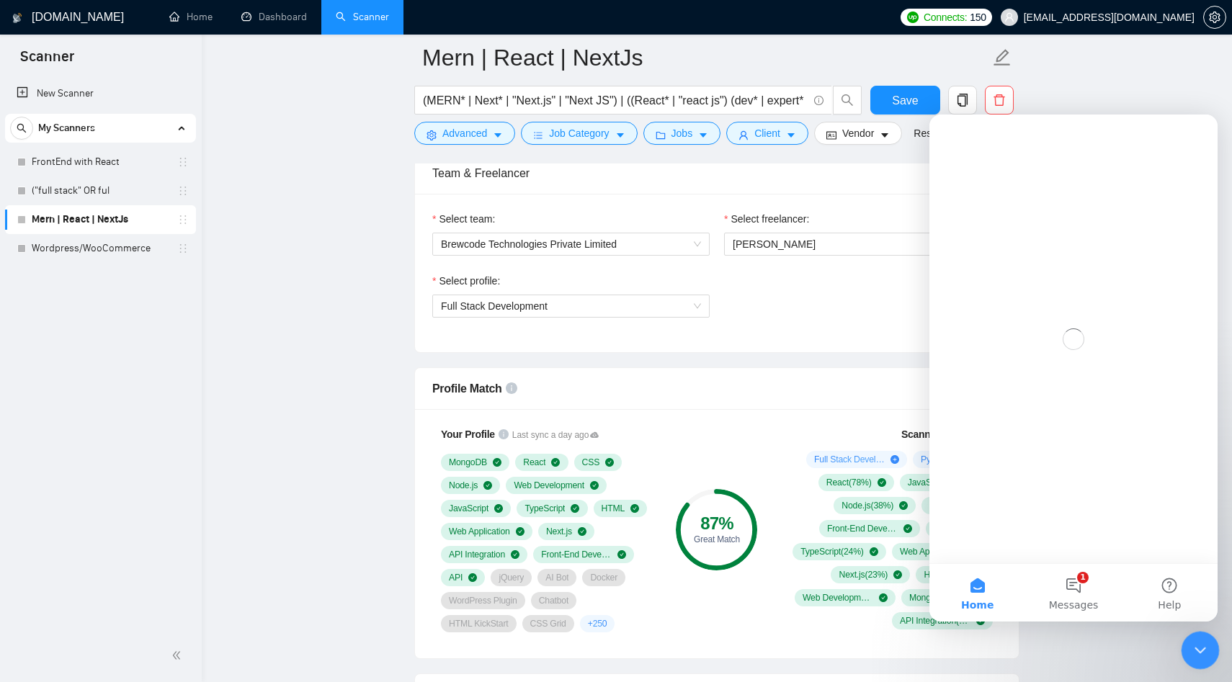
scroll to position [0, 0]
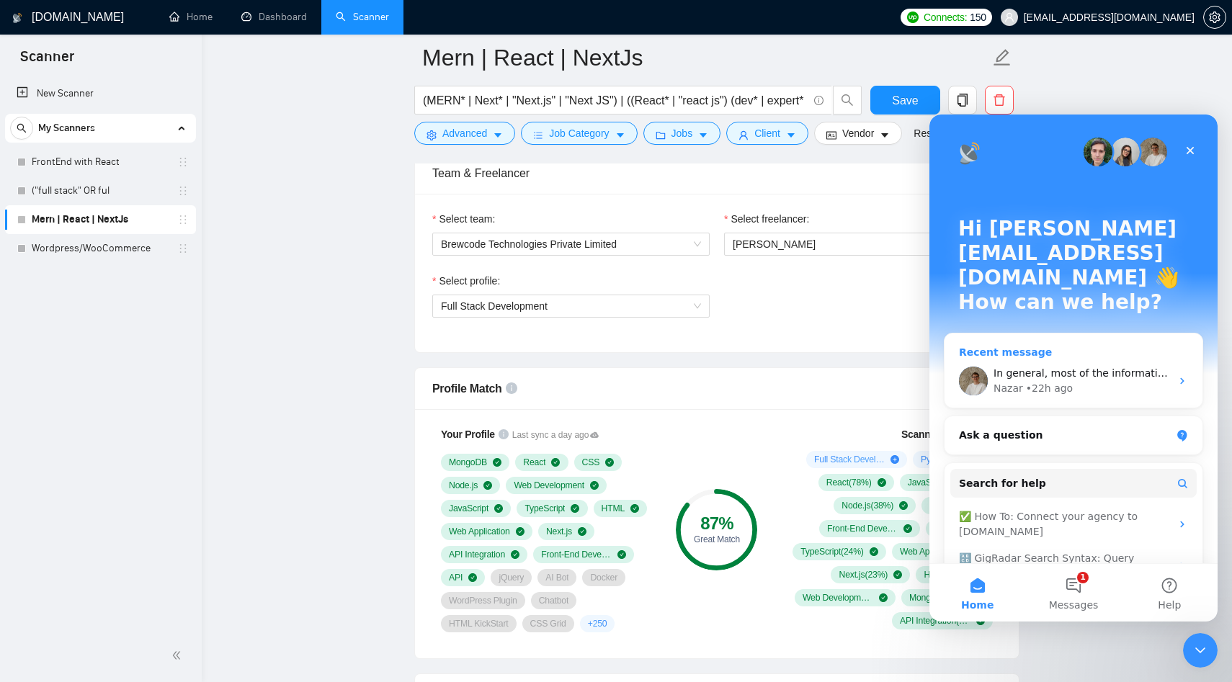
click at [1037, 354] on div "In general, most of the information in GigRadar is synchronized every 2 hours, …" at bounding box center [1074, 380] width 258 height 53
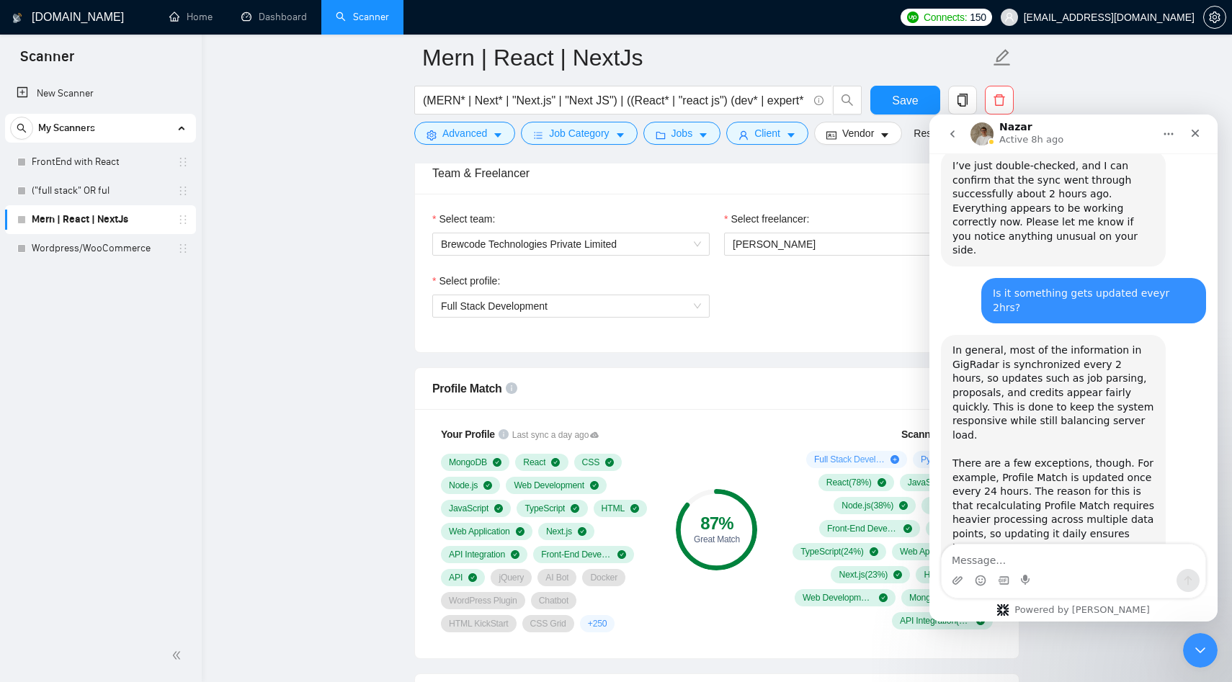
scroll to position [1655, 0]
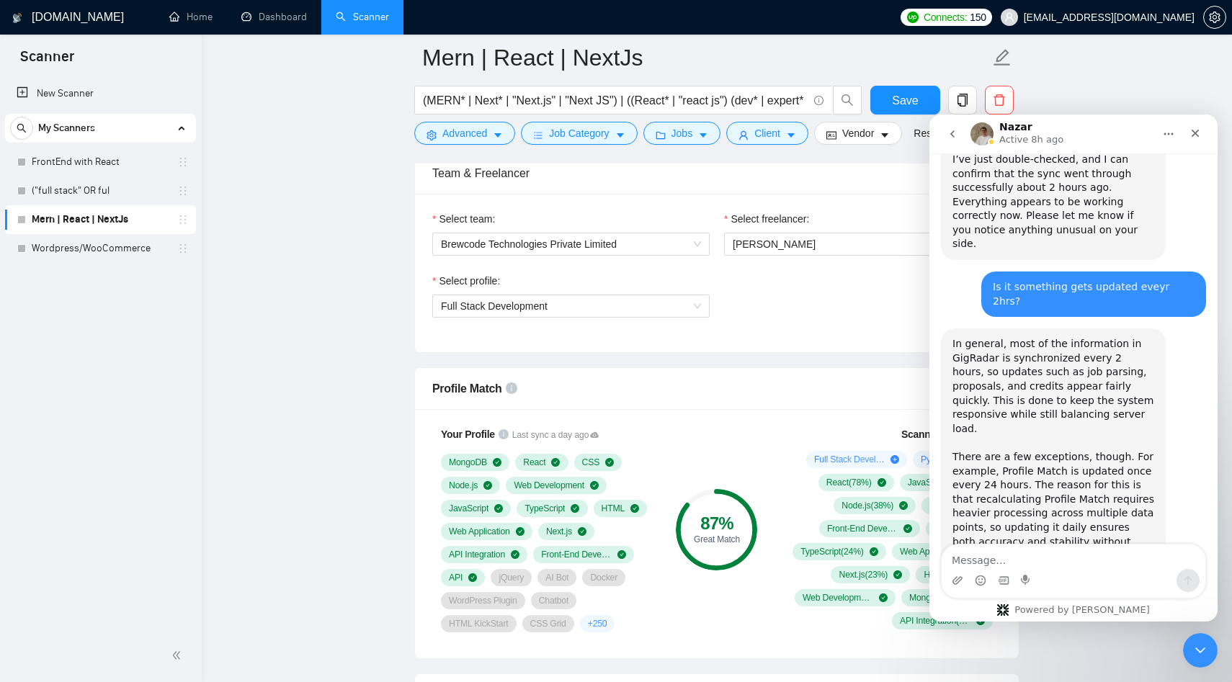
click at [966, 631] on div "Nazar • 22h ago" at bounding box center [989, 635] width 72 height 9
copy div "Nazar"
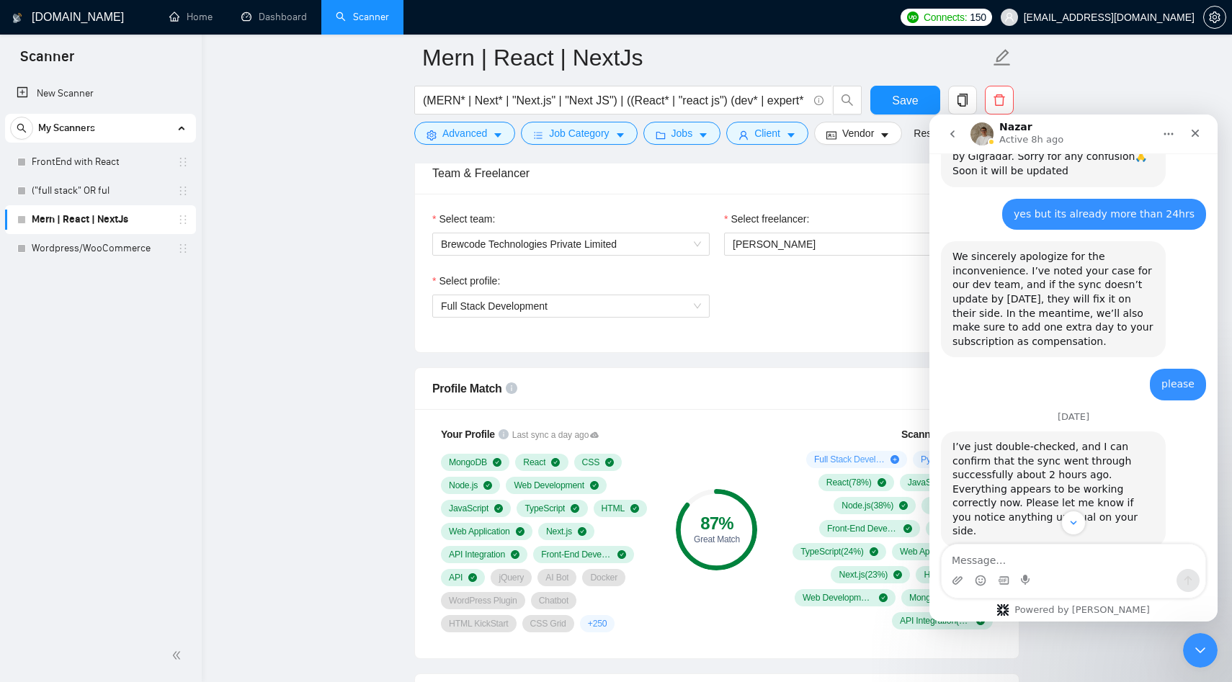
scroll to position [1354, 0]
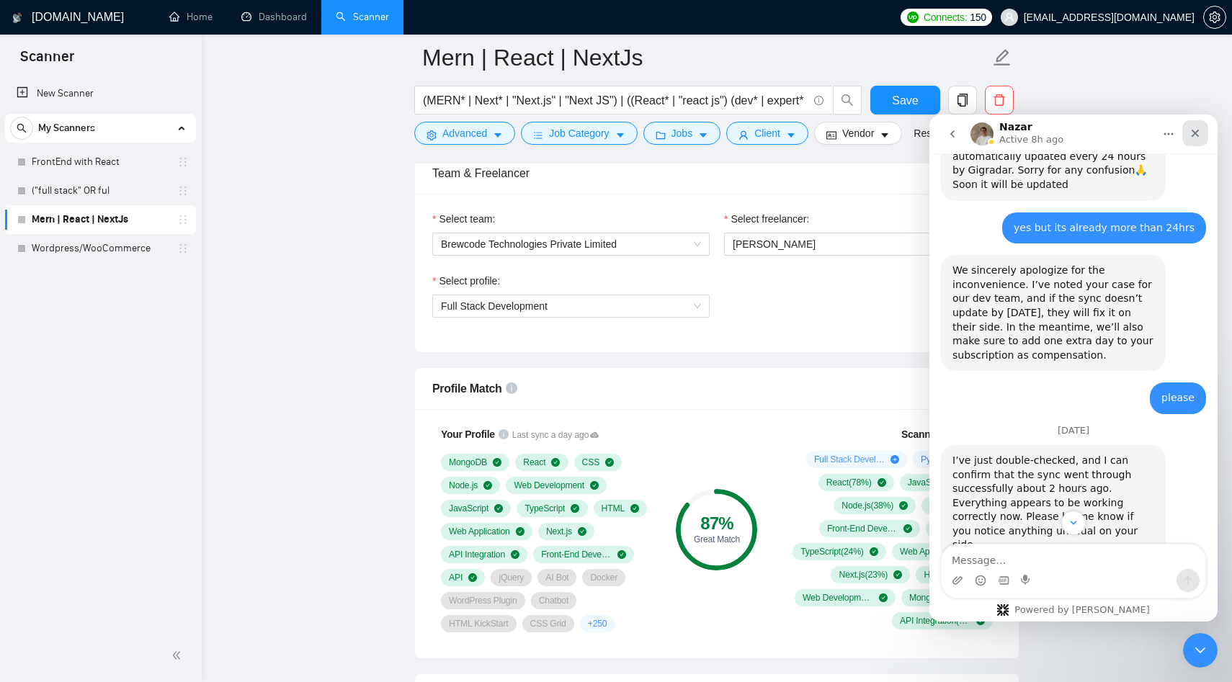
click at [1195, 133] on icon "Close" at bounding box center [1196, 134] width 8 height 8
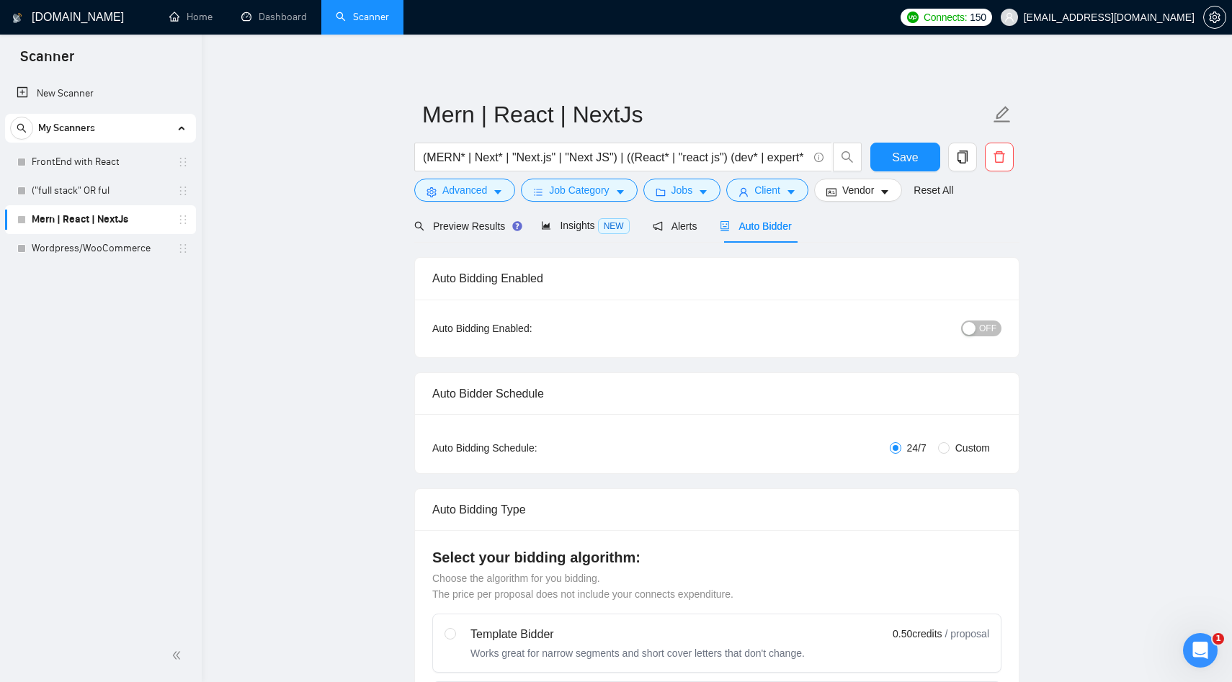
scroll to position [0, 0]
click at [940, 451] on input "Custom" at bounding box center [944, 451] width 12 height 12
radio input "true"
radio input "false"
checkbox input "true"
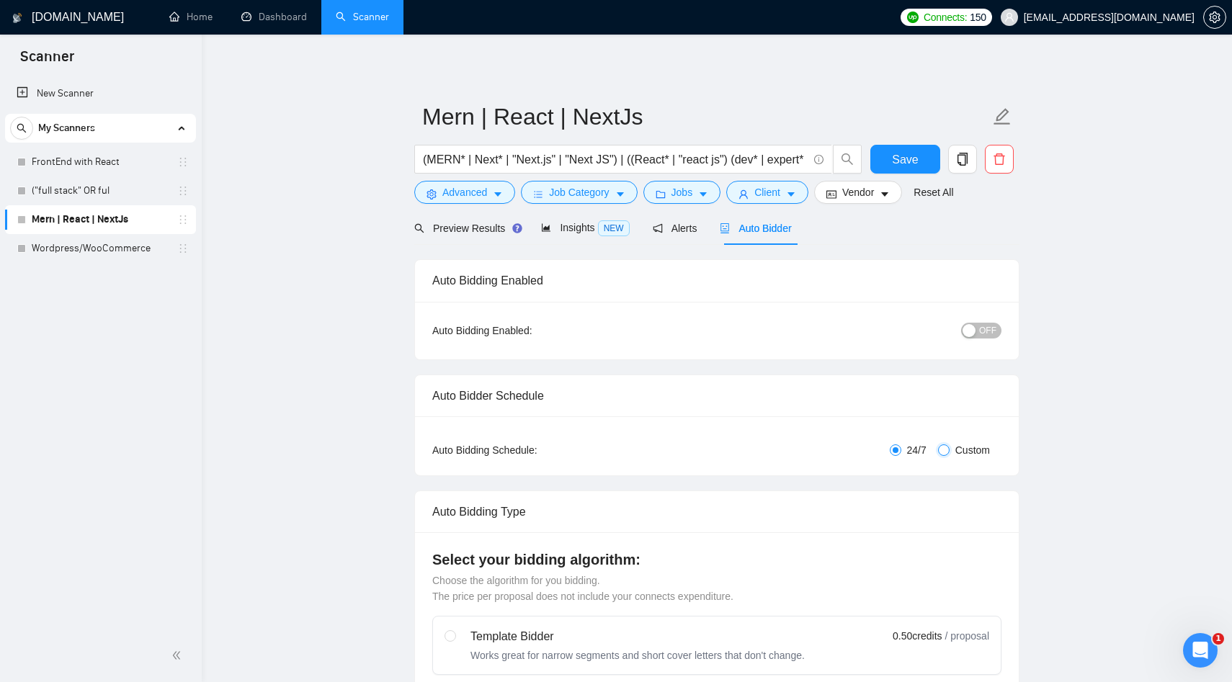
checkbox input "true"
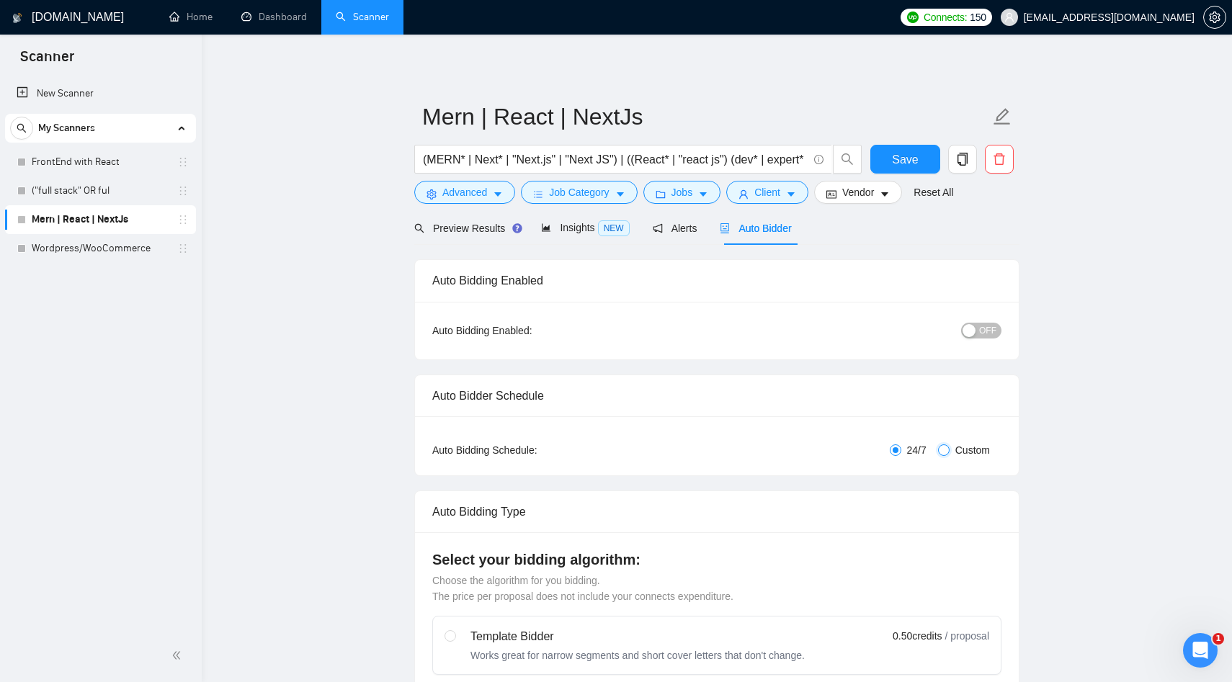
checkbox input "true"
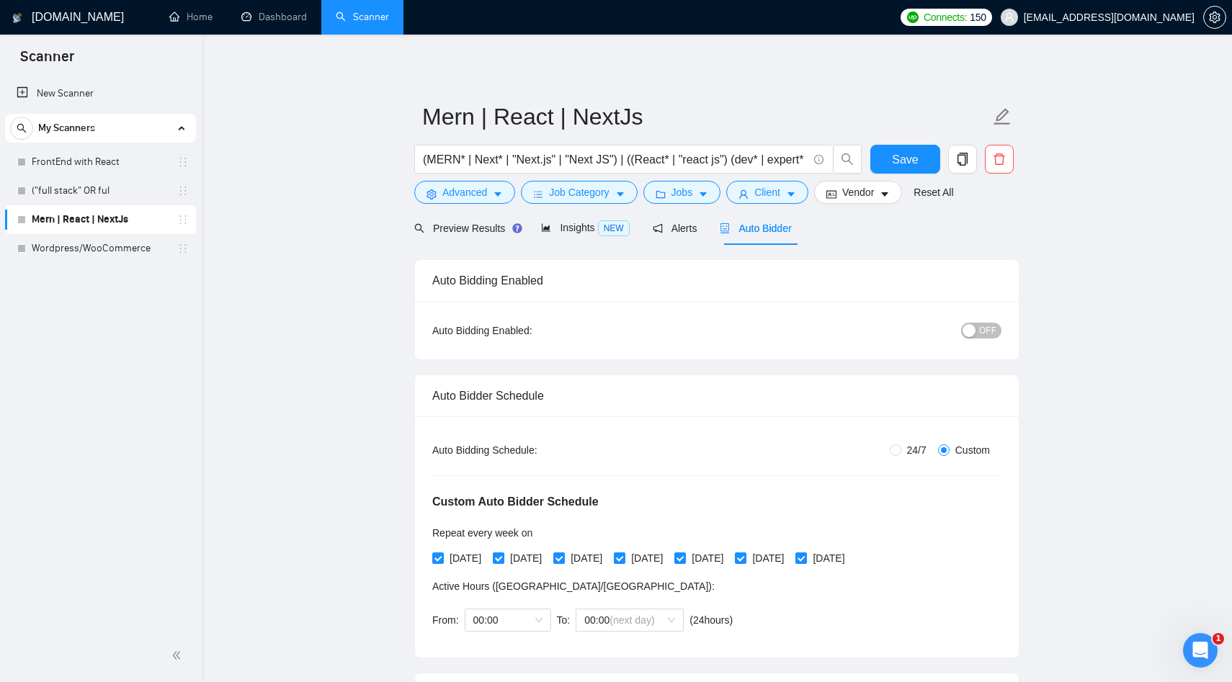
click at [893, 456] on label "24/7" at bounding box center [911, 450] width 43 height 16
click at [893, 456] on input "24/7" at bounding box center [896, 451] width 12 height 12
radio input "true"
radio input "false"
